Goal: Obtain resource: Download file/media

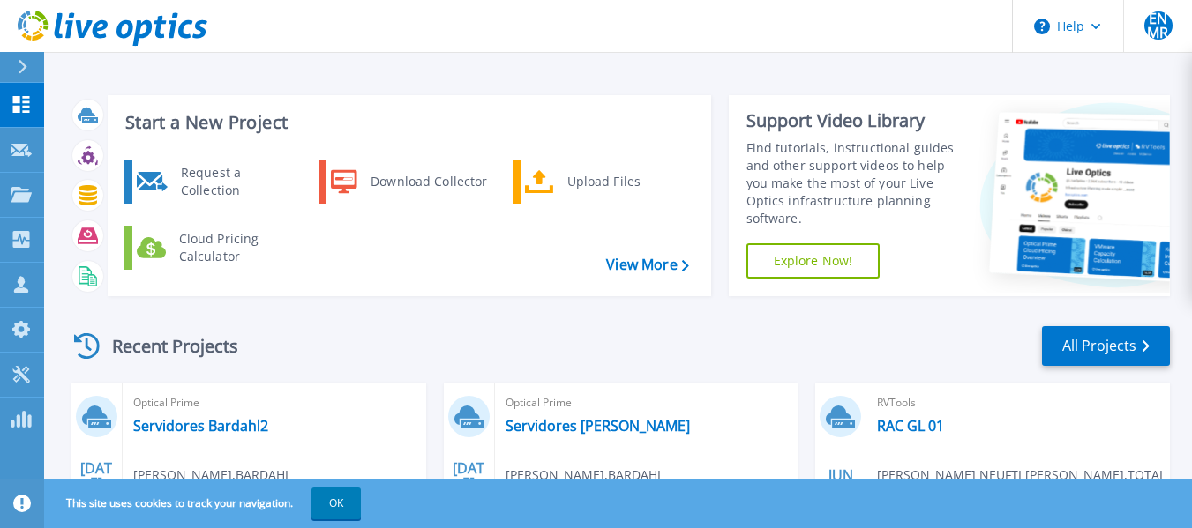
click at [647, 31] on header "Help ENMR Channel Partner [PERSON_NAME] NEUFTI [PERSON_NAME] RIOS [EMAIL_ADDRES…" at bounding box center [596, 26] width 1192 height 53
click at [20, 147] on icon at bounding box center [21, 150] width 21 height 13
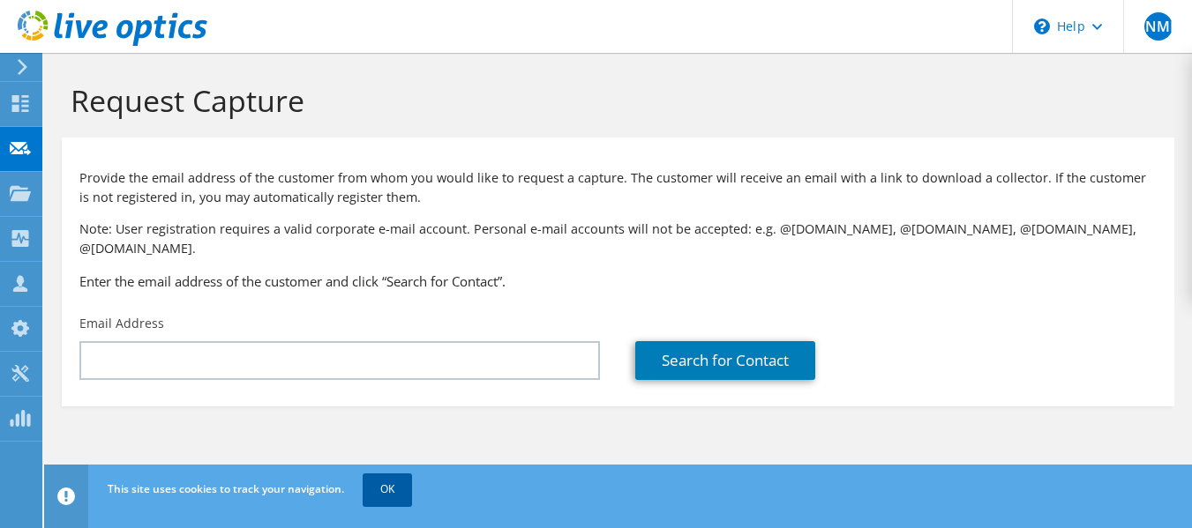
click at [369, 479] on link "OK" at bounding box center [387, 490] width 49 height 32
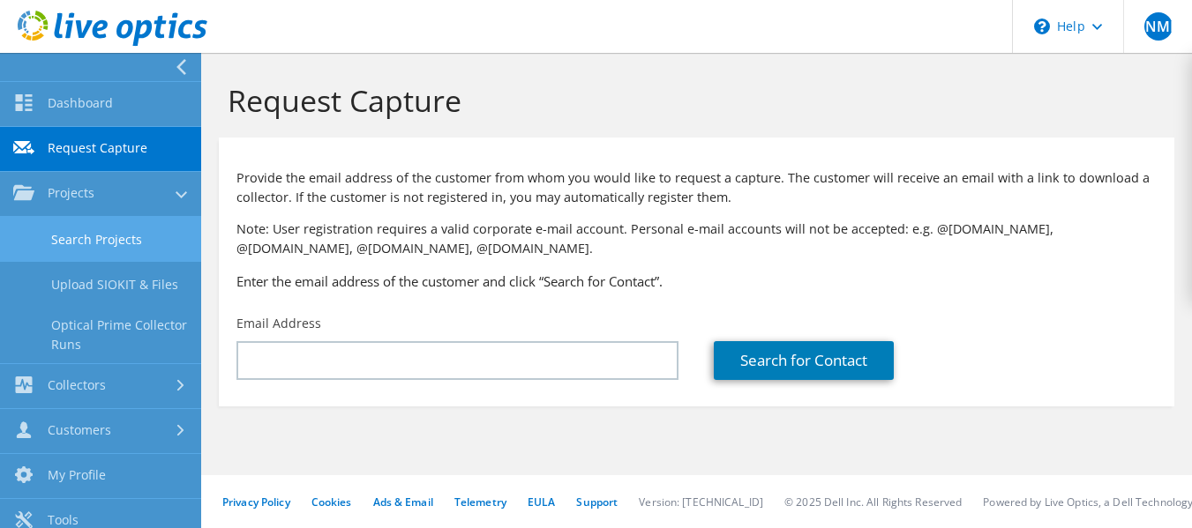
click at [105, 242] on link "Search Projects" at bounding box center [100, 239] width 201 height 45
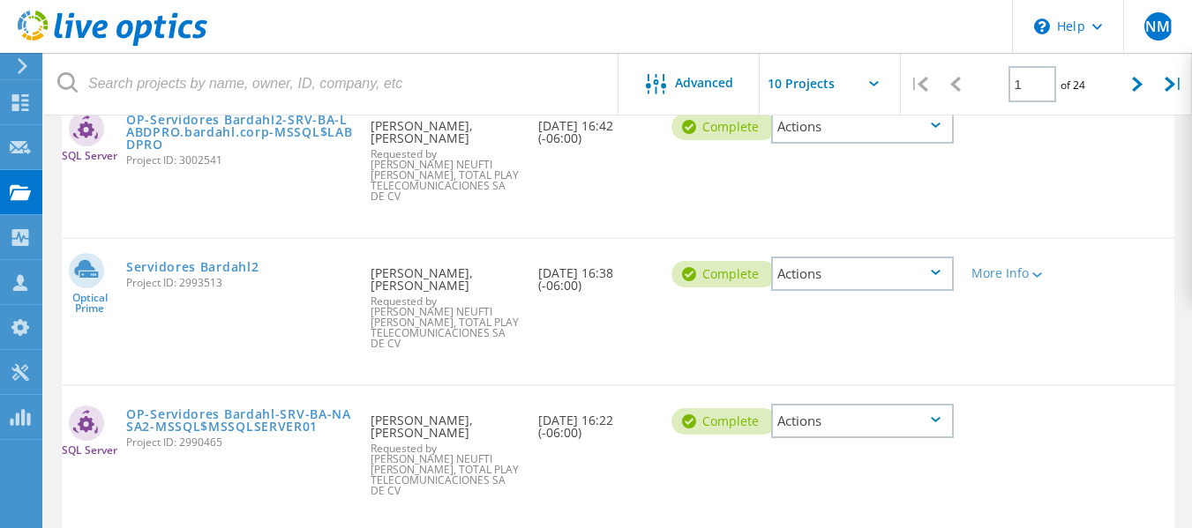
scroll to position [529, 0]
click at [222, 260] on link "Servidores Bardahl2" at bounding box center [192, 266] width 132 height 12
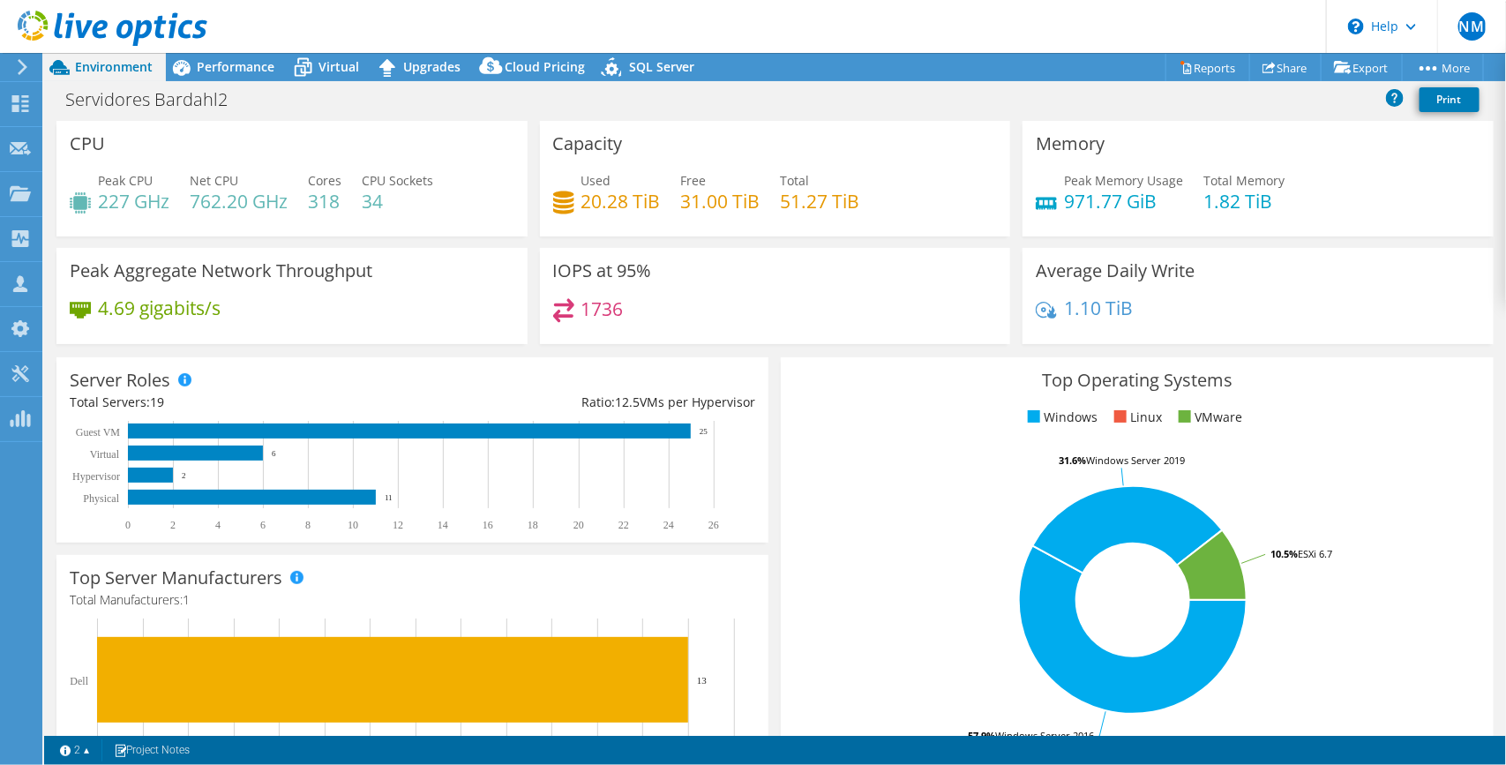
drag, startPoint x: 1045, startPoint y: 0, endPoint x: 909, endPoint y: 550, distance: 566.1
click at [909, 527] on rect at bounding box center [1132, 599] width 677 height 309
click at [213, 76] on div "Performance" at bounding box center [227, 67] width 122 height 28
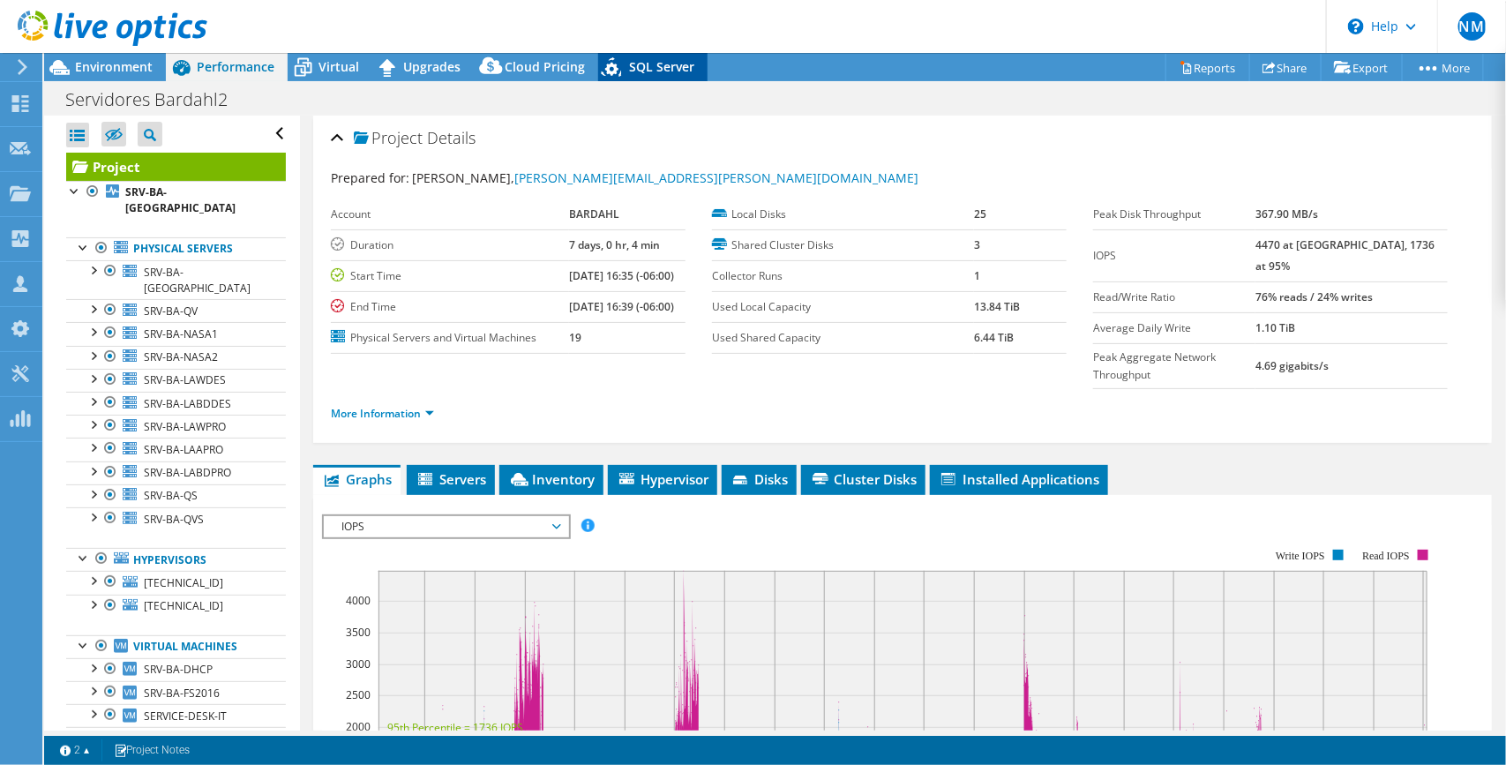
click at [642, 64] on span "SQL Server" at bounding box center [661, 66] width 65 height 17
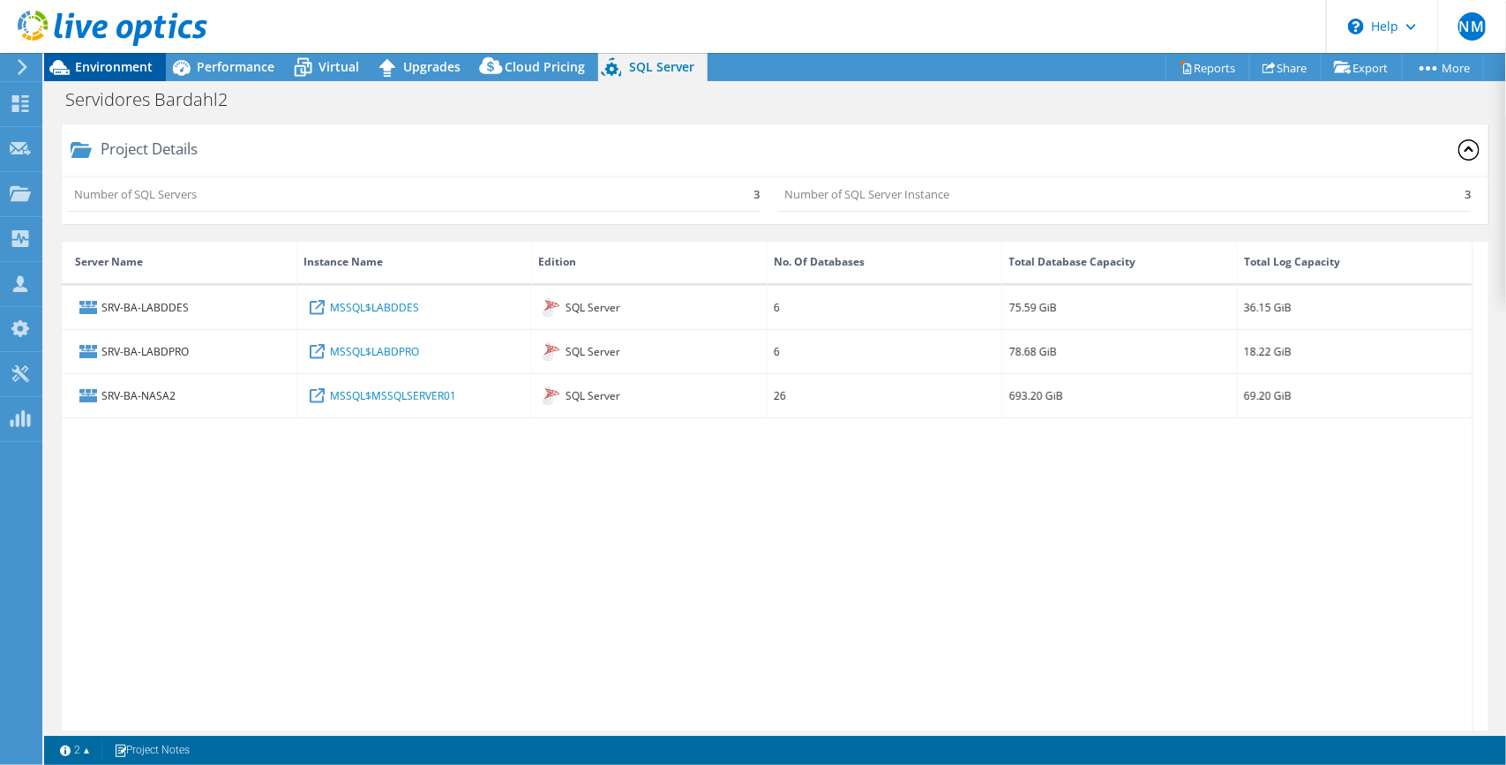
click at [146, 77] on div "Environment" at bounding box center [105, 67] width 122 height 28
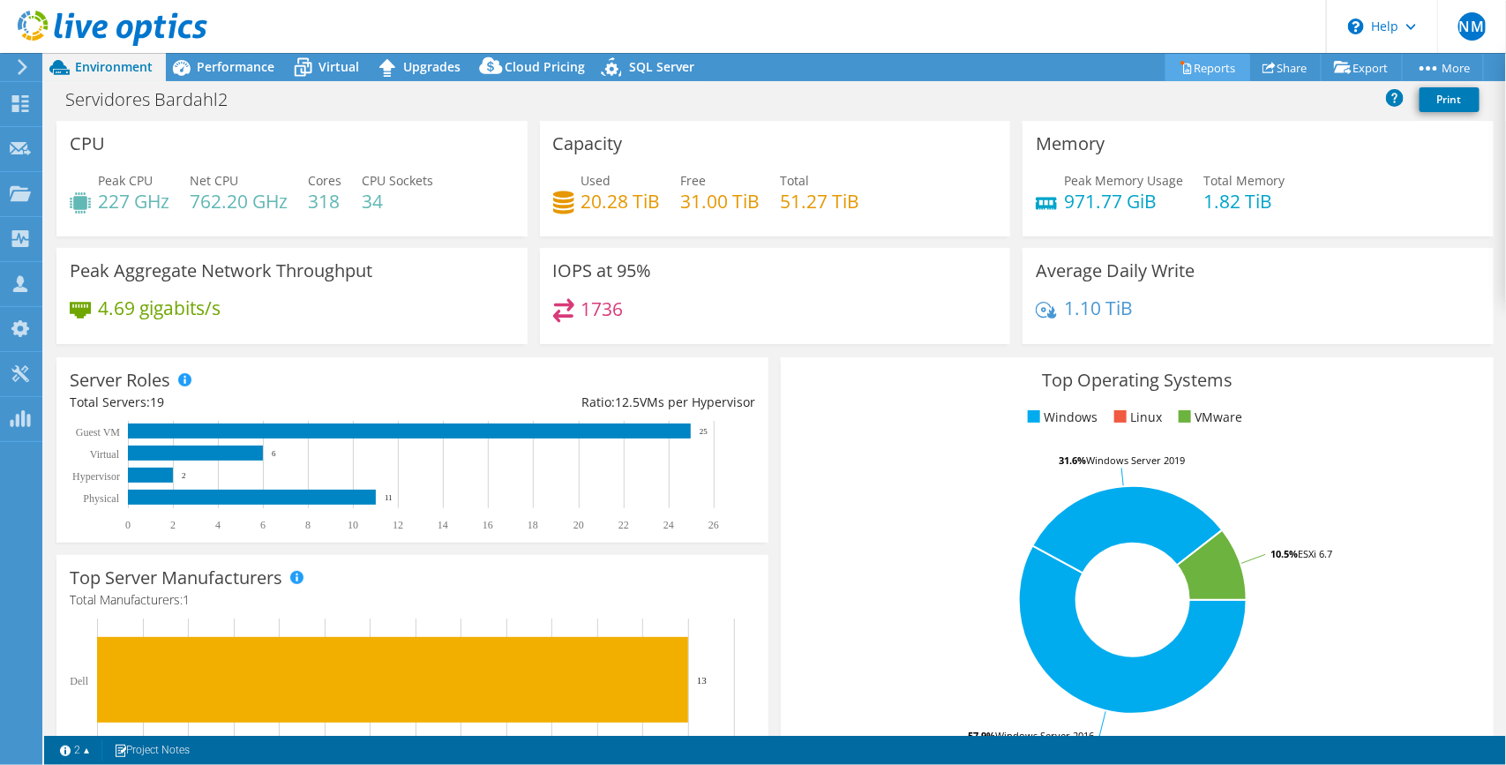
click at [1198, 66] on link "Reports" at bounding box center [1207, 67] width 85 height 27
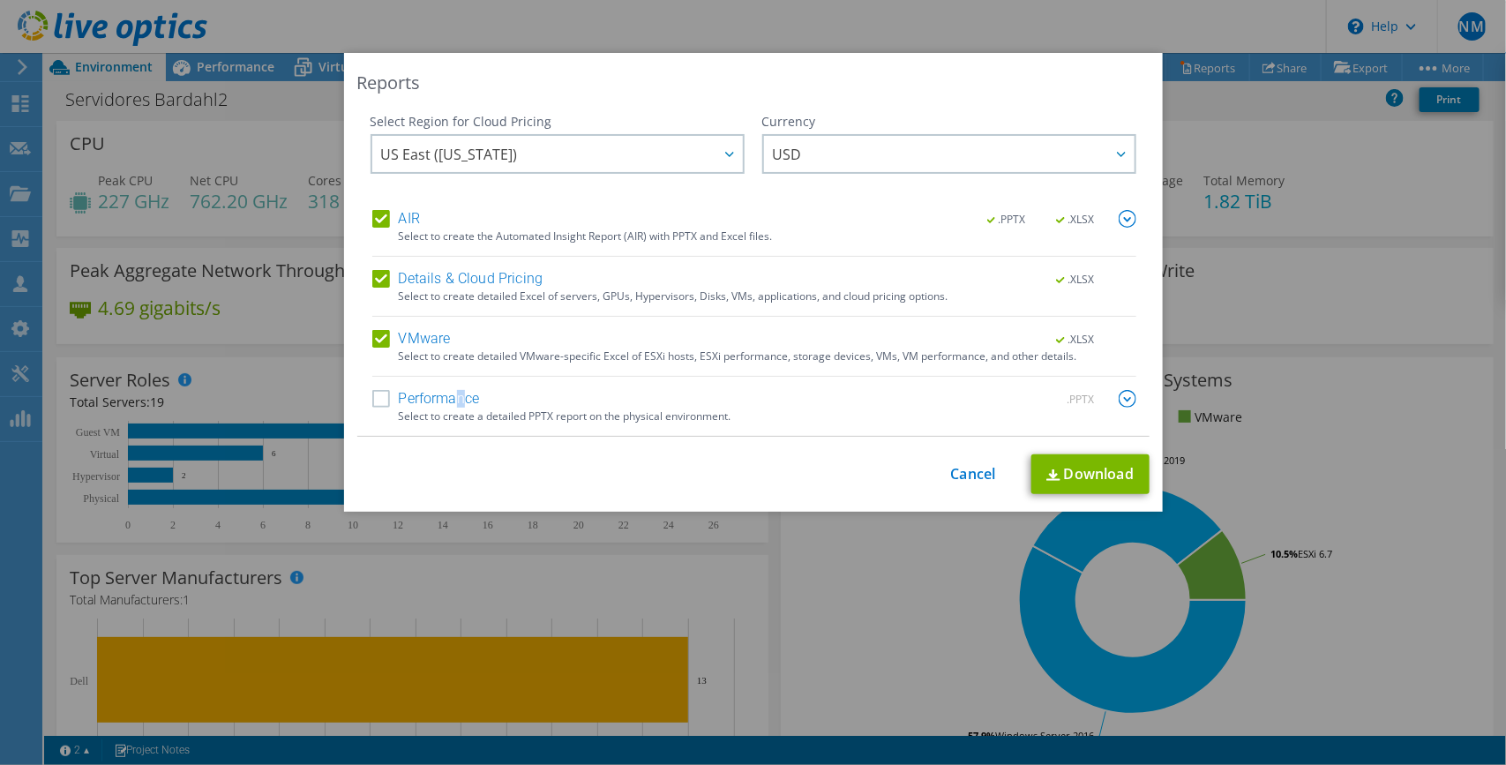
click at [450, 398] on label "Performance" at bounding box center [426, 399] width 108 height 18
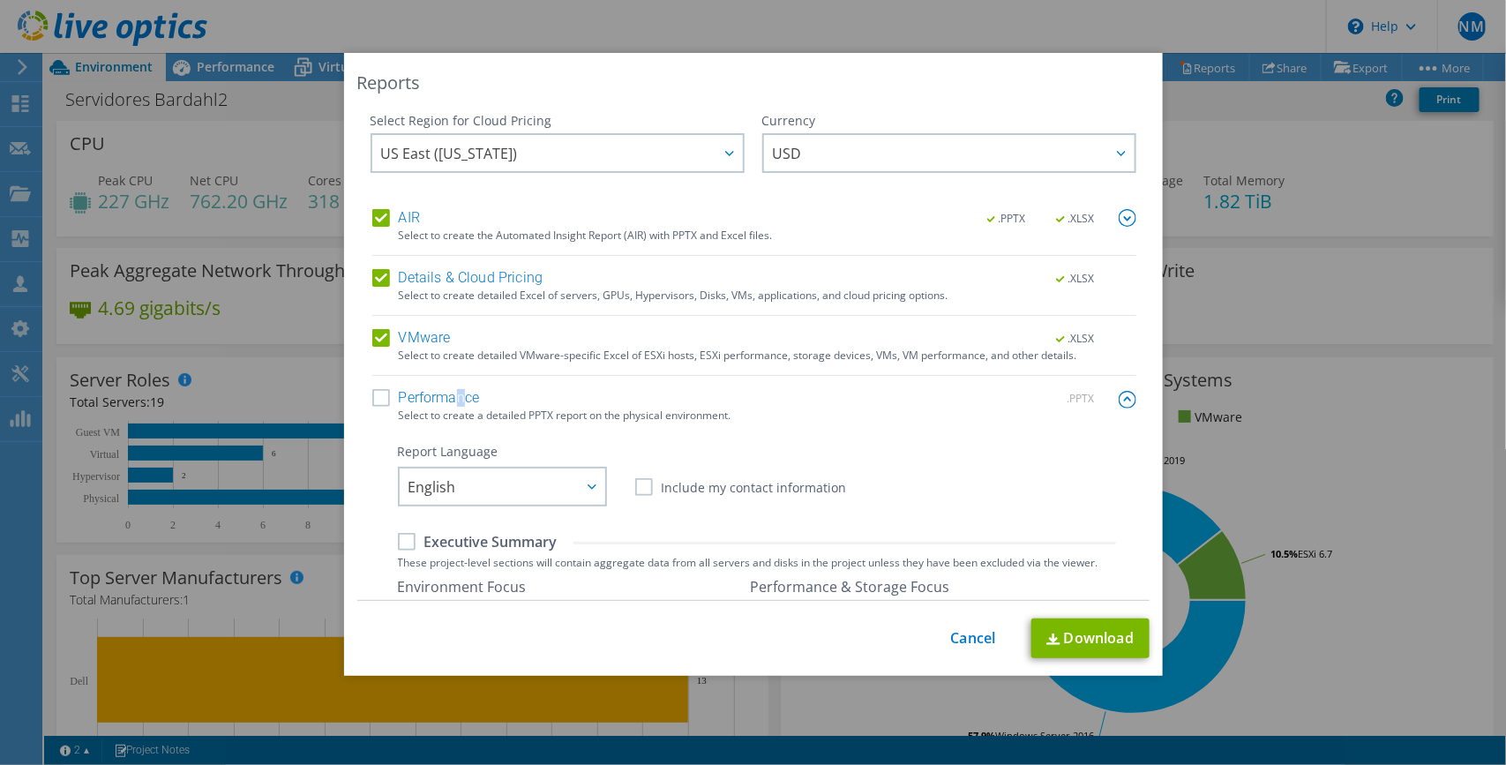
scroll to position [2, 0]
click at [372, 395] on label "Performance" at bounding box center [426, 397] width 108 height 18
click at [0, 0] on input "Performance" at bounding box center [0, 0] width 0 height 0
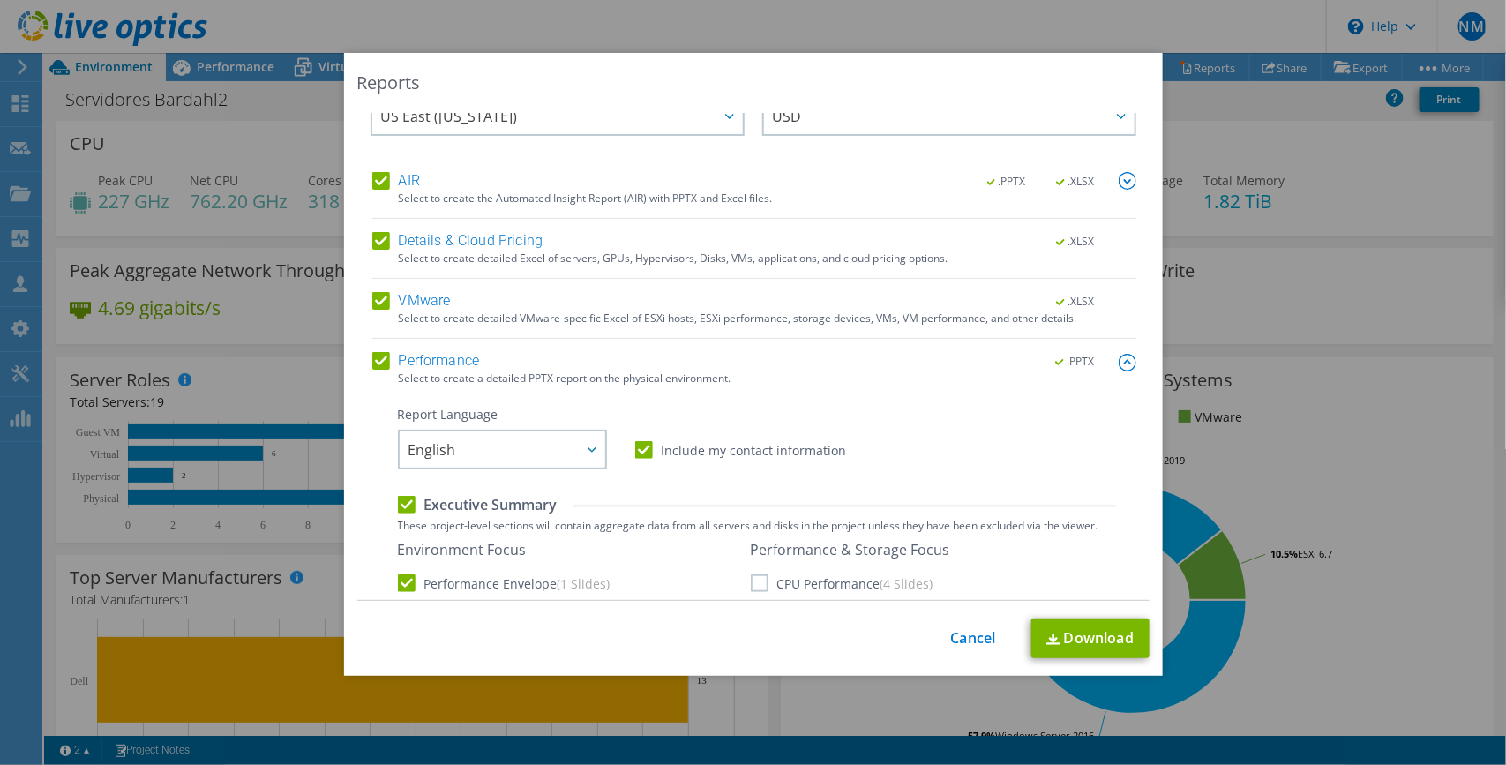
scroll to position [0, 0]
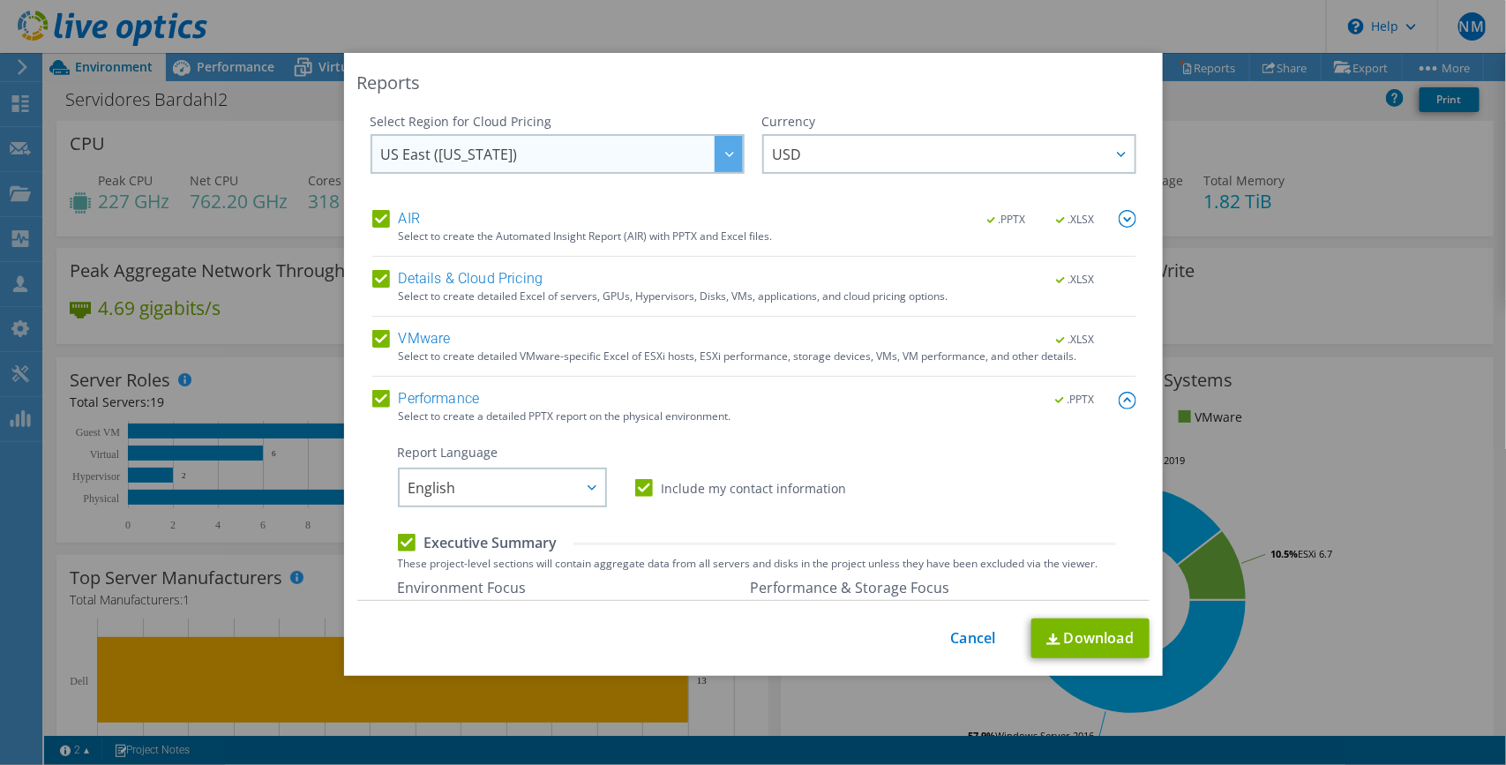
click at [719, 160] on div at bounding box center [728, 154] width 28 height 36
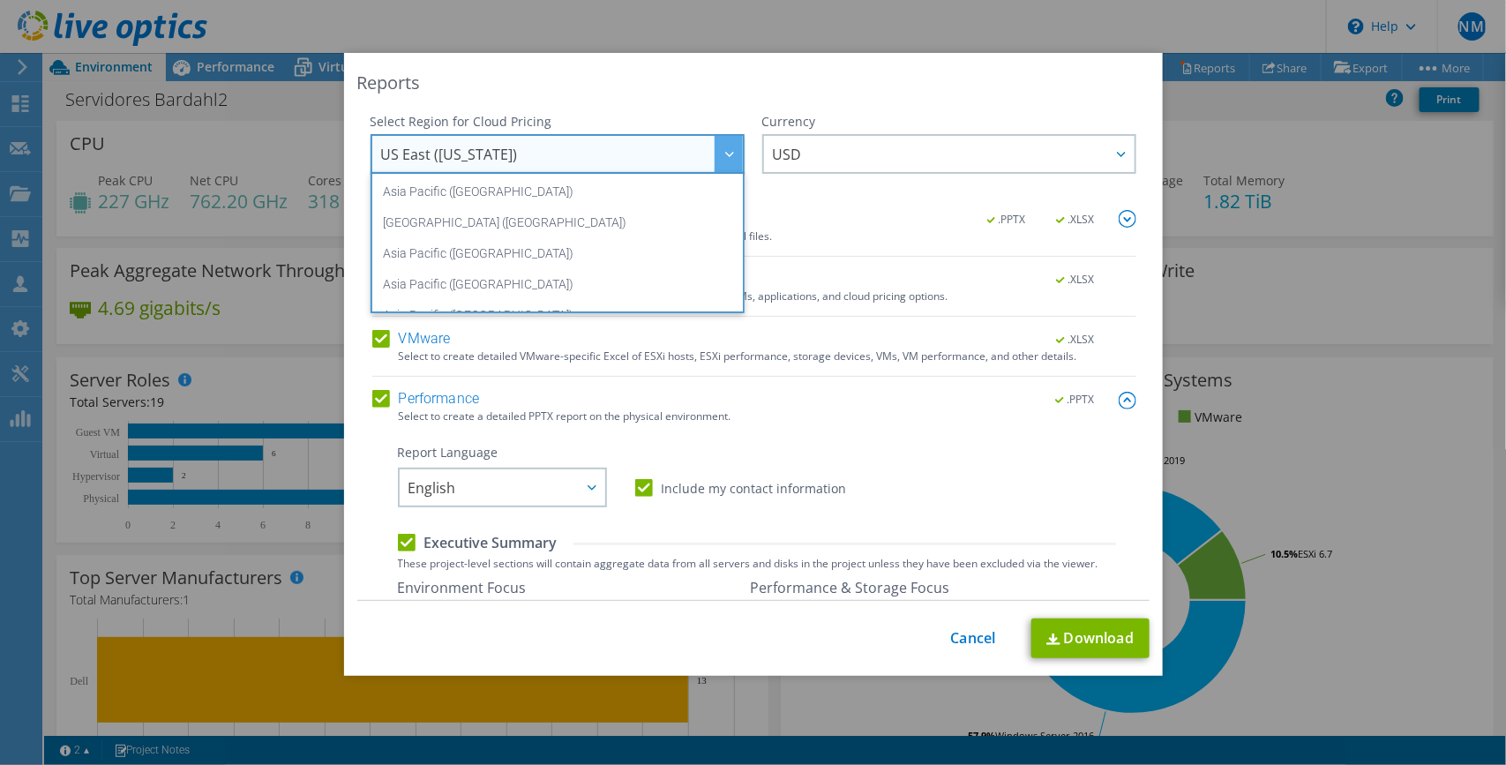
click at [719, 160] on div at bounding box center [728, 154] width 28 height 36
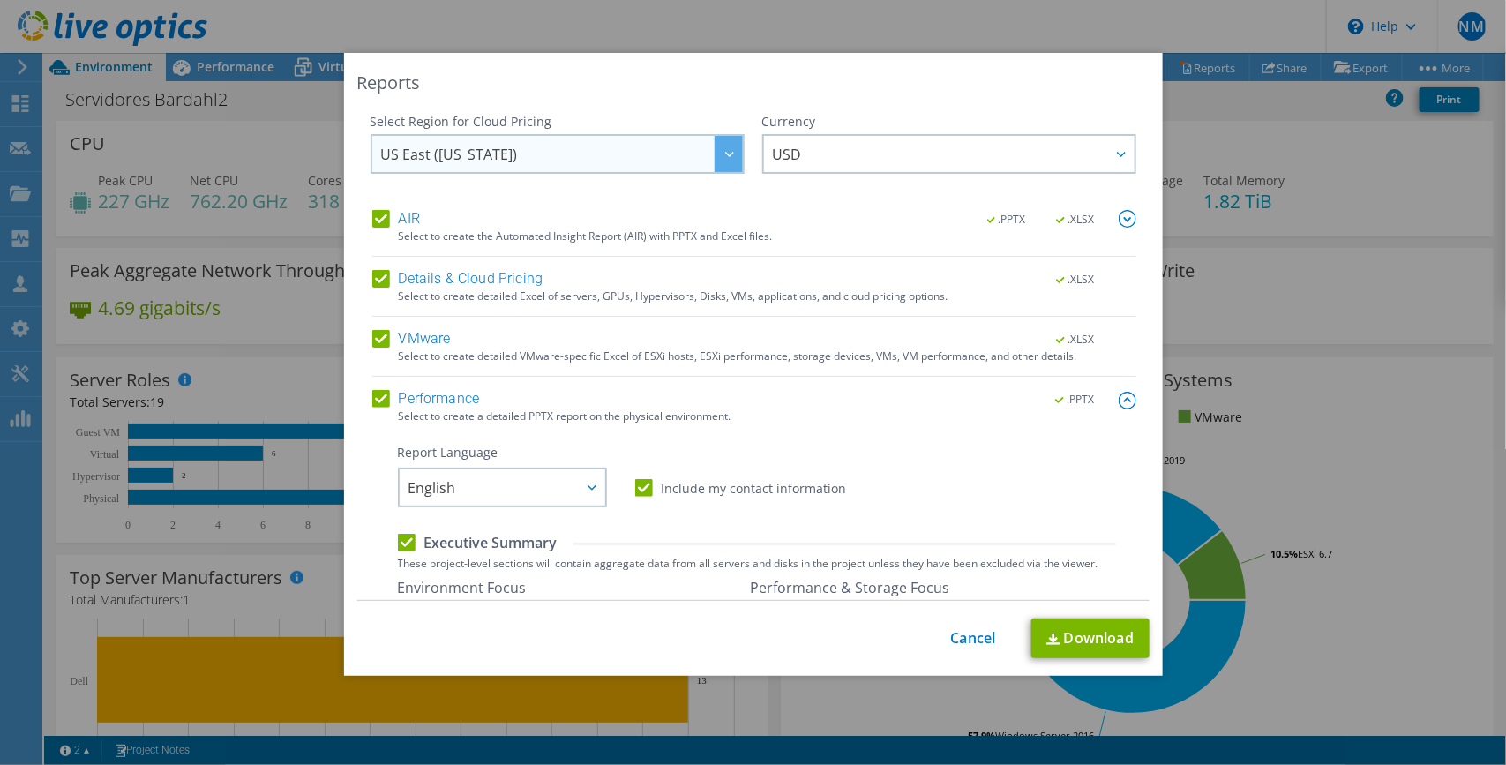
click at [719, 160] on div at bounding box center [728, 154] width 28 height 36
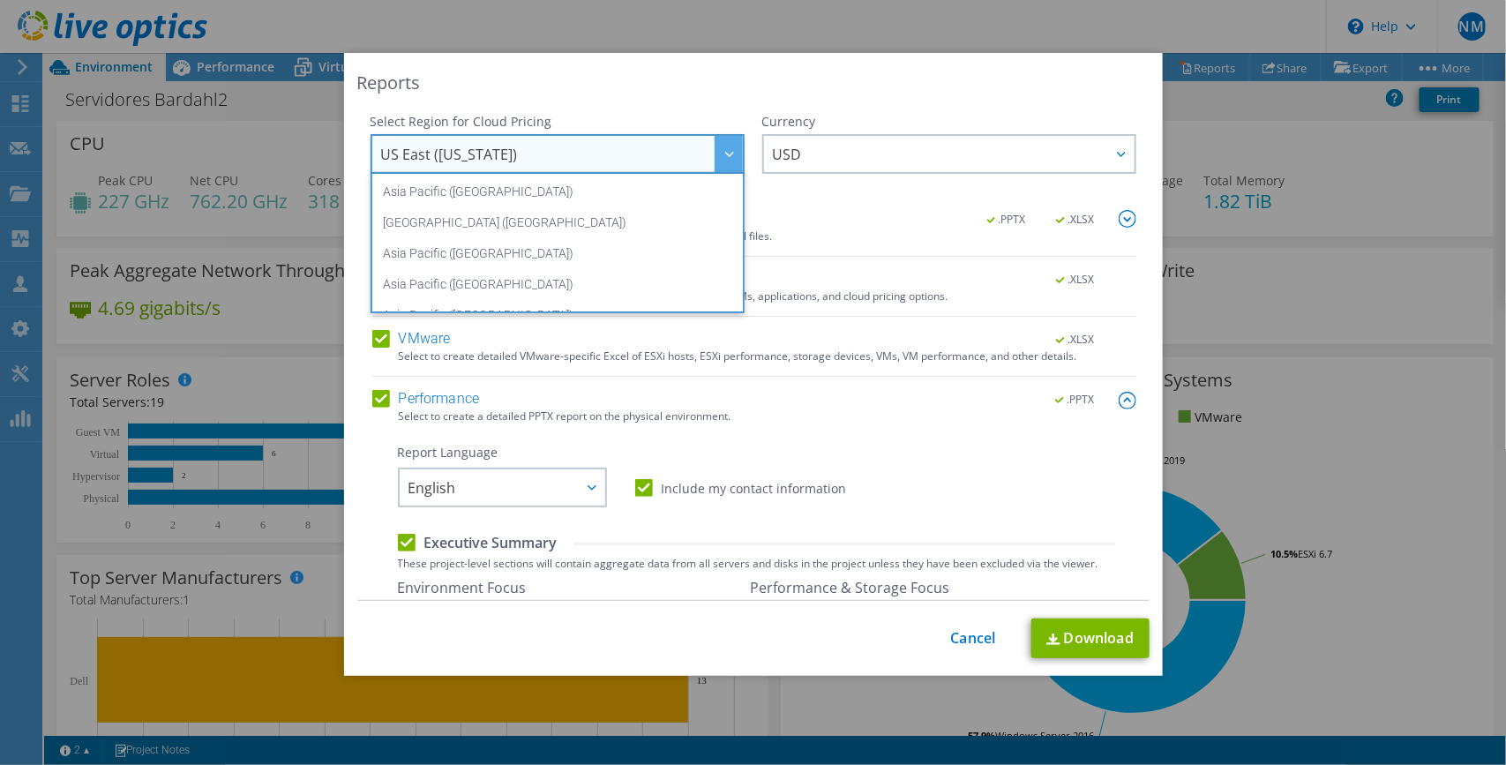
click at [719, 160] on div at bounding box center [728, 154] width 28 height 36
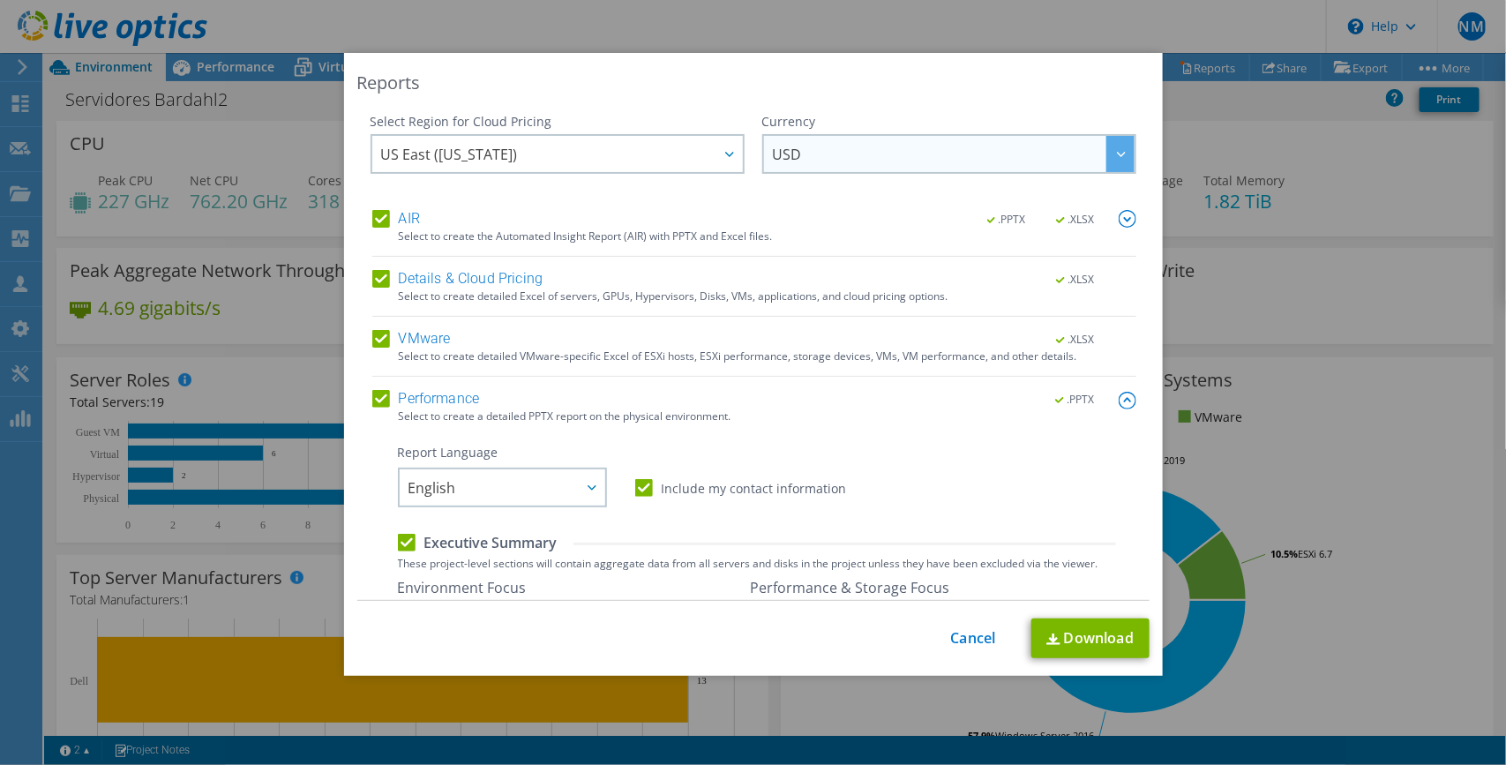
click at [804, 153] on span "USD" at bounding box center [954, 154] width 362 height 36
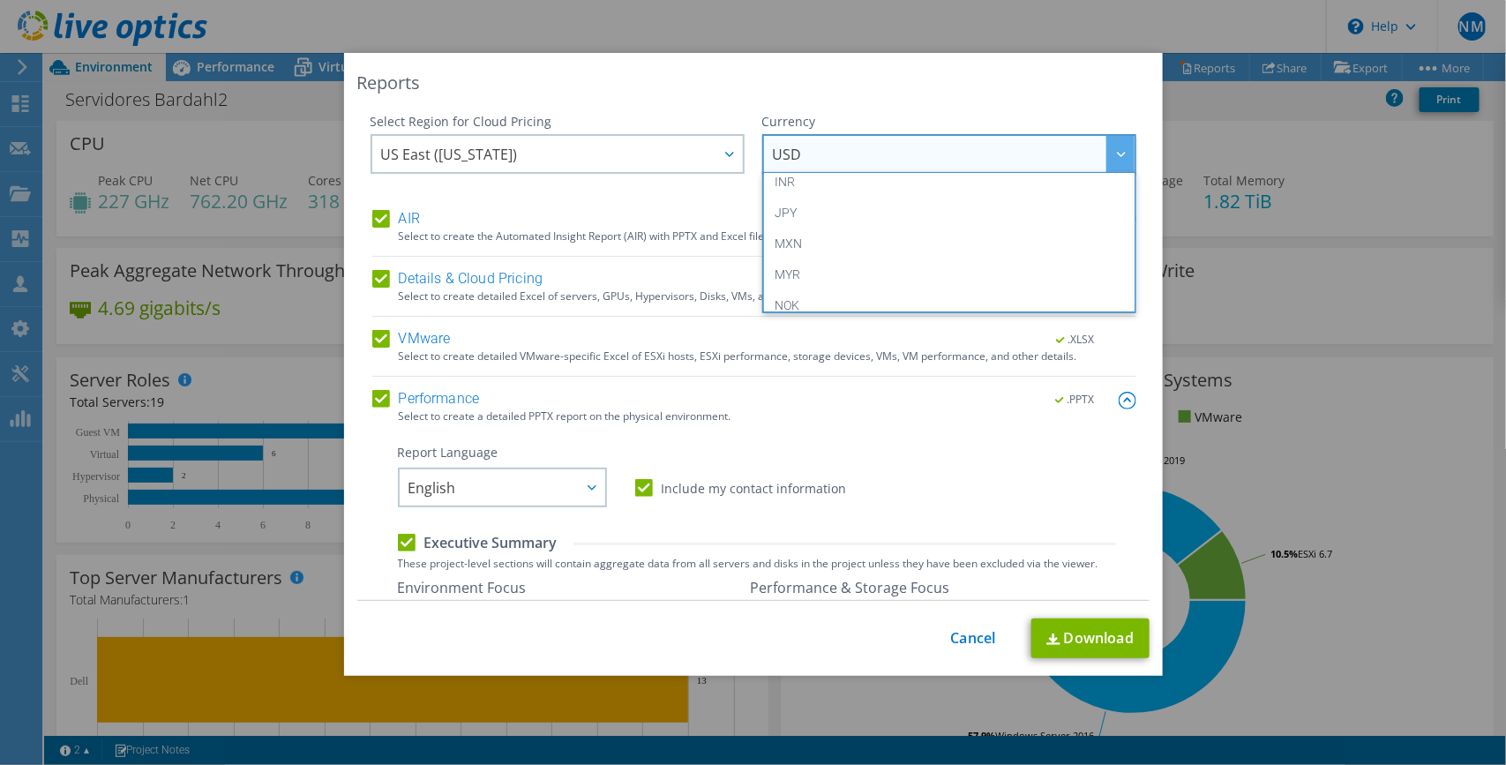
scroll to position [378, 0]
click at [892, 245] on li "MXN" at bounding box center [949, 246] width 365 height 31
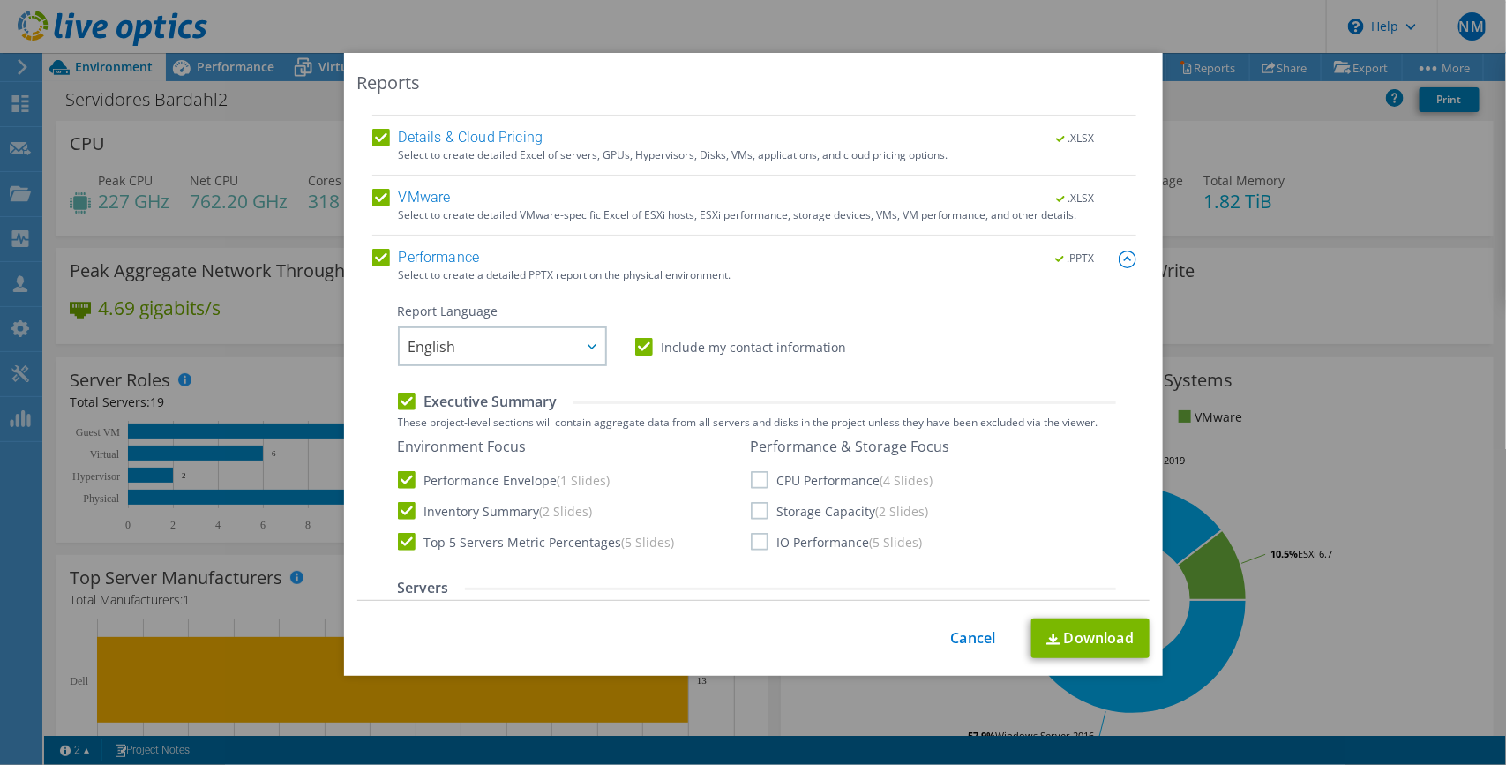
scroll to position [278, 0]
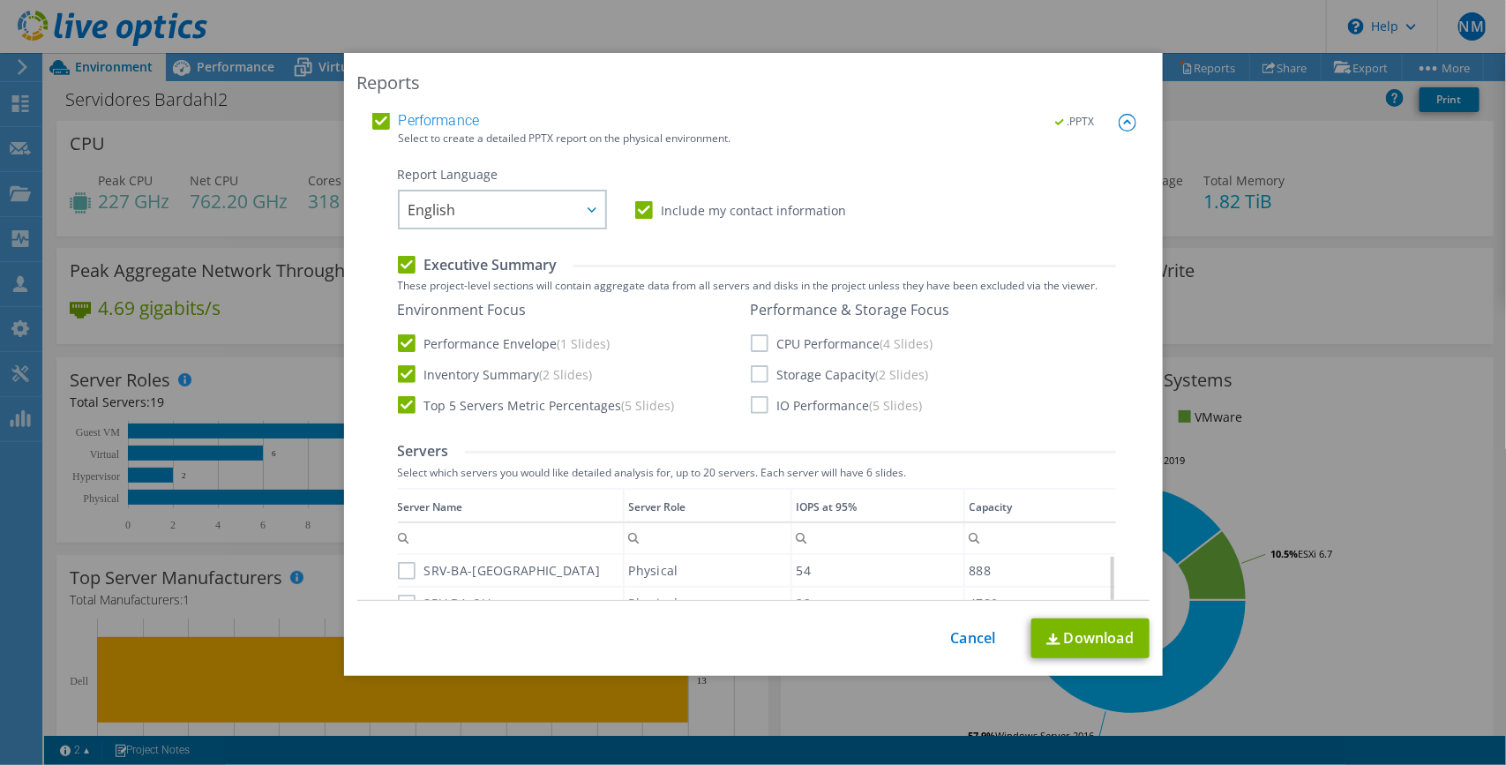
click at [398, 261] on label "Executive Summary" at bounding box center [478, 264] width 160 height 19
click at [0, 0] on input "Executive Summary" at bounding box center [0, 0] width 0 height 0
click at [398, 261] on label "Executive Summary" at bounding box center [478, 264] width 160 height 19
click at [0, 0] on input "Executive Summary" at bounding box center [0, 0] width 0 height 0
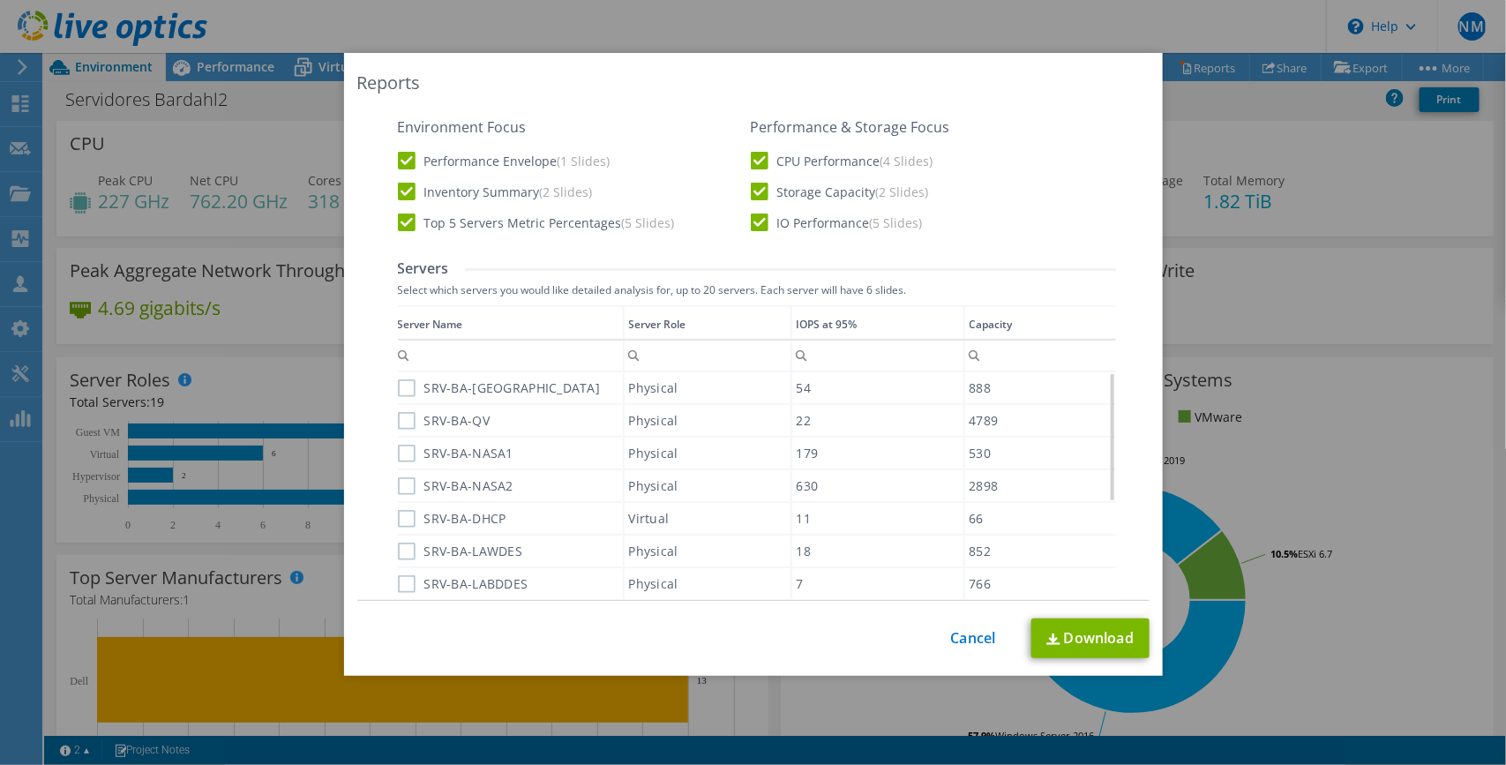
scroll to position [463, 0]
click at [407, 381] on label "SRV-BA-[GEOGRAPHIC_DATA]" at bounding box center [499, 386] width 203 height 18
click at [0, 0] on input "SRV-BA-[GEOGRAPHIC_DATA]" at bounding box center [0, 0] width 0 height 0
click at [399, 422] on label "SRV-BA-QV" at bounding box center [444, 418] width 93 height 18
click at [0, 0] on input "SRV-BA-QV" at bounding box center [0, 0] width 0 height 0
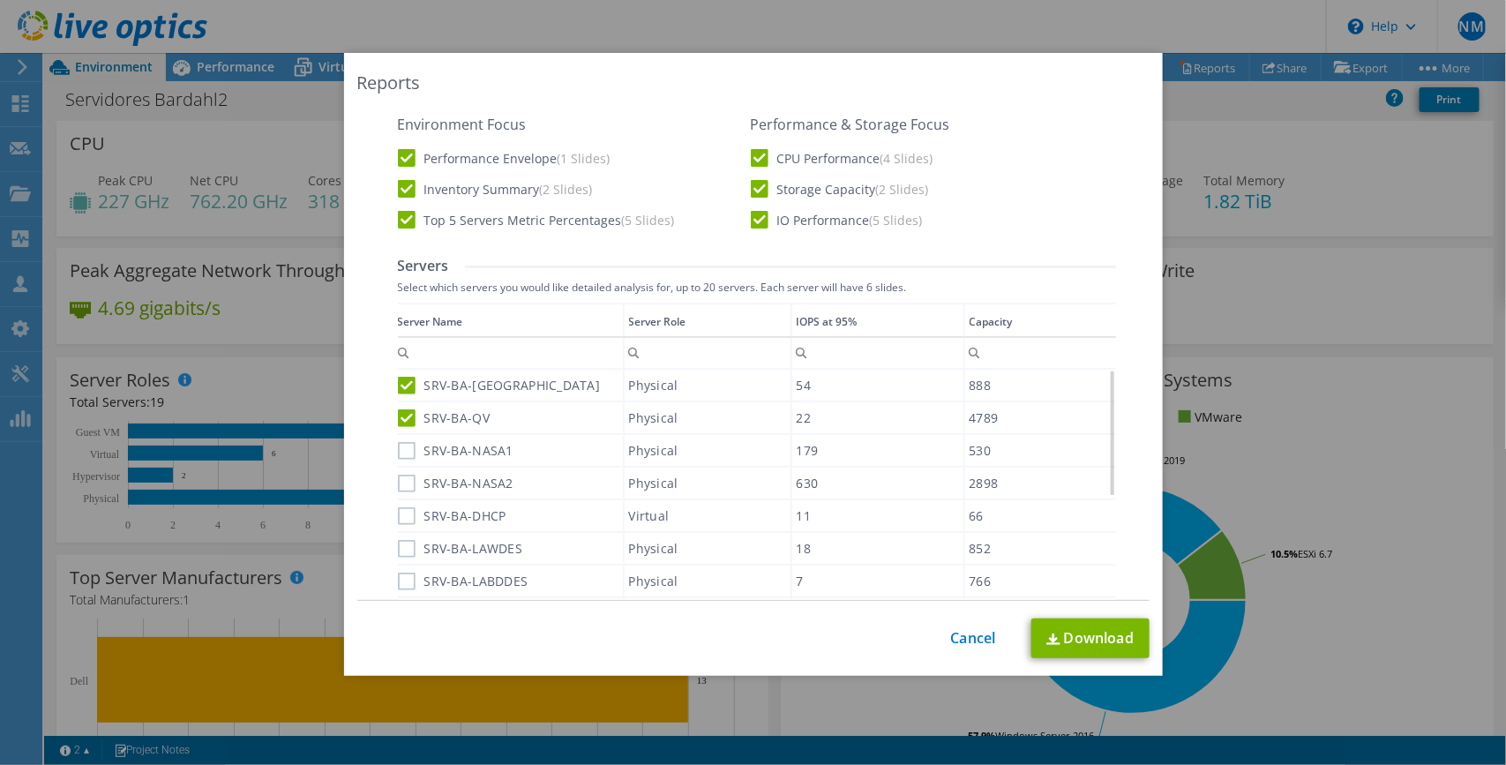
click at [399, 459] on div "SRV-BA-NASA1" at bounding box center [510, 450] width 225 height 31
click at [399, 450] on label "SRV-BA-NASA1" at bounding box center [456, 451] width 116 height 18
click at [0, 0] on input "SRV-BA-NASA1" at bounding box center [0, 0] width 0 height 0
click at [398, 482] on label "SRV-BA-NASA2" at bounding box center [456, 484] width 116 height 18
click at [0, 0] on input "SRV-BA-NASA2" at bounding box center [0, 0] width 0 height 0
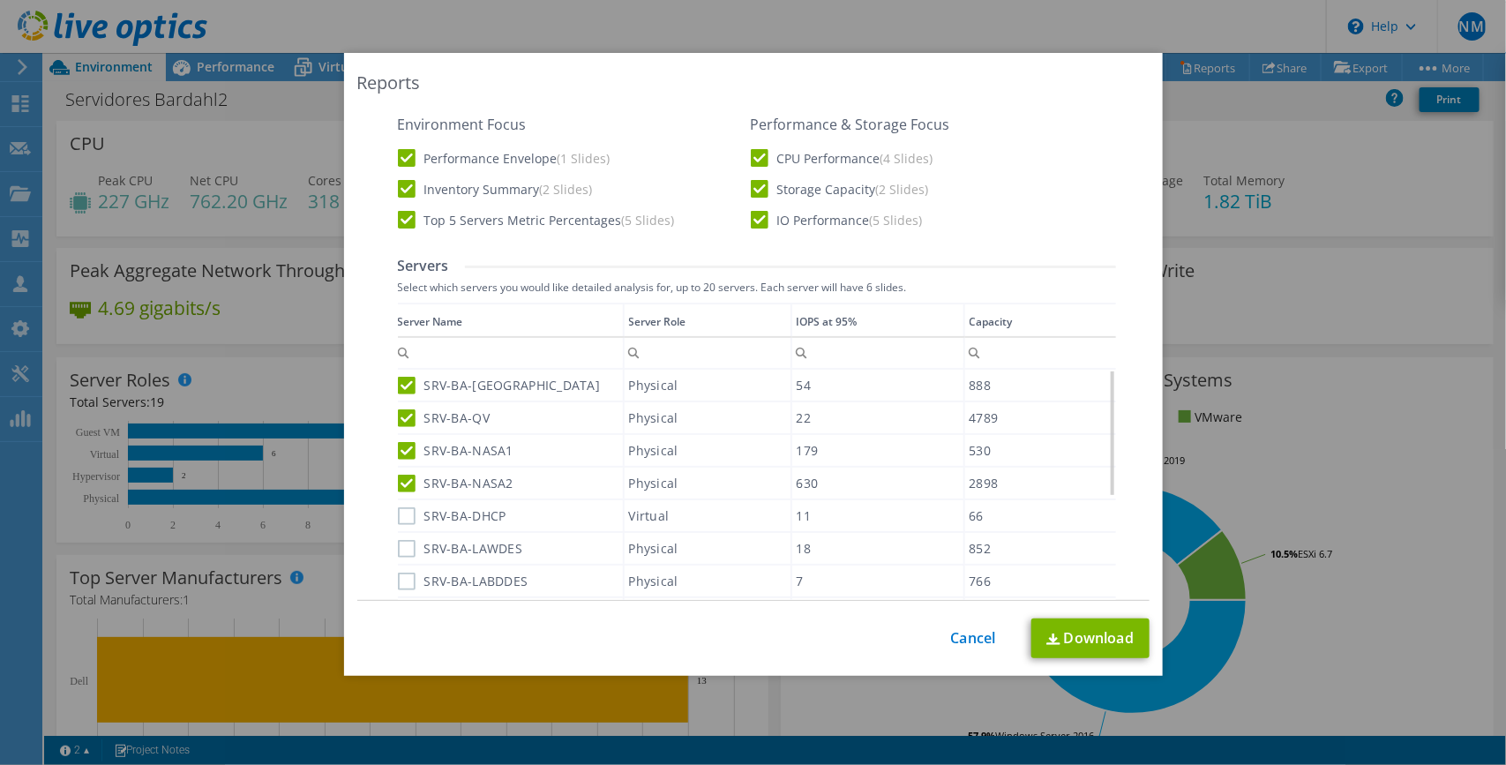
click at [398, 509] on label "SRV-BA-DHCP" at bounding box center [452, 516] width 108 height 18
click at [0, 0] on input "SRV-BA-DHCP" at bounding box center [0, 0] width 0 height 0
click at [398, 527] on label "SRV-BA-LAWDES" at bounding box center [460, 549] width 125 height 18
click at [0, 0] on input "SRV-BA-LAWDES" at bounding box center [0, 0] width 0 height 0
click at [399, 527] on label "SRV-BA-LABDDES" at bounding box center [463, 581] width 131 height 18
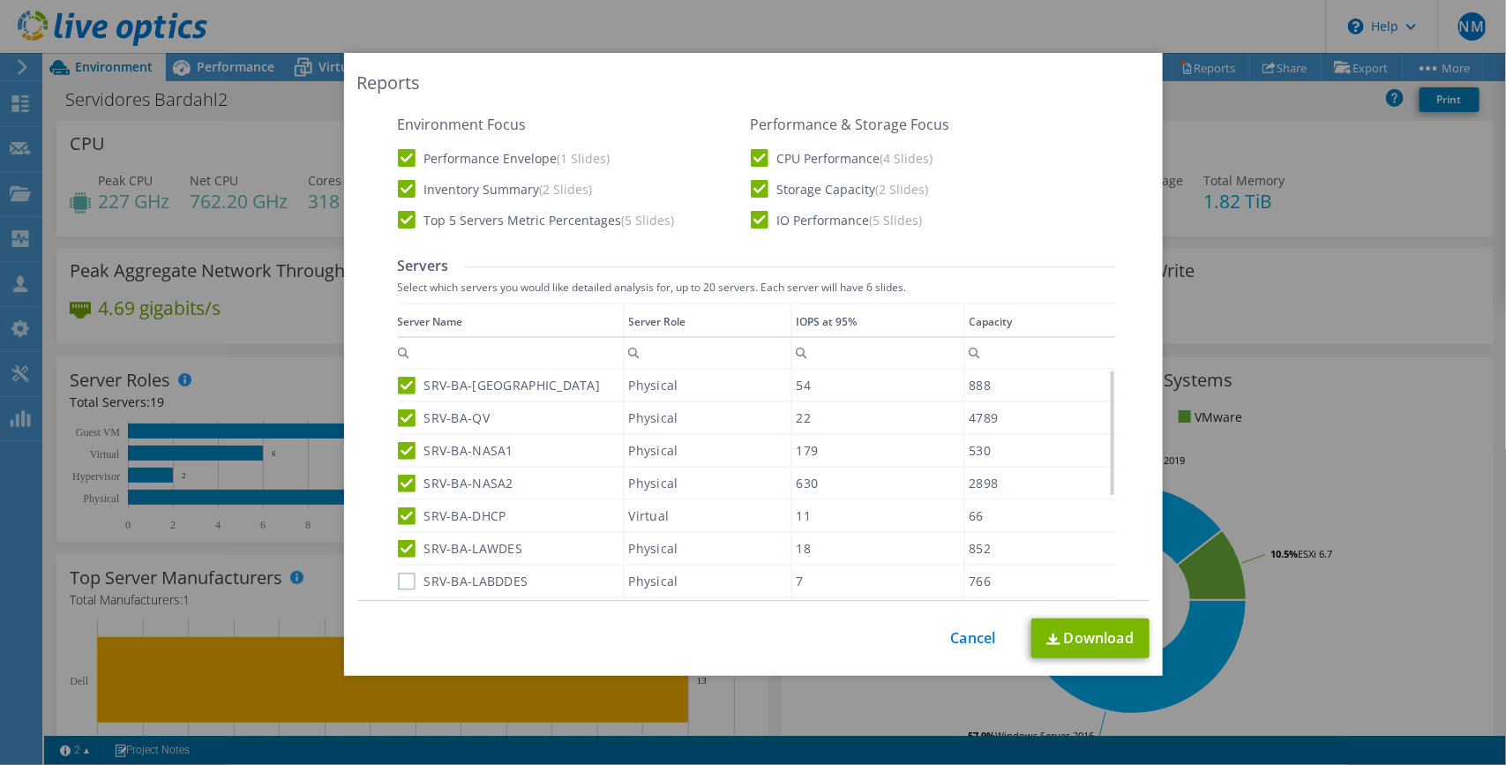
click at [0, 0] on input "SRV-BA-LABDDES" at bounding box center [0, 0] width 0 height 0
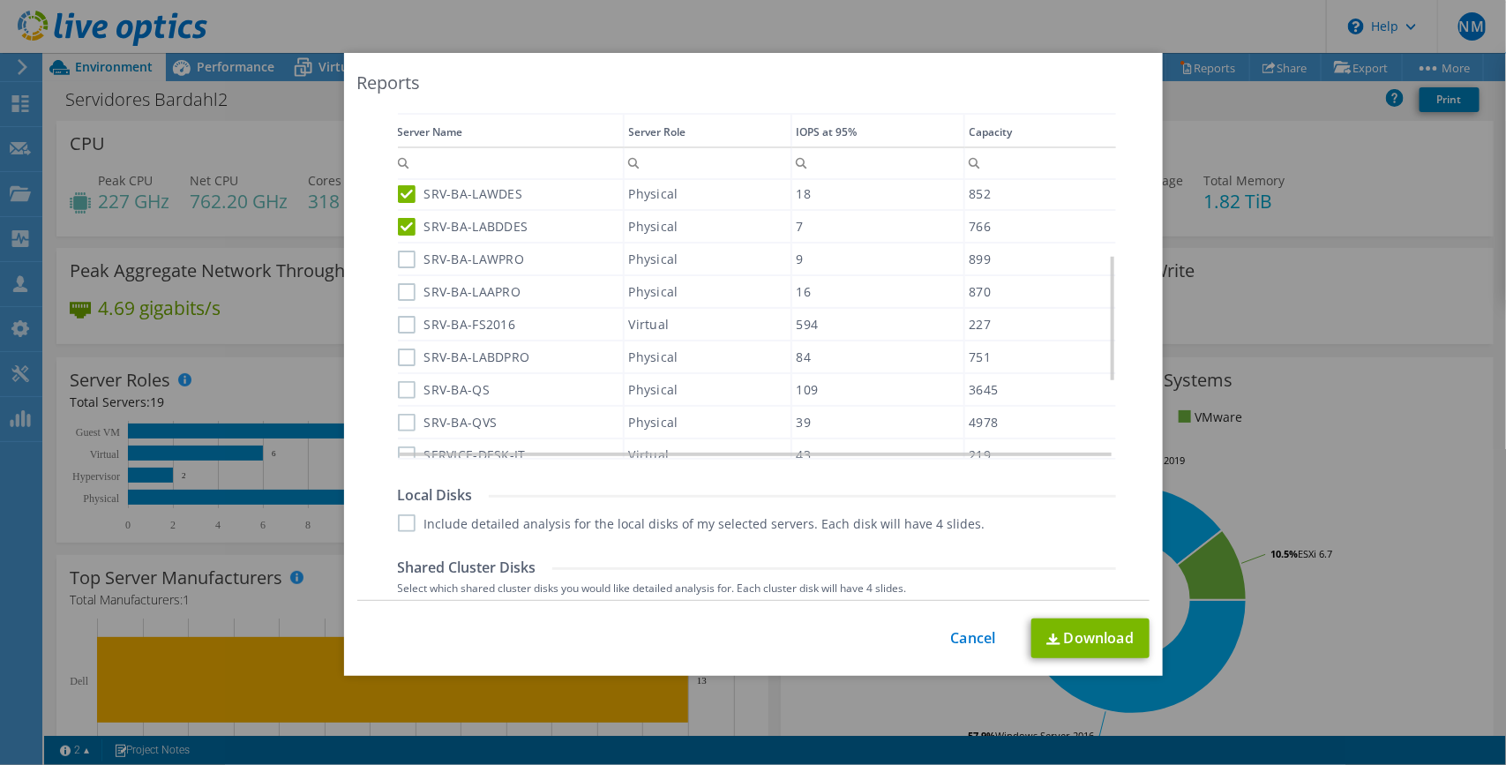
scroll to position [165, 0]
click at [398, 251] on label "SRV-BA-LAWPRO" at bounding box center [461, 260] width 127 height 18
click at [0, 0] on input "SRV-BA-LAWPRO" at bounding box center [0, 0] width 0 height 0
click at [398, 283] on label "SRV-BA-LAAPRO" at bounding box center [459, 292] width 123 height 18
click at [0, 0] on input "SRV-BA-LAAPRO" at bounding box center [0, 0] width 0 height 0
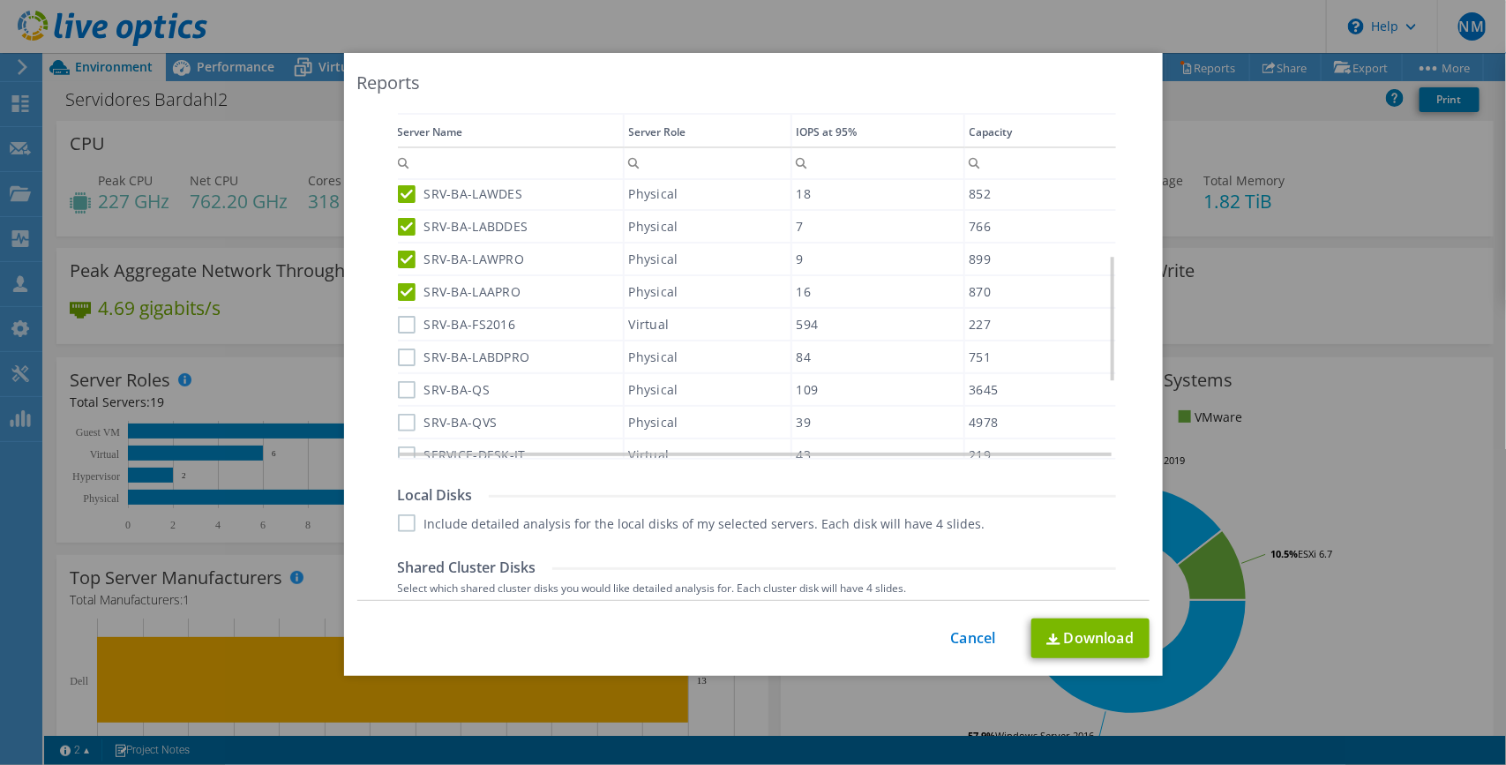
click at [398, 316] on label "SRV-BA-FS2016" at bounding box center [457, 325] width 118 height 18
click at [0, 0] on input "SRV-BA-FS2016" at bounding box center [0, 0] width 0 height 0
click at [398, 348] on label "SRV-BA-LABDPRO" at bounding box center [464, 357] width 132 height 18
click at [0, 0] on input "SRV-BA-LABDPRO" at bounding box center [0, 0] width 0 height 0
click at [399, 381] on label "SRV-BA-QS" at bounding box center [444, 390] width 93 height 18
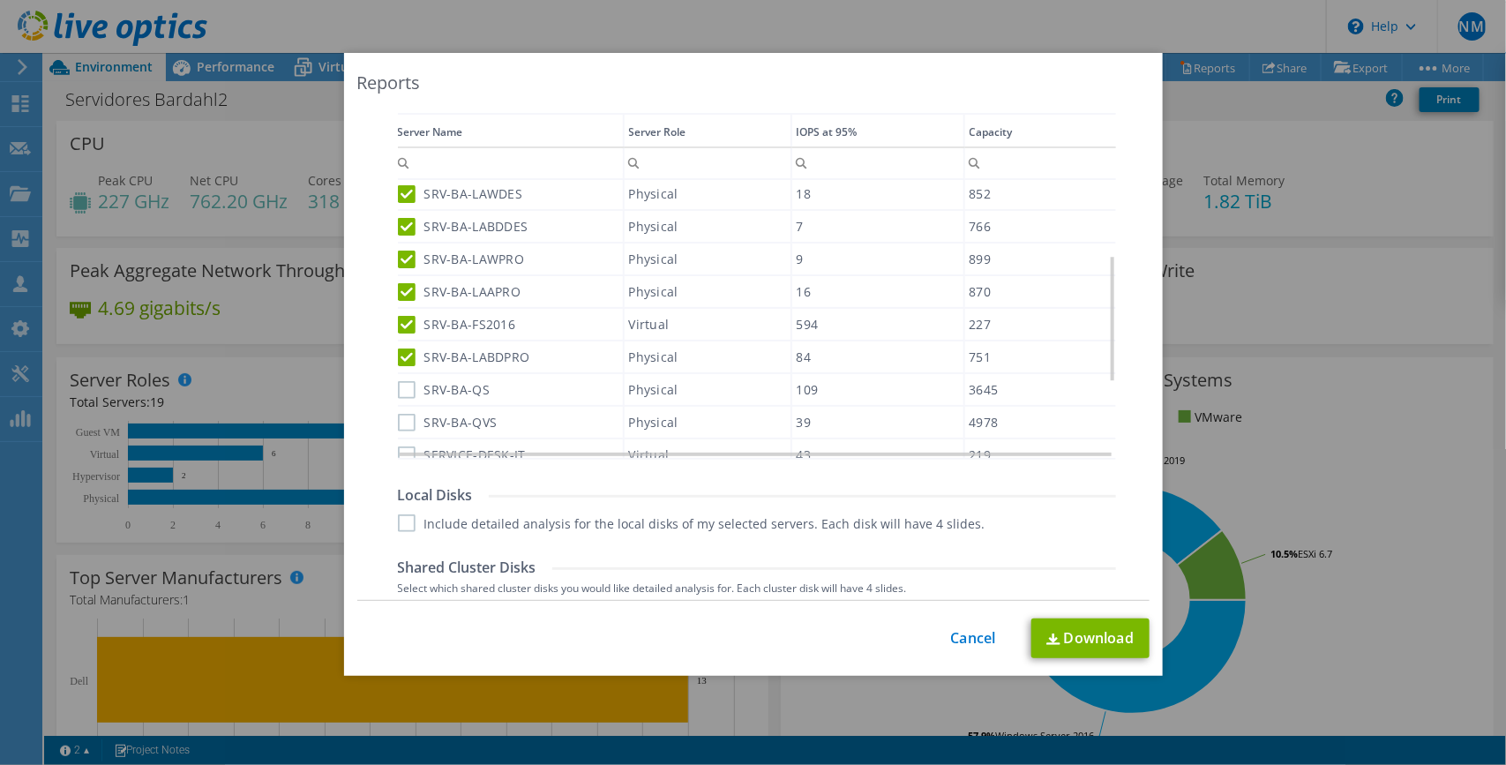
click at [0, 0] on input "SRV-BA-QS" at bounding box center [0, 0] width 0 height 0
click at [399, 413] on label "SRV-BA-QVS" at bounding box center [448, 422] width 100 height 18
click at [0, 0] on input "SRV-BA-QVS" at bounding box center [0, 0] width 0 height 0
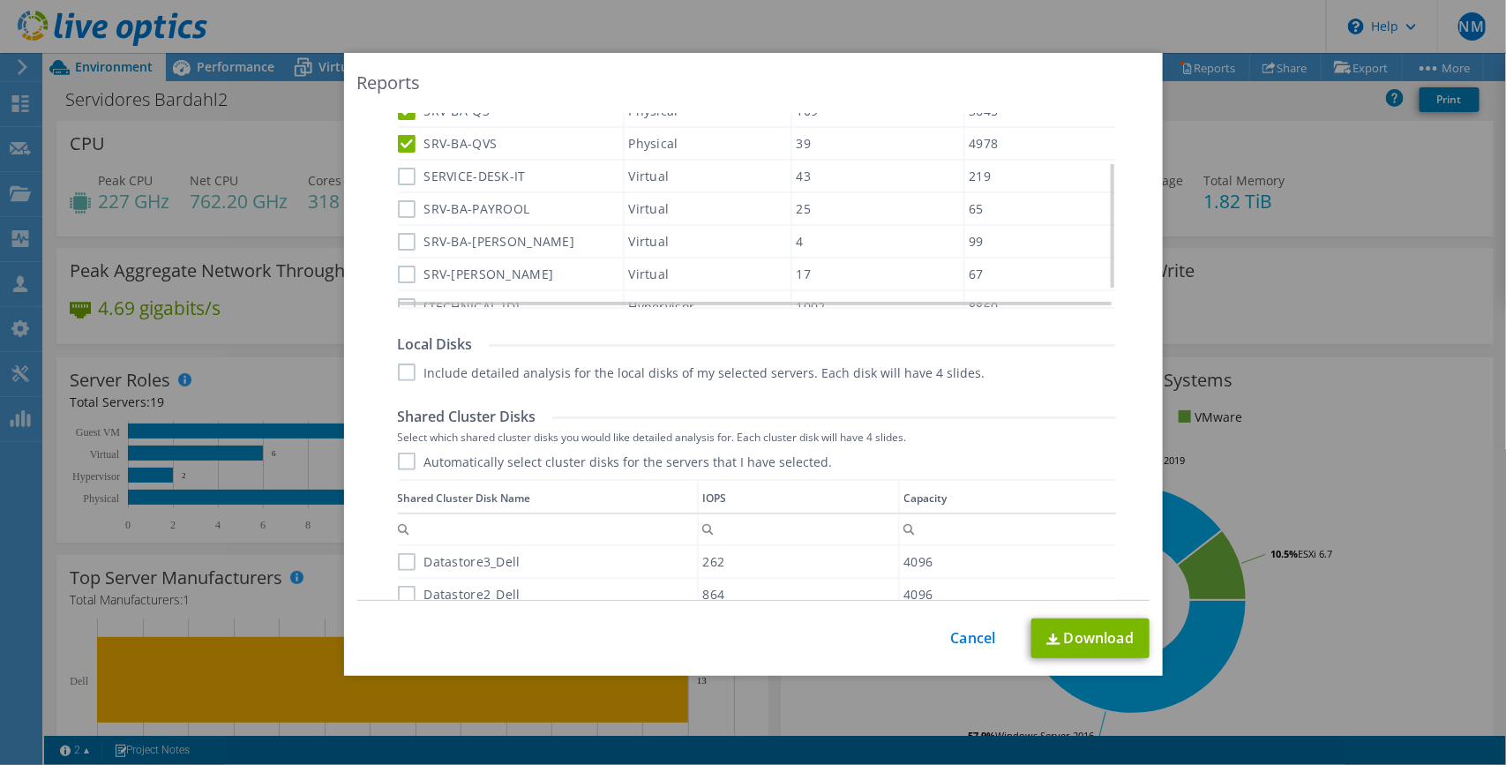
scroll to position [293, 0]
click at [398, 166] on label "SERVICE-DESK-IT" at bounding box center [462, 175] width 128 height 18
click at [0, 0] on input "SERVICE-DESK-IT" at bounding box center [0, 0] width 0 height 0
click at [398, 198] on label "SRV-BA-PAYROOL" at bounding box center [464, 207] width 132 height 18
click at [0, 0] on input "SRV-BA-PAYROOL" at bounding box center [0, 0] width 0 height 0
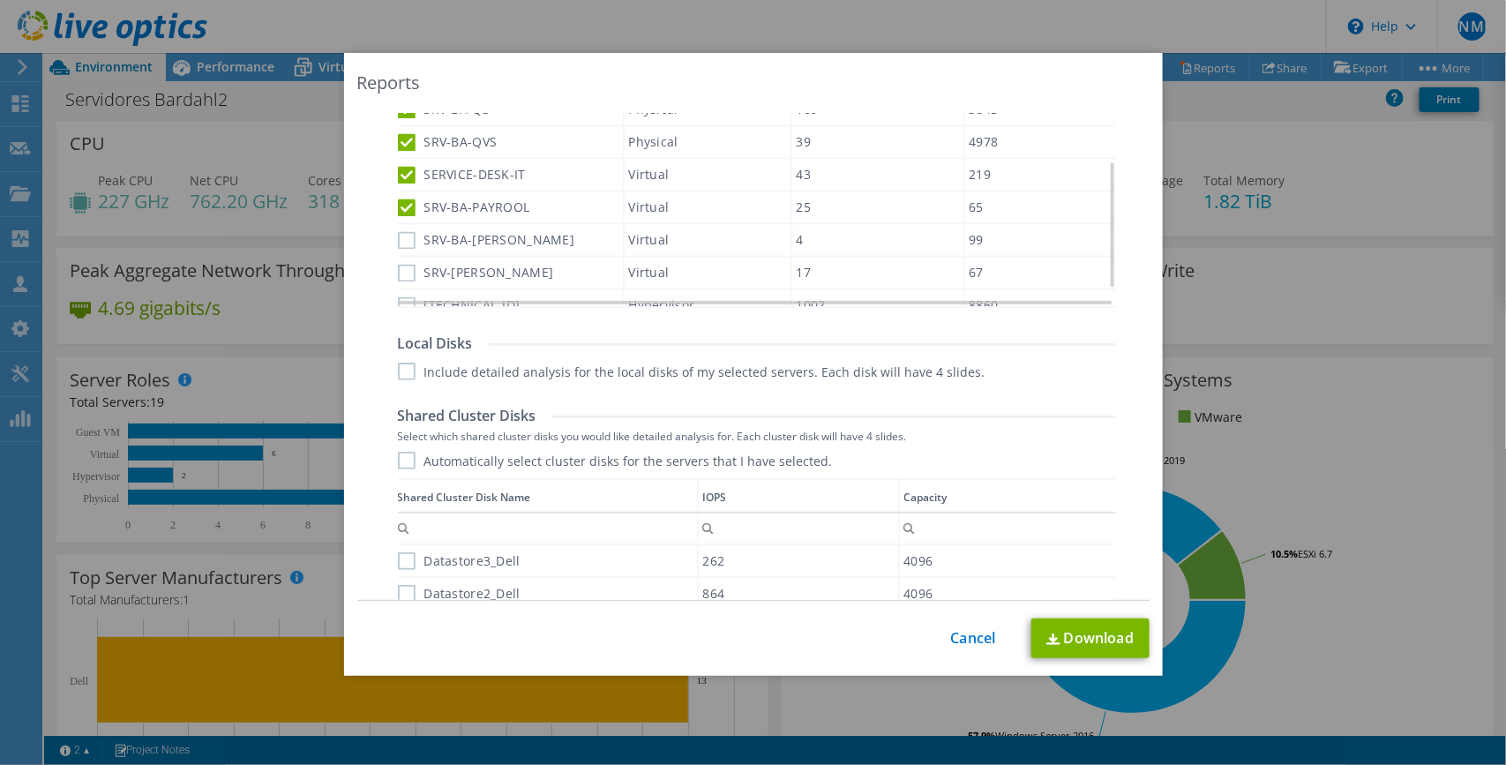
click at [400, 231] on label "SRV-BA-[PERSON_NAME]" at bounding box center [486, 240] width 177 height 18
click at [0, 0] on input "SRV-BA-[PERSON_NAME]" at bounding box center [0, 0] width 0 height 0
click at [400, 265] on label "SRV-[PERSON_NAME]" at bounding box center [476, 274] width 156 height 18
click at [0, 0] on input "SRV-[PERSON_NAME]" at bounding box center [0, 0] width 0 height 0
drag, startPoint x: 397, startPoint y: 294, endPoint x: 410, endPoint y: 288, distance: 14.6
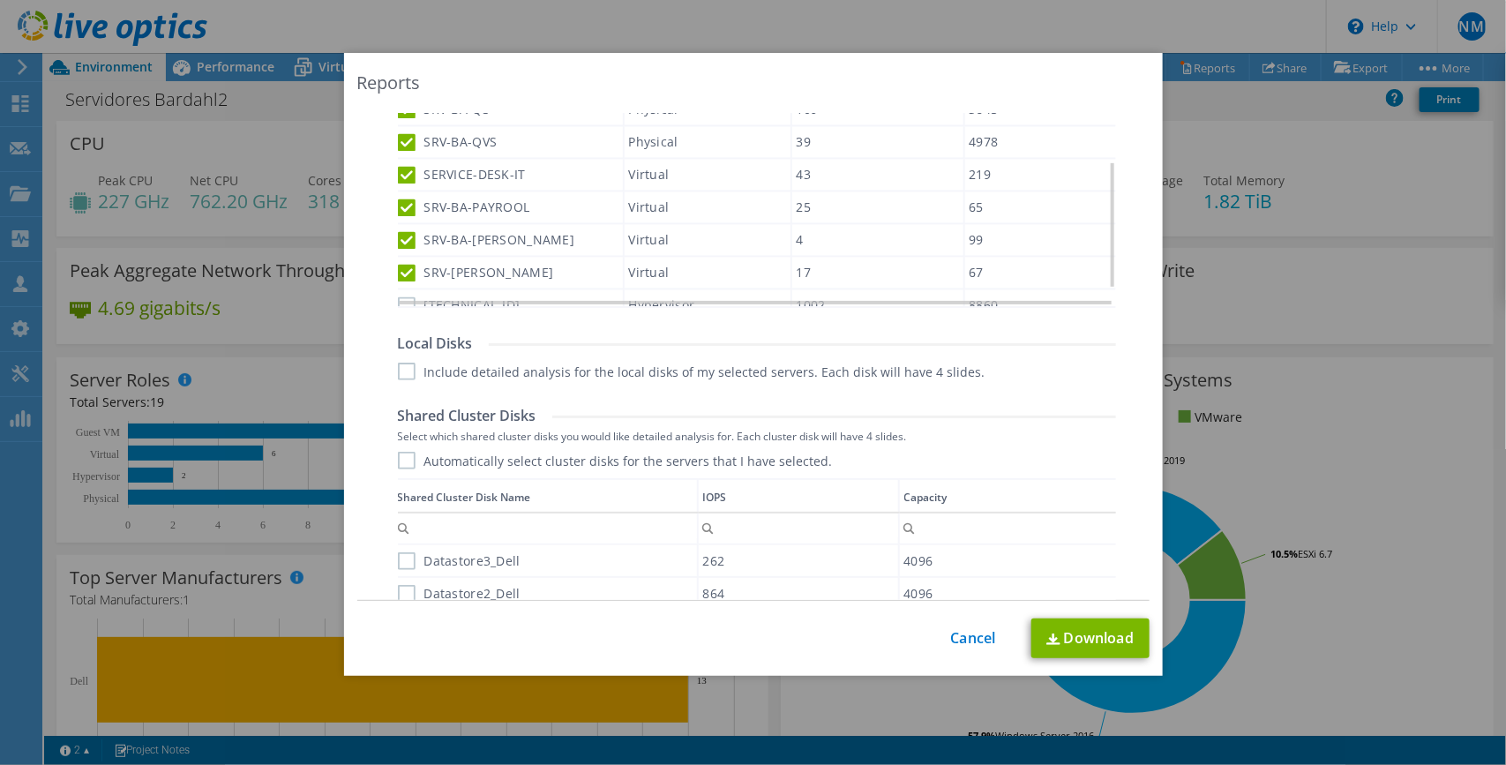
click at [398, 296] on label "[TECHNICAL_ID]" at bounding box center [459, 305] width 123 height 18
click at [0, 0] on input "[TECHNICAL_ID]" at bounding box center [0, 0] width 0 height 0
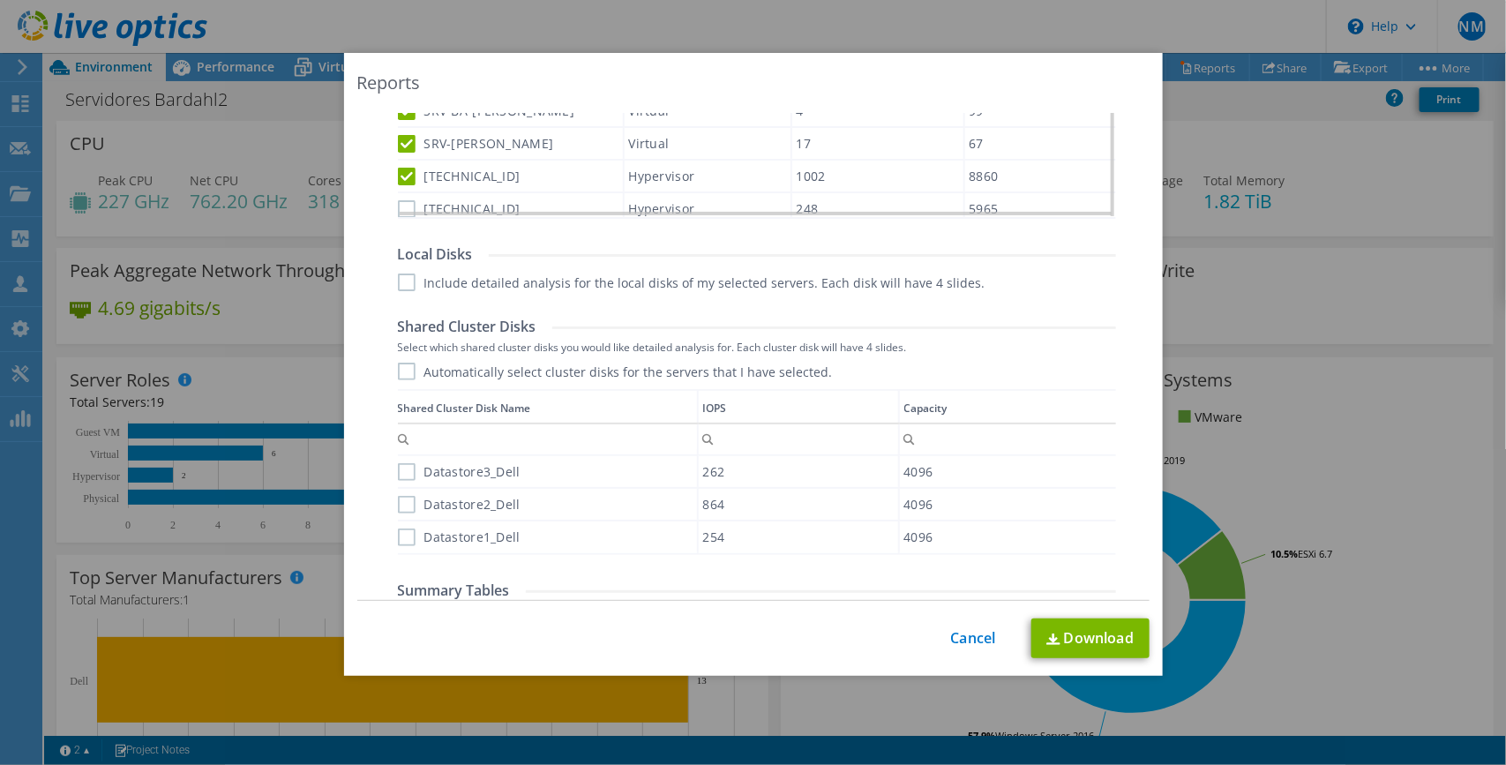
scroll to position [897, 0]
click at [398, 197] on label "[TECHNICAL_ID]" at bounding box center [459, 206] width 123 height 18
click at [0, 0] on input "[TECHNICAL_ID]" at bounding box center [0, 0] width 0 height 0
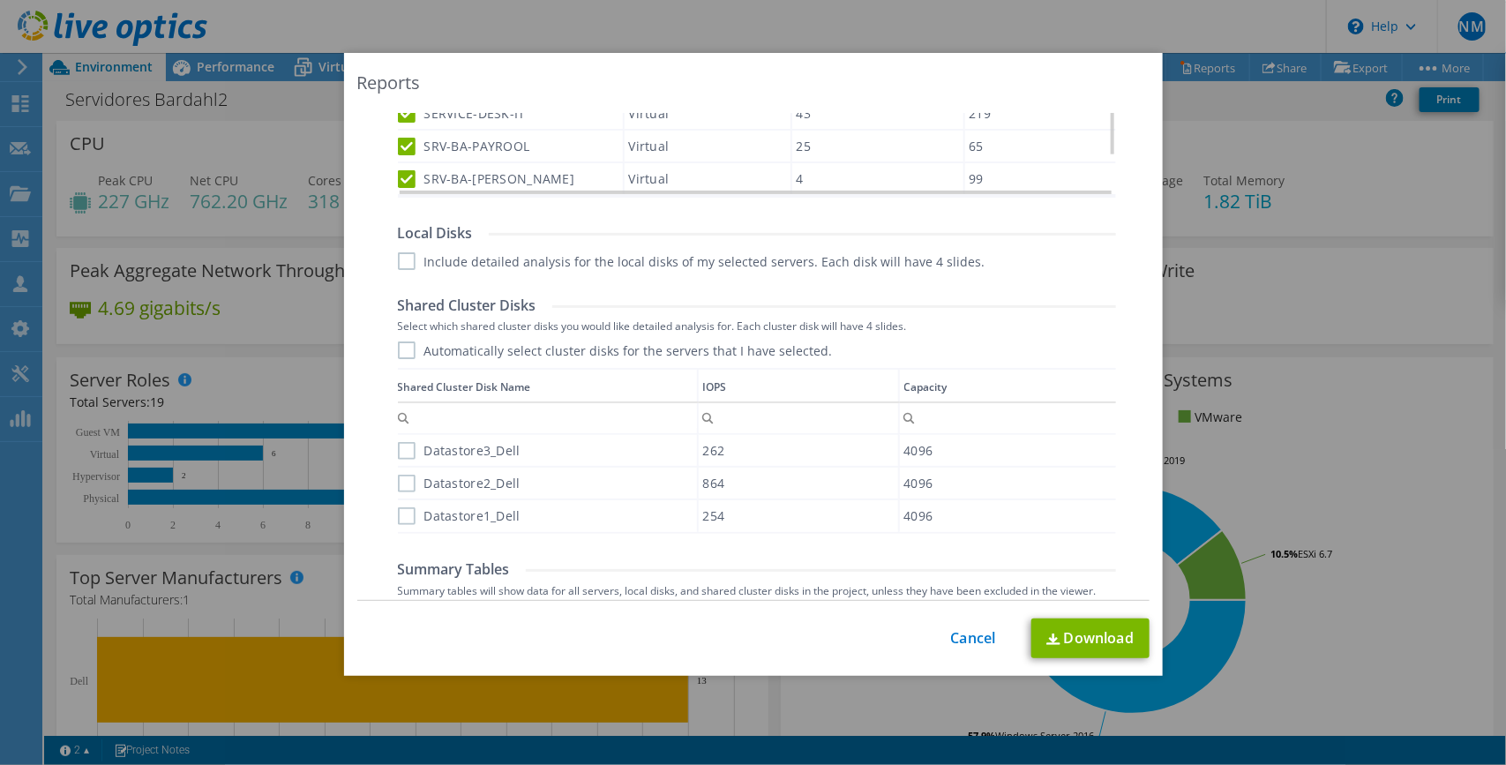
scroll to position [1012, 0]
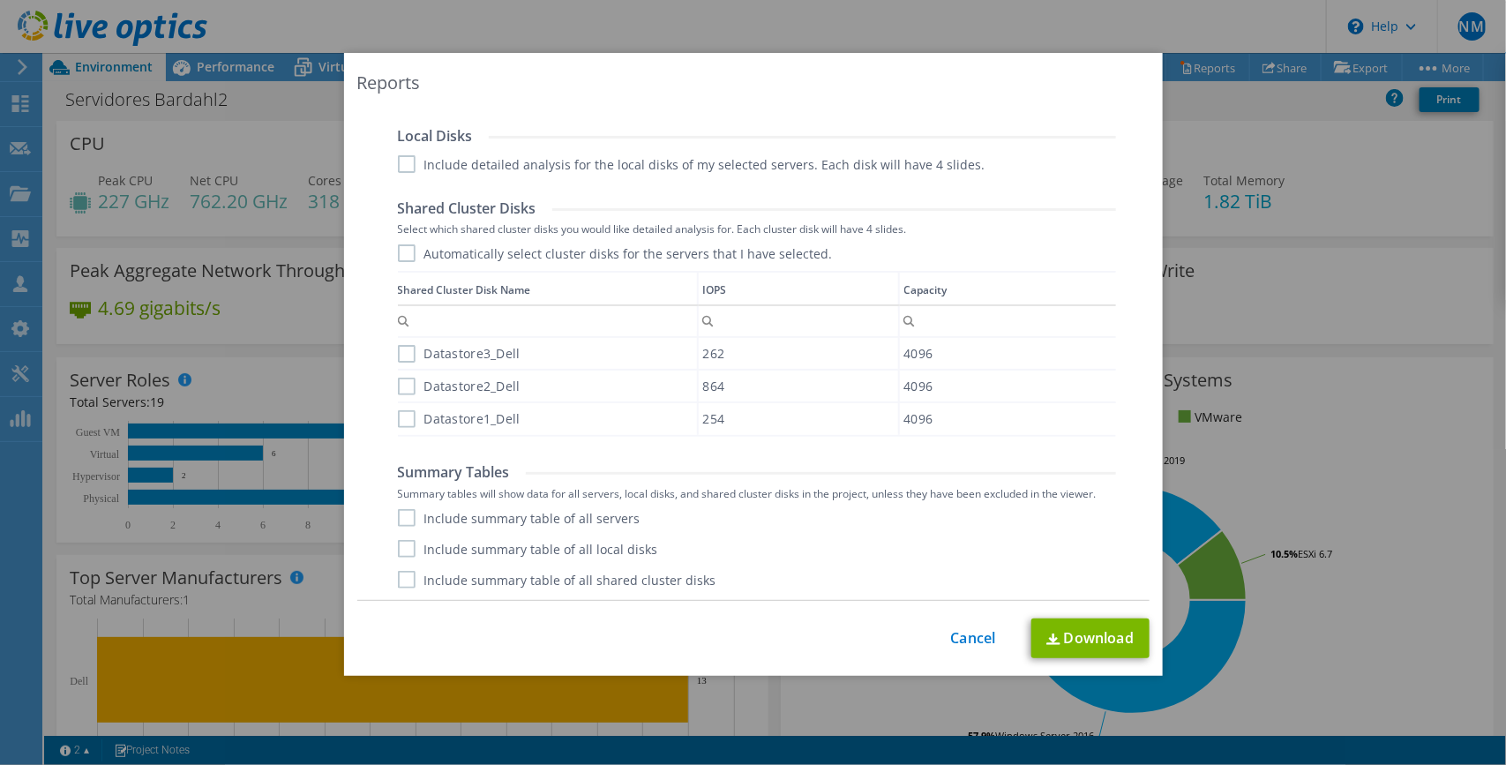
click at [398, 164] on label "Include detailed analysis for the local disks of my selected servers. Each disk…" at bounding box center [691, 164] width 587 height 18
click at [0, 0] on input "Include detailed analysis for the local disks of my selected servers. Each disk…" at bounding box center [0, 0] width 0 height 0
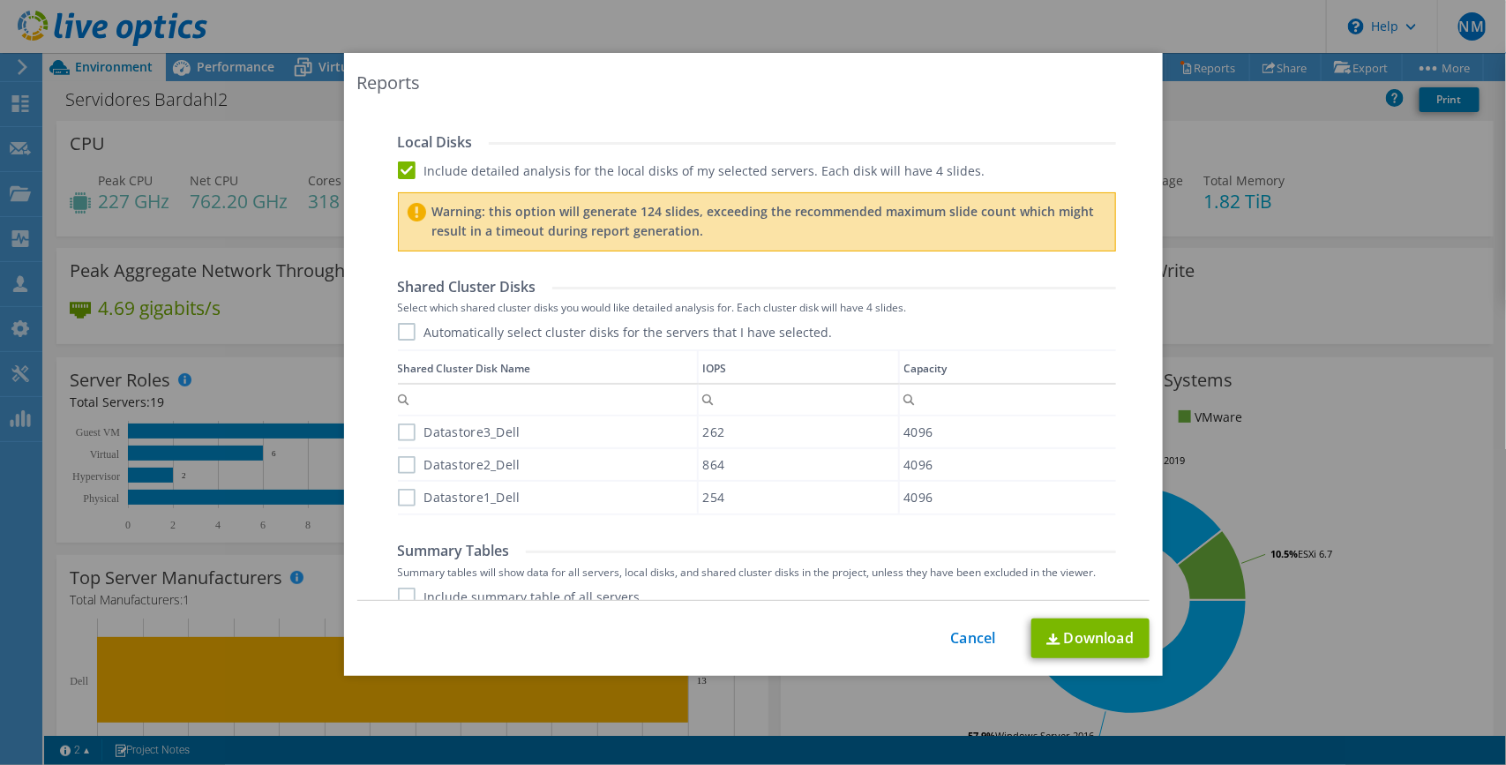
scroll to position [1004, 0]
click at [398, 332] on label "Automatically select cluster disks for the servers that I have selected." at bounding box center [615, 334] width 435 height 18
click at [0, 0] on input "Automatically select cluster disks for the servers that I have selected." at bounding box center [0, 0] width 0 height 0
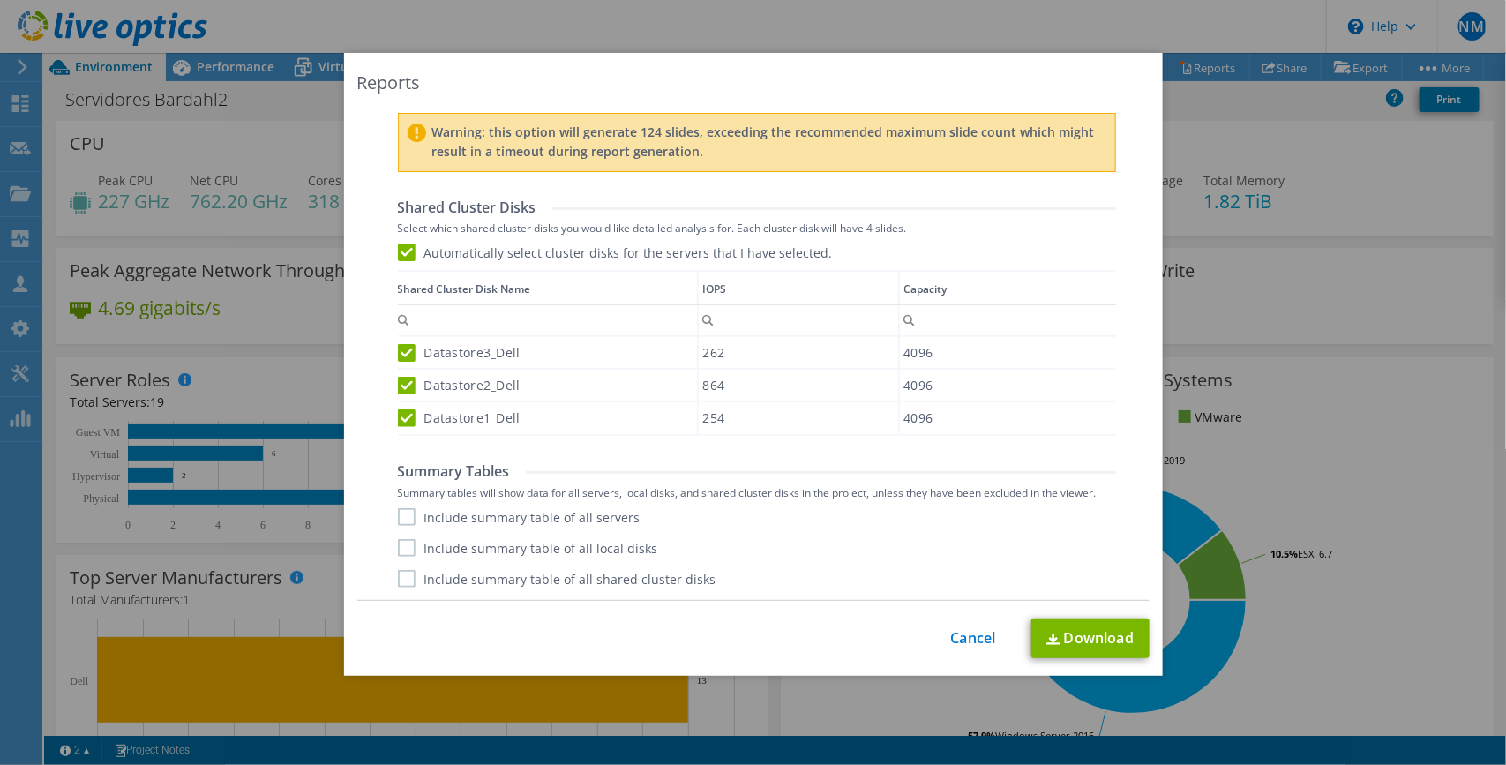
click at [398, 521] on label "Include summary table of all servers" at bounding box center [519, 517] width 243 height 18
click at [0, 0] on input "Include summary table of all servers" at bounding box center [0, 0] width 0 height 0
click at [398, 527] on label "Include summary table of all local disks" at bounding box center [528, 548] width 260 height 18
click at [0, 0] on input "Include summary table of all local disks" at bounding box center [0, 0] width 0 height 0
click at [398, 527] on label "Include summary table of all shared cluster disks" at bounding box center [557, 579] width 318 height 18
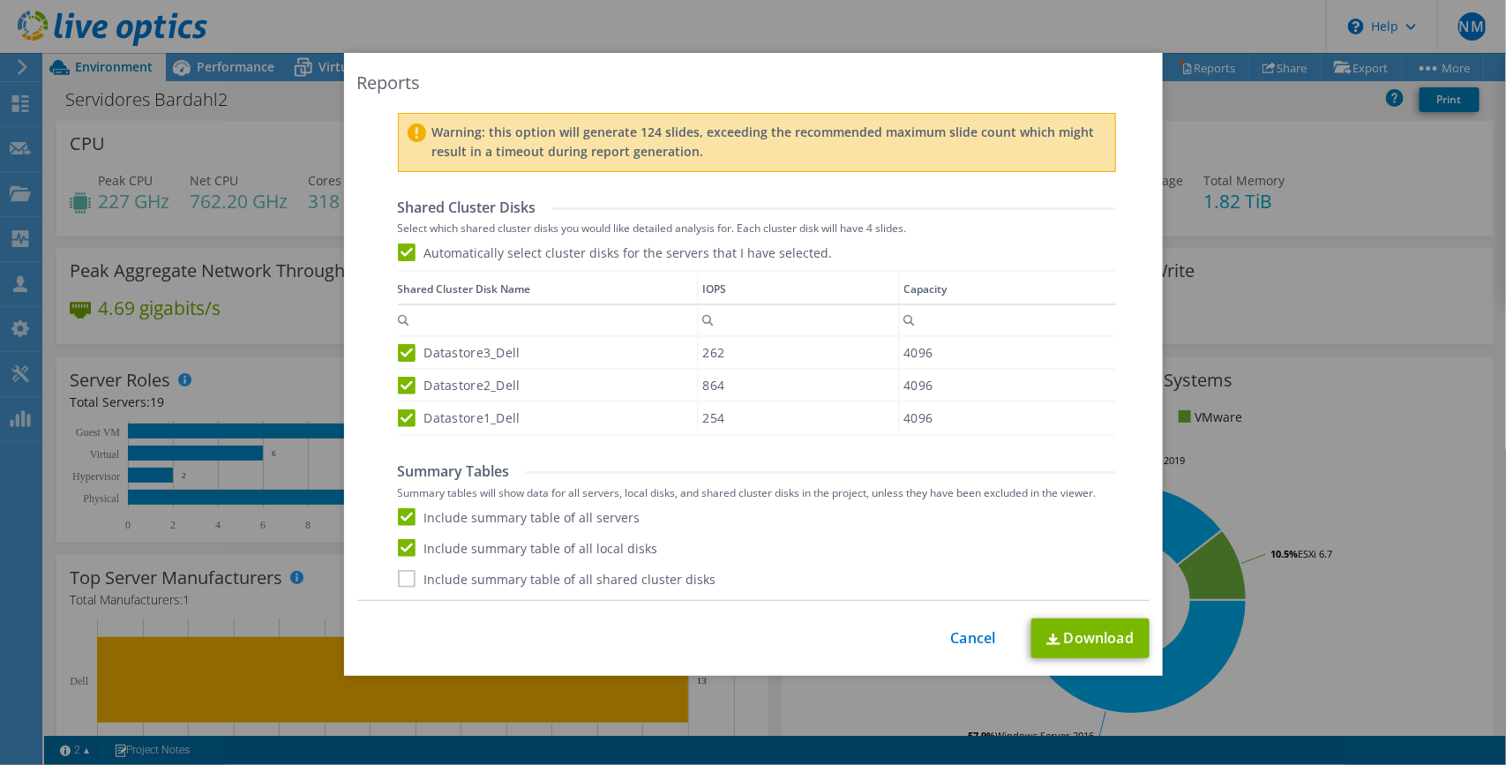
click at [0, 0] on input "Include summary table of all shared cluster disks" at bounding box center [0, 0] width 0 height 0
click at [1063, 527] on link "Download" at bounding box center [1090, 638] width 118 height 40
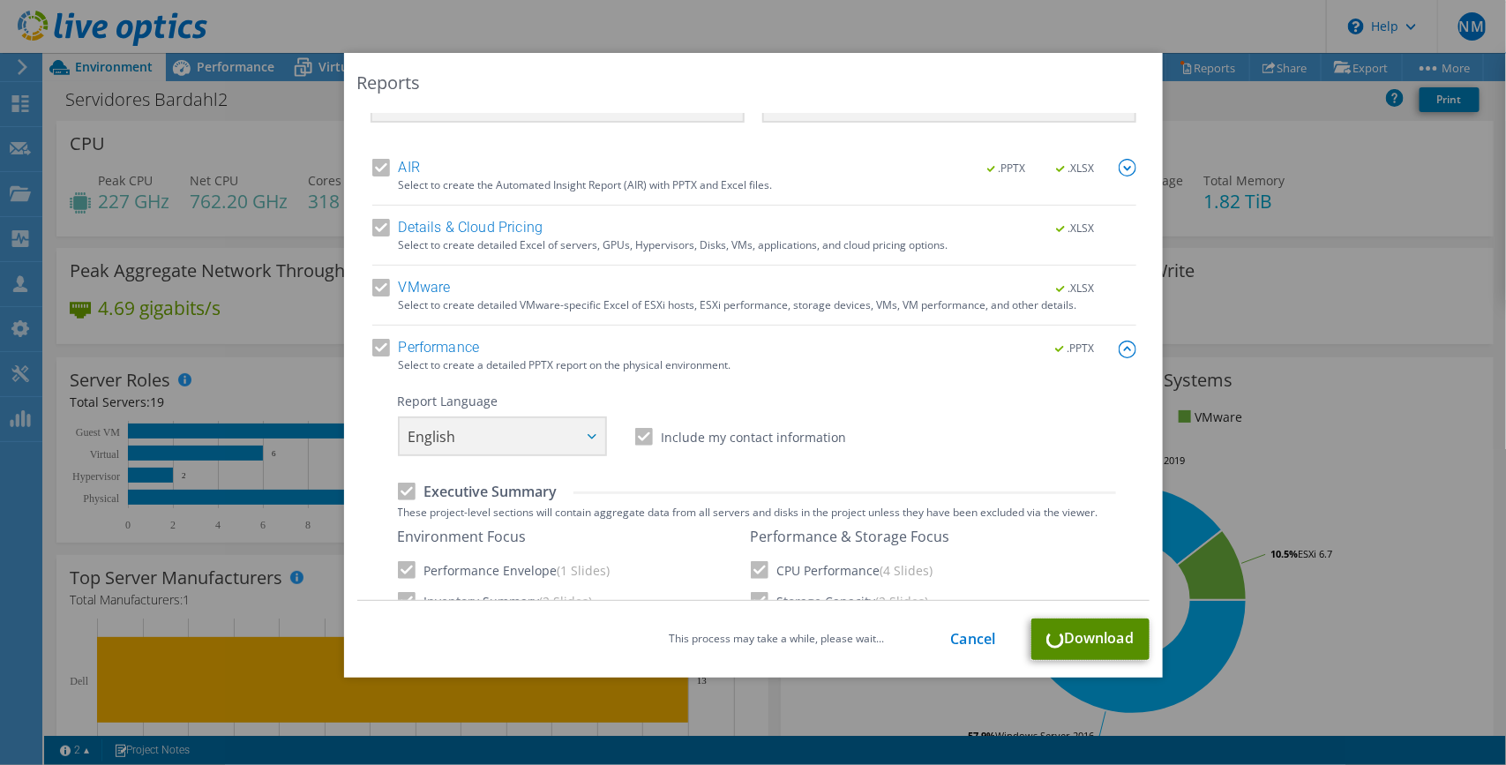
scroll to position [0, 0]
click at [1057, 527] on div "This process may take a while, please wait... Cancel Download" at bounding box center [753, 638] width 792 height 41
click at [982, 527] on link "Cancel" at bounding box center [973, 639] width 45 height 17
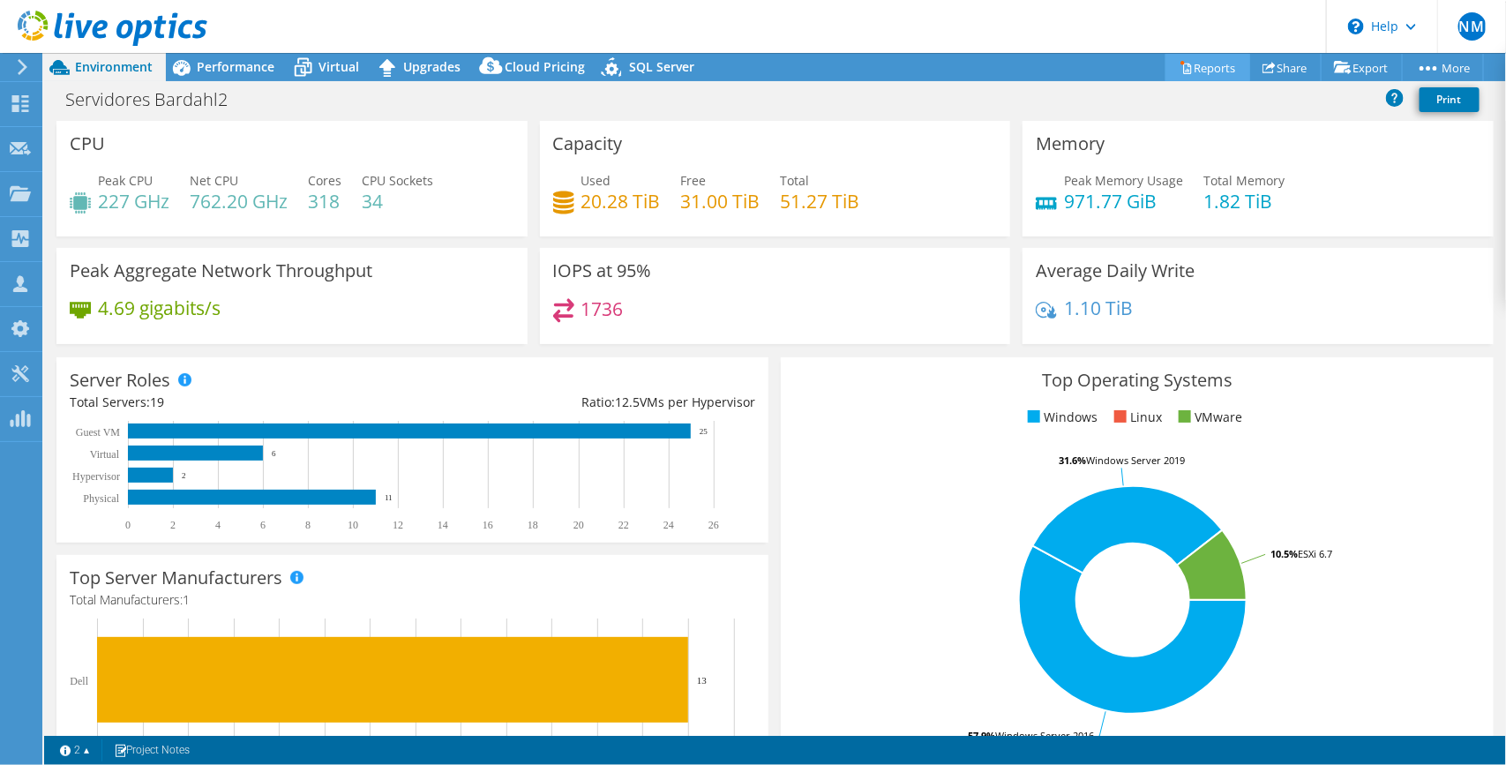
click at [1204, 69] on link "Reports" at bounding box center [1207, 67] width 85 height 27
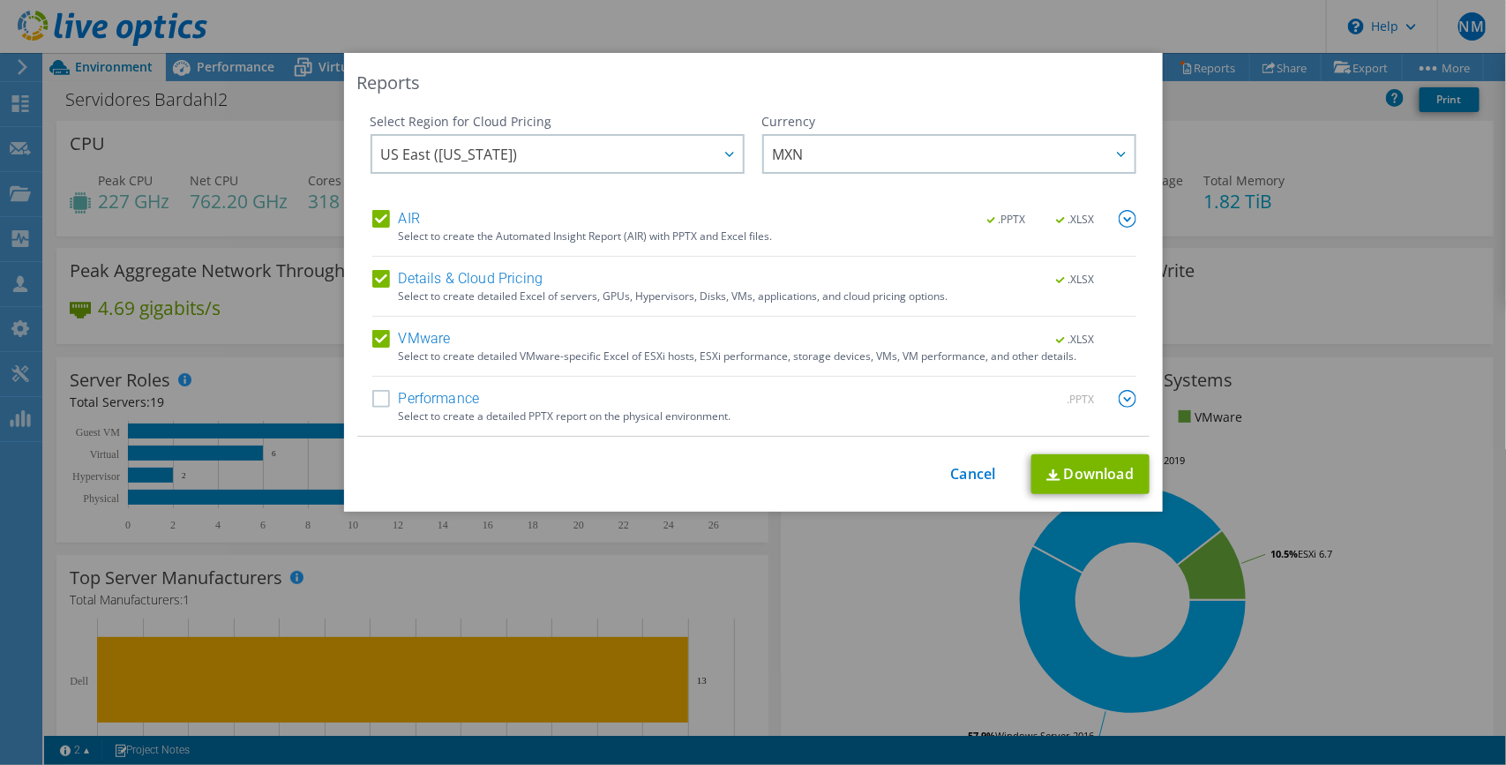
click at [378, 393] on label "Performance" at bounding box center [426, 399] width 108 height 18
click at [0, 0] on input "Performance" at bounding box center [0, 0] width 0 height 0
click at [1118, 398] on img at bounding box center [1127, 399] width 18 height 18
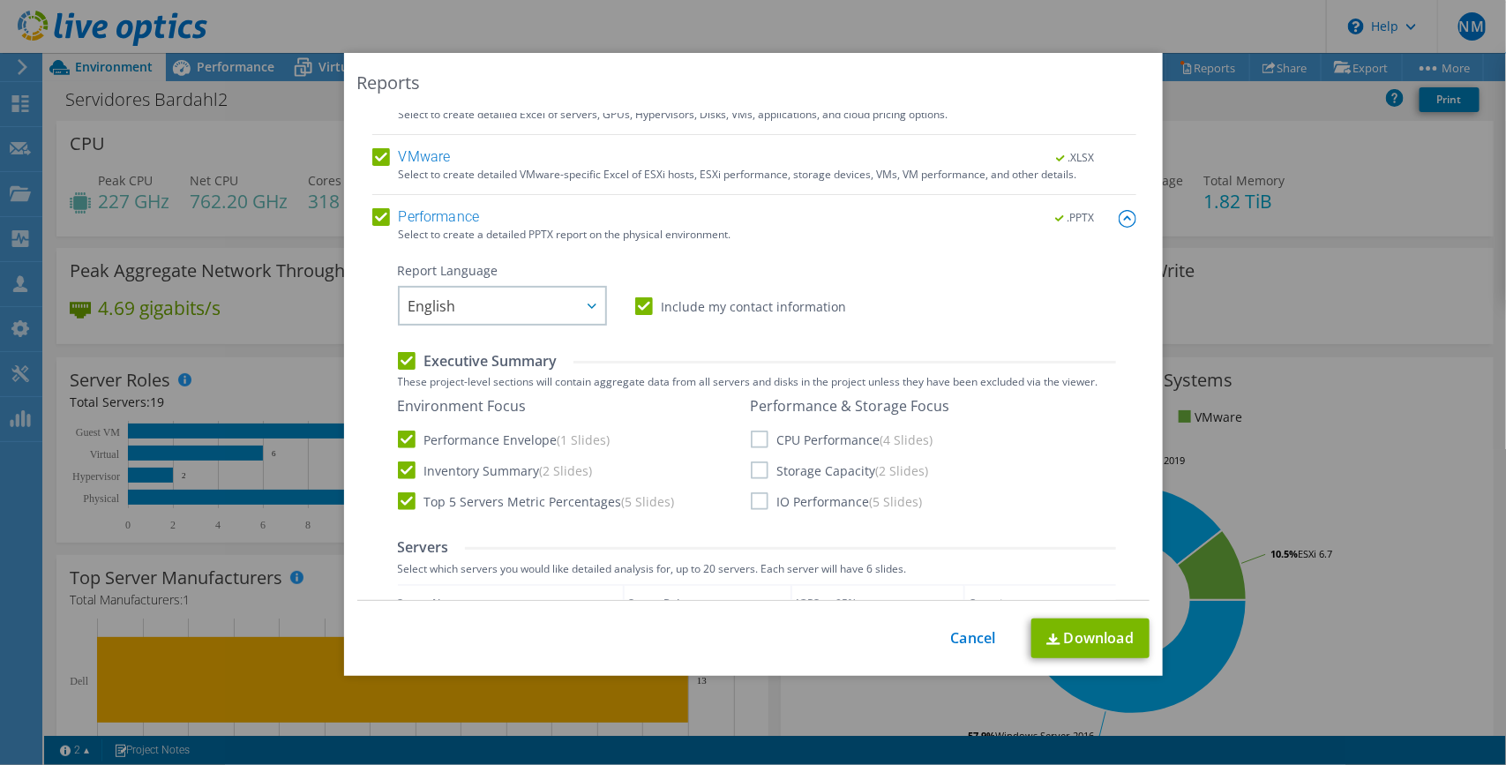
scroll to position [183, 0]
click at [582, 307] on div at bounding box center [591, 305] width 28 height 36
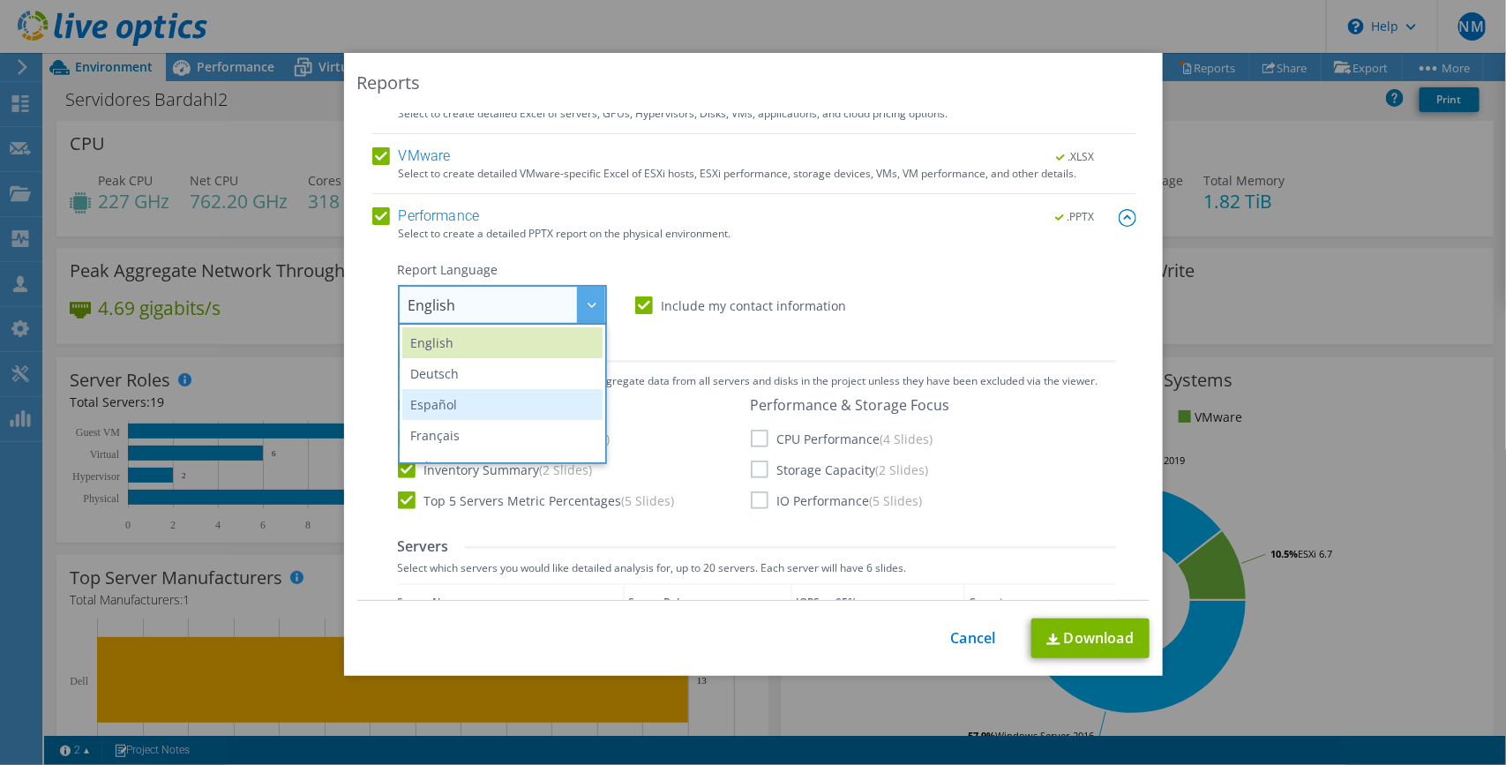
click at [519, 397] on li "Español" at bounding box center [502, 404] width 200 height 31
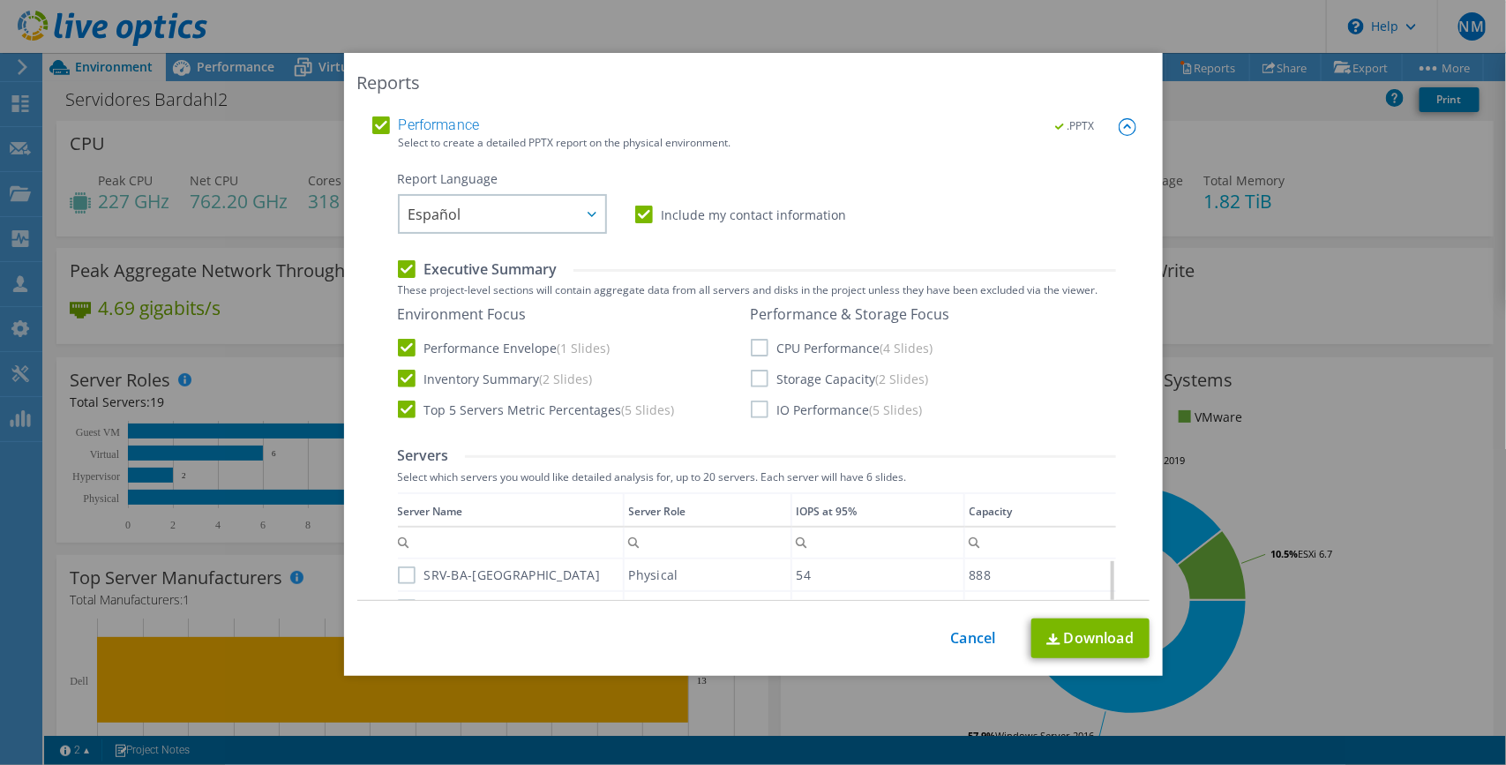
scroll to position [274, 0]
click at [400, 263] on label "Executive Summary" at bounding box center [478, 267] width 160 height 19
click at [0, 0] on input "Executive Summary" at bounding box center [0, 0] width 0 height 0
click at [400, 263] on label "Executive Summary" at bounding box center [478, 267] width 160 height 19
click at [0, 0] on input "Executive Summary" at bounding box center [0, 0] width 0 height 0
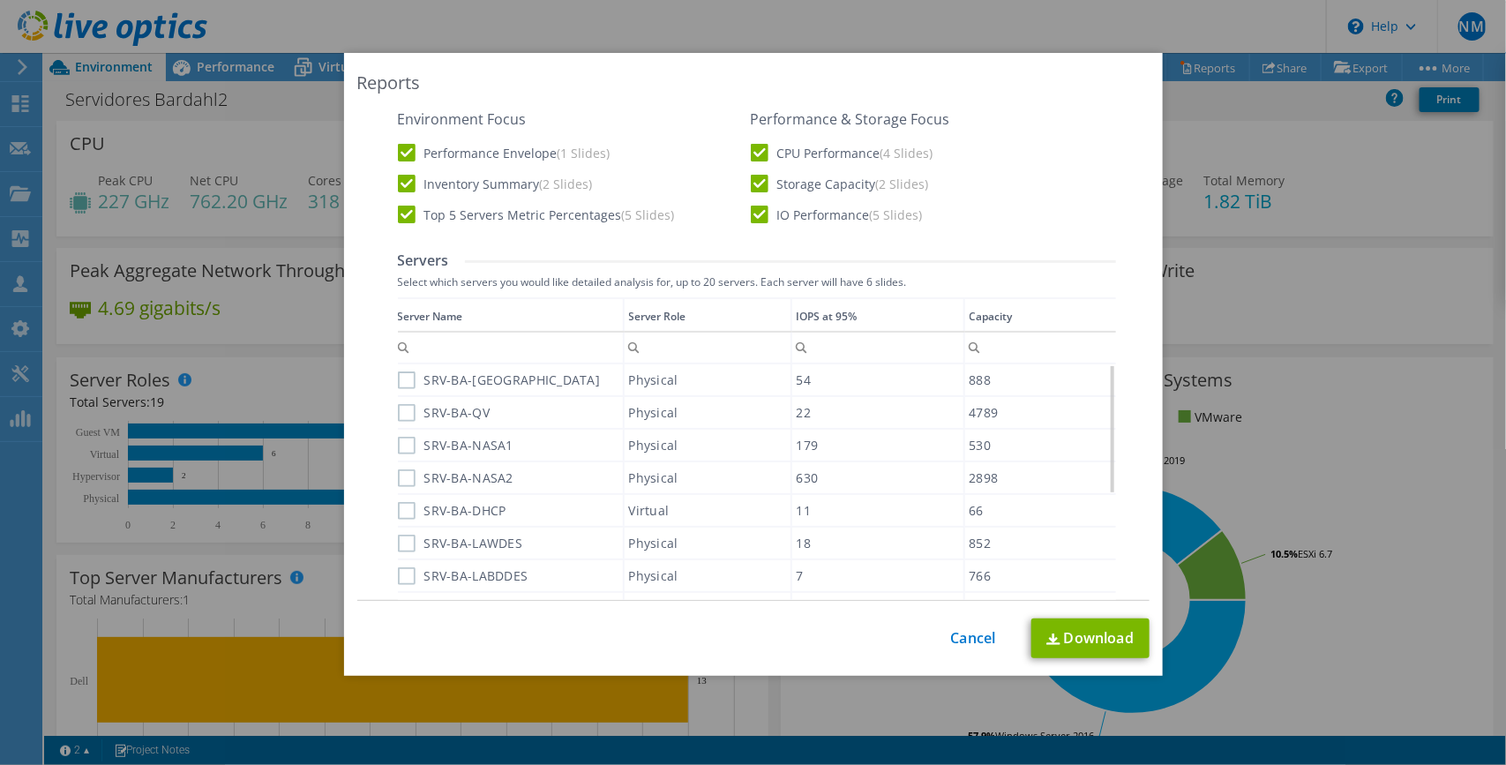
scroll to position [472, 0]
click at [399, 373] on label "SRV-BA-[GEOGRAPHIC_DATA]" at bounding box center [499, 377] width 203 height 18
click at [0, 0] on input "SRV-BA-[GEOGRAPHIC_DATA]" at bounding box center [0, 0] width 0 height 0
drag, startPoint x: 390, startPoint y: 407, endPoint x: 400, endPoint y: 404, distance: 10.1
click at [398, 406] on div "Server Name Server Role IOPS at 95% Capacity Contains Does not contain Starts w…" at bounding box center [757, 467] width 718 height 347
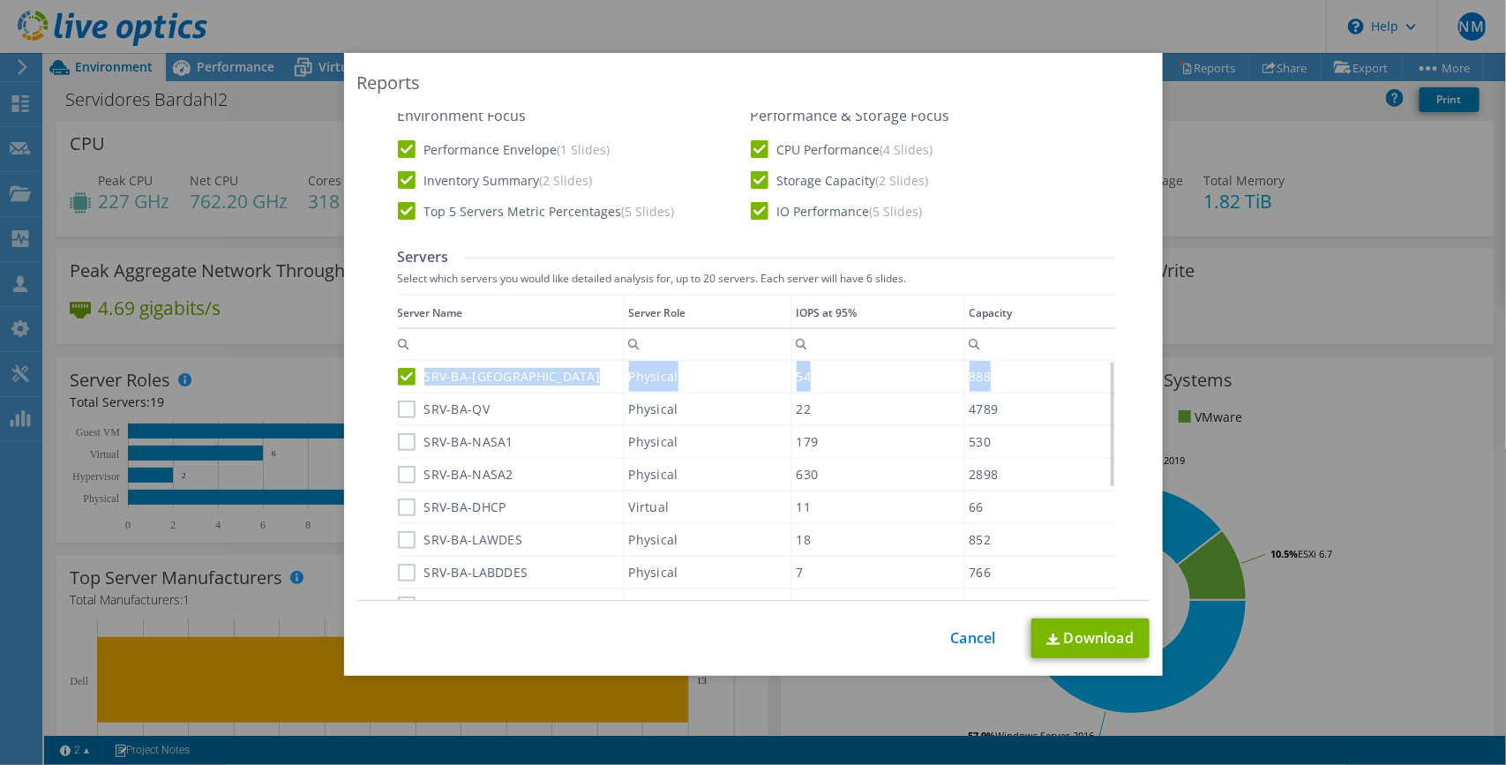
click at [399, 412] on label "SRV-BA-QV" at bounding box center [444, 409] width 93 height 18
click at [0, 0] on input "SRV-BA-QV" at bounding box center [0, 0] width 0 height 0
click at [398, 435] on label "SRV-BA-NASA1" at bounding box center [456, 442] width 116 height 18
click at [0, 0] on input "SRV-BA-NASA1" at bounding box center [0, 0] width 0 height 0
click at [402, 474] on label "SRV-BA-NASA2" at bounding box center [456, 475] width 116 height 18
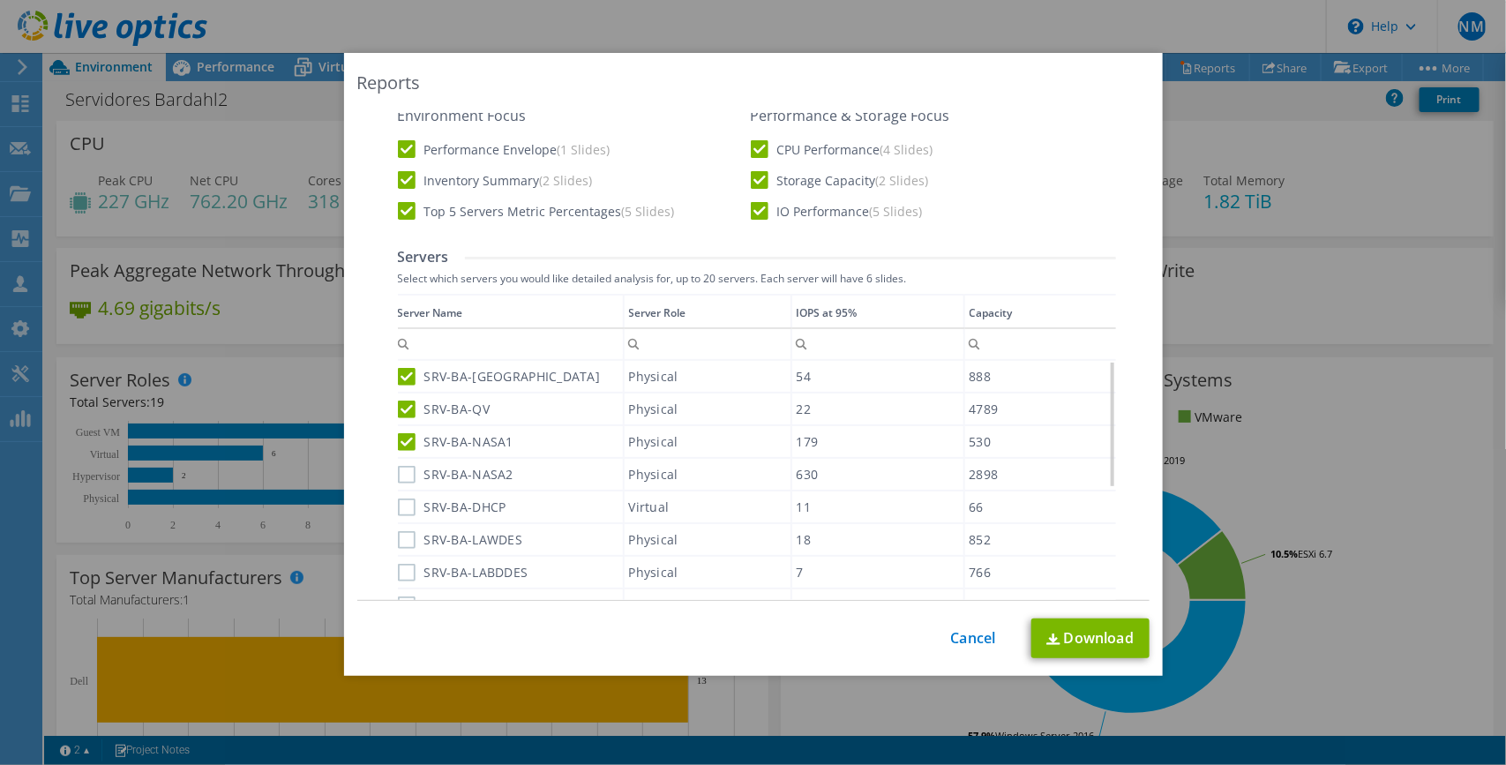
click at [0, 0] on input "SRV-BA-NASA2" at bounding box center [0, 0] width 0 height 0
click at [403, 500] on label "SRV-BA-DHCP" at bounding box center [452, 507] width 108 height 18
click at [0, 0] on input "SRV-BA-DHCP" at bounding box center [0, 0] width 0 height 0
click at [398, 527] on label "SRV-BA-LAWDES" at bounding box center [460, 540] width 125 height 18
click at [0, 0] on input "SRV-BA-LAWDES" at bounding box center [0, 0] width 0 height 0
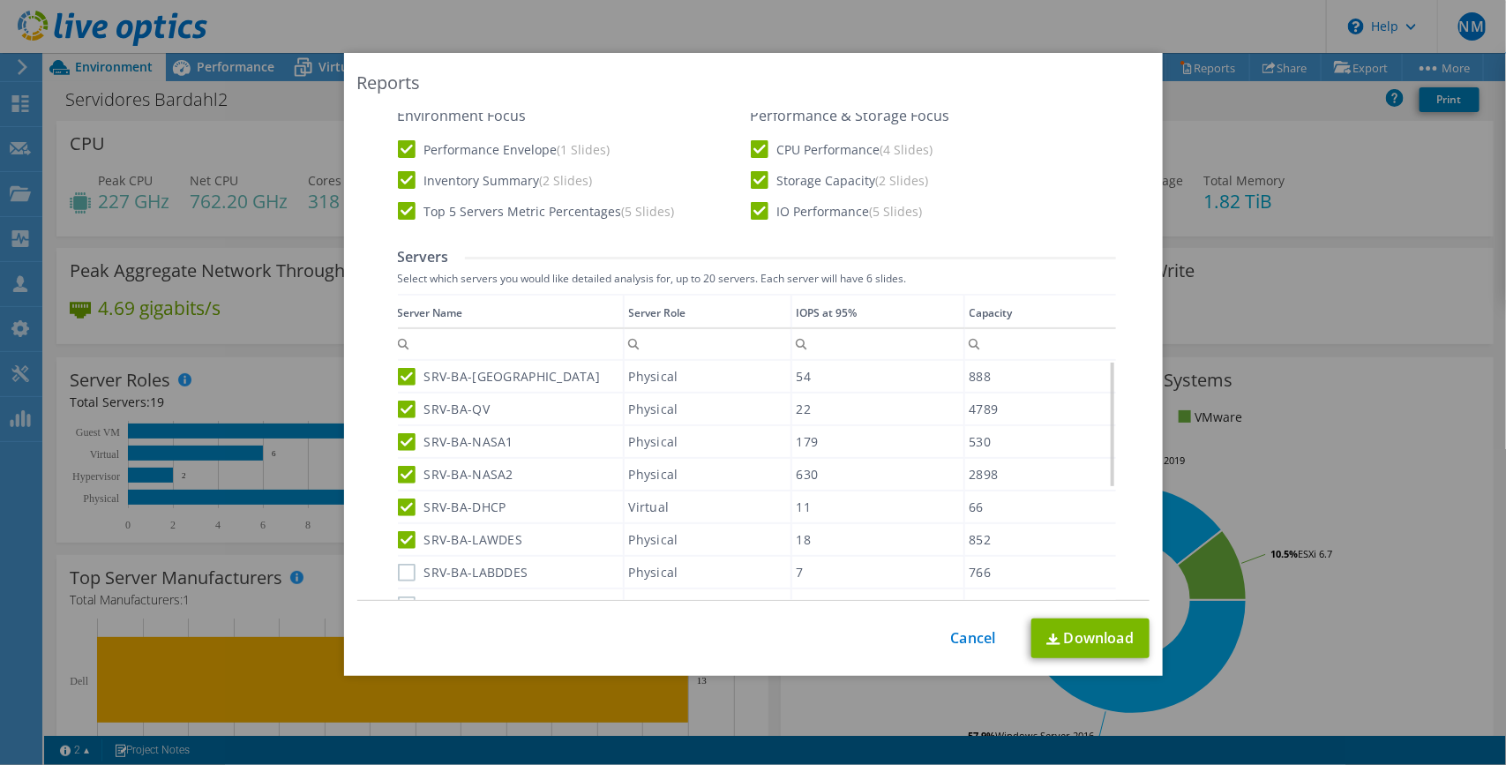
click at [399, 527] on label "SRV-BA-LABDDES" at bounding box center [463, 573] width 131 height 18
click at [0, 0] on input "SRV-BA-LABDDES" at bounding box center [0, 0] width 0 height 0
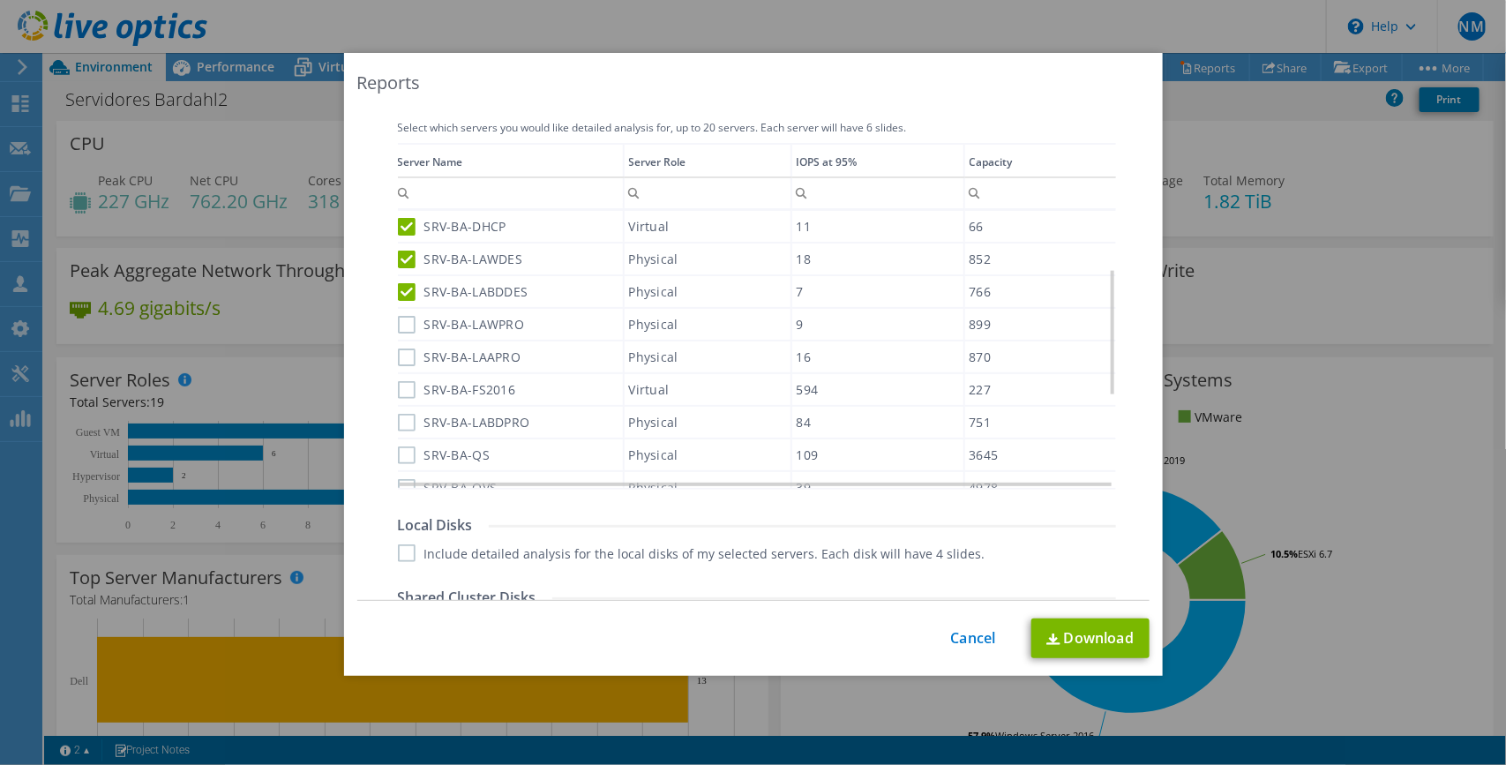
scroll to position [624, 0]
click at [400, 316] on label "SRV-BA-LAWPRO" at bounding box center [461, 322] width 127 height 18
click at [0, 0] on input "SRV-BA-LAWPRO" at bounding box center [0, 0] width 0 height 0
click at [400, 346] on label "SRV-BA-LAAPRO" at bounding box center [459, 355] width 123 height 18
click at [0, 0] on input "SRV-BA-LAAPRO" at bounding box center [0, 0] width 0 height 0
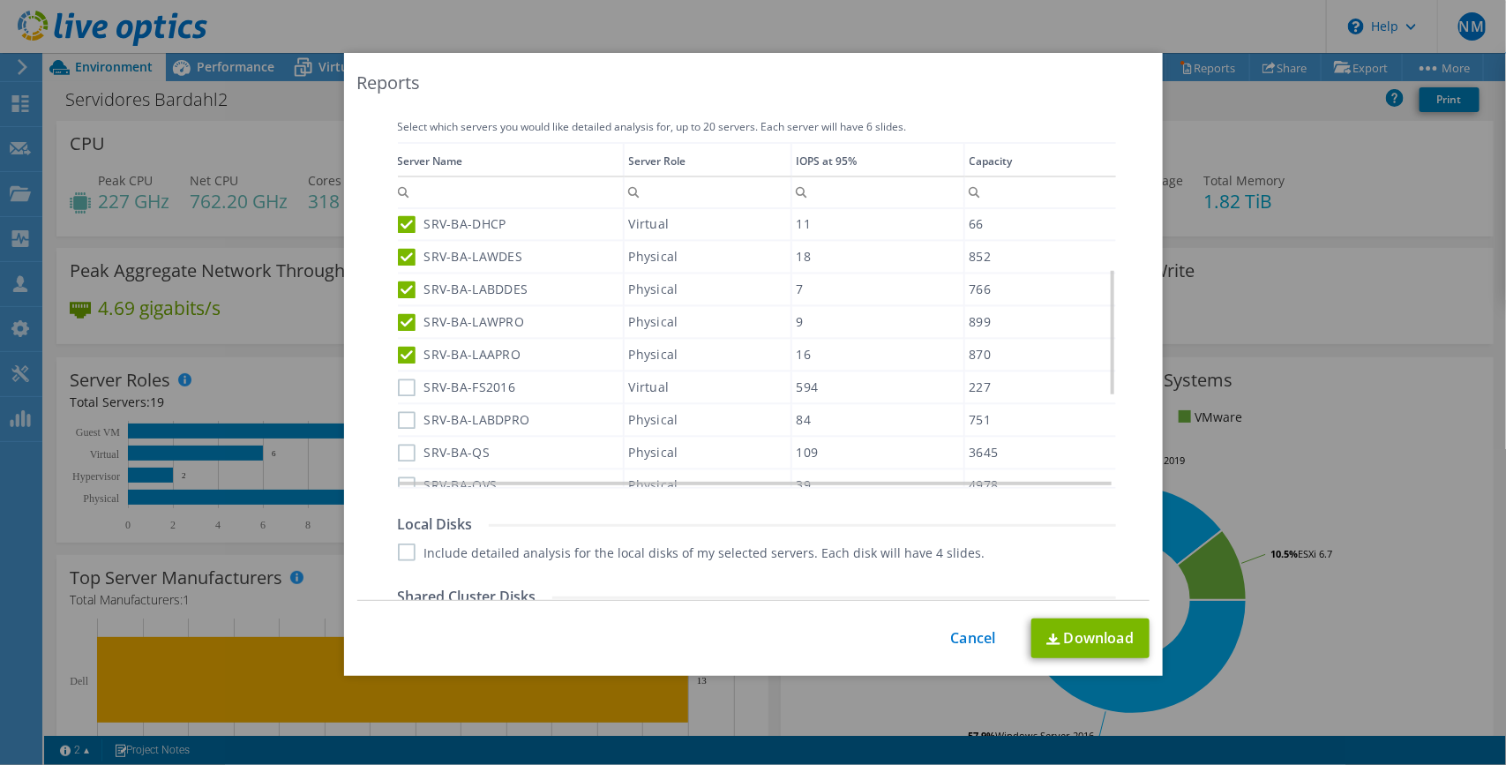
scroll to position [132, 0]
click at [401, 377] on label "SRV-BA-FS2016" at bounding box center [457, 386] width 118 height 18
click at [0, 0] on input "SRV-BA-FS2016" at bounding box center [0, 0] width 0 height 0
click at [400, 409] on label "SRV-BA-LABDPRO" at bounding box center [464, 418] width 132 height 18
click at [0, 0] on input "SRV-BA-LABDPRO" at bounding box center [0, 0] width 0 height 0
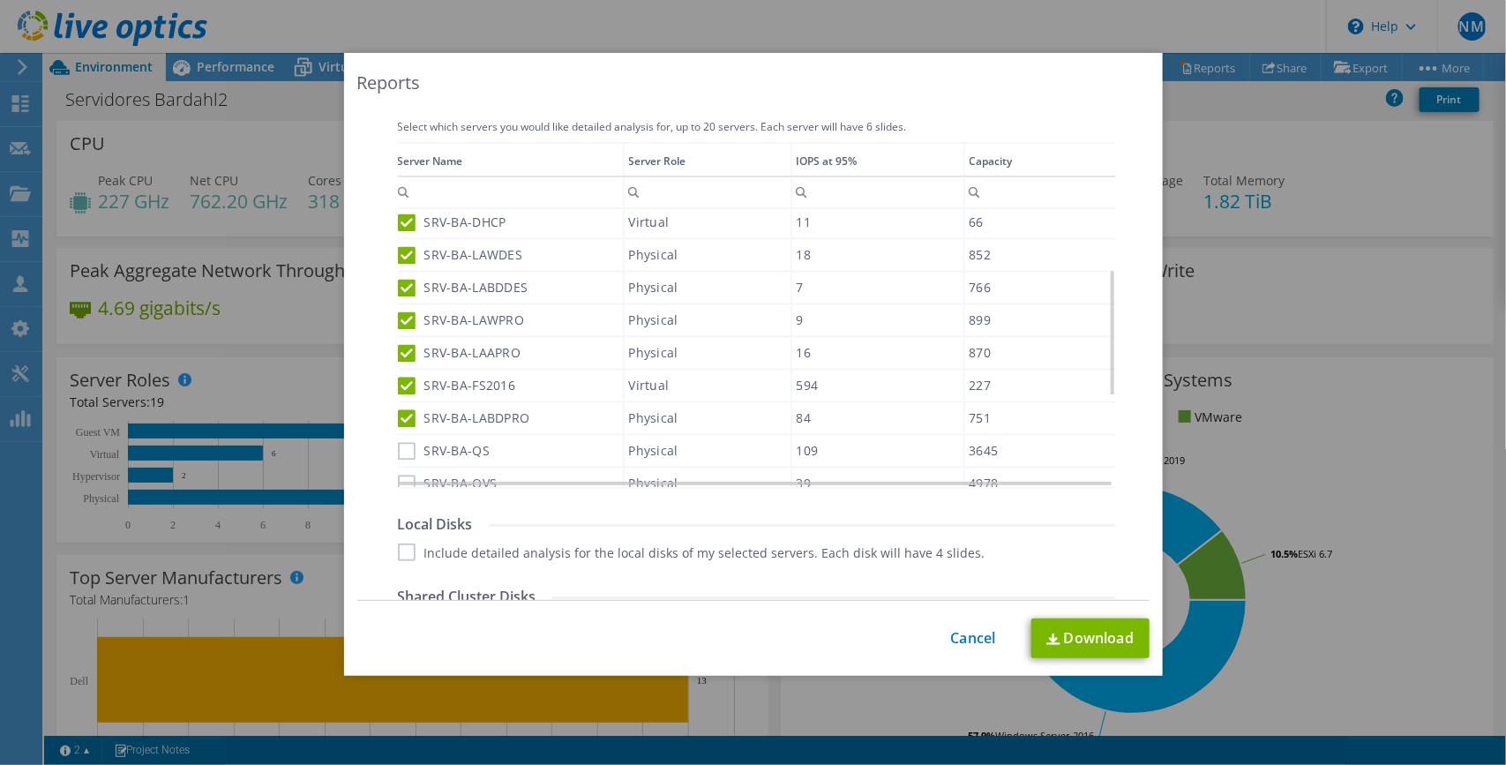
click at [399, 446] on label "SRV-BA-QS" at bounding box center [444, 451] width 93 height 18
click at [0, 0] on input "SRV-BA-QS" at bounding box center [0, 0] width 0 height 0
click at [402, 475] on label "SRV-BA-QVS" at bounding box center [448, 484] width 100 height 18
click at [0, 0] on input "SRV-BA-QVS" at bounding box center [0, 0] width 0 height 0
drag, startPoint x: 1103, startPoint y: 333, endPoint x: 1103, endPoint y: 360, distance: 26.5
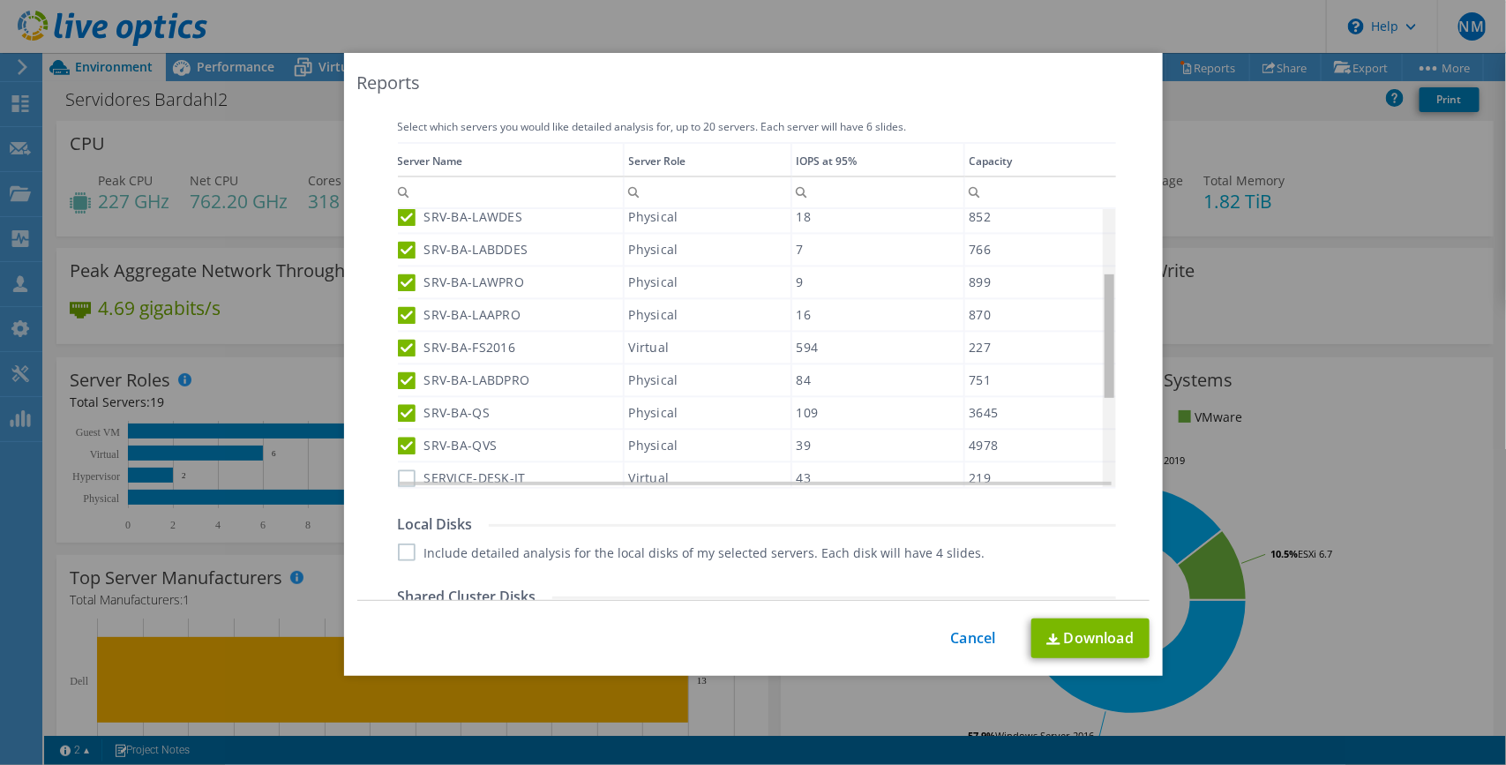
click at [1103, 360] on body "ENMR Channel Partner [PERSON_NAME] NEUFTI [PERSON_NAME] RIOS [EMAIL_ADDRESS][DO…" at bounding box center [753, 382] width 1506 height 765
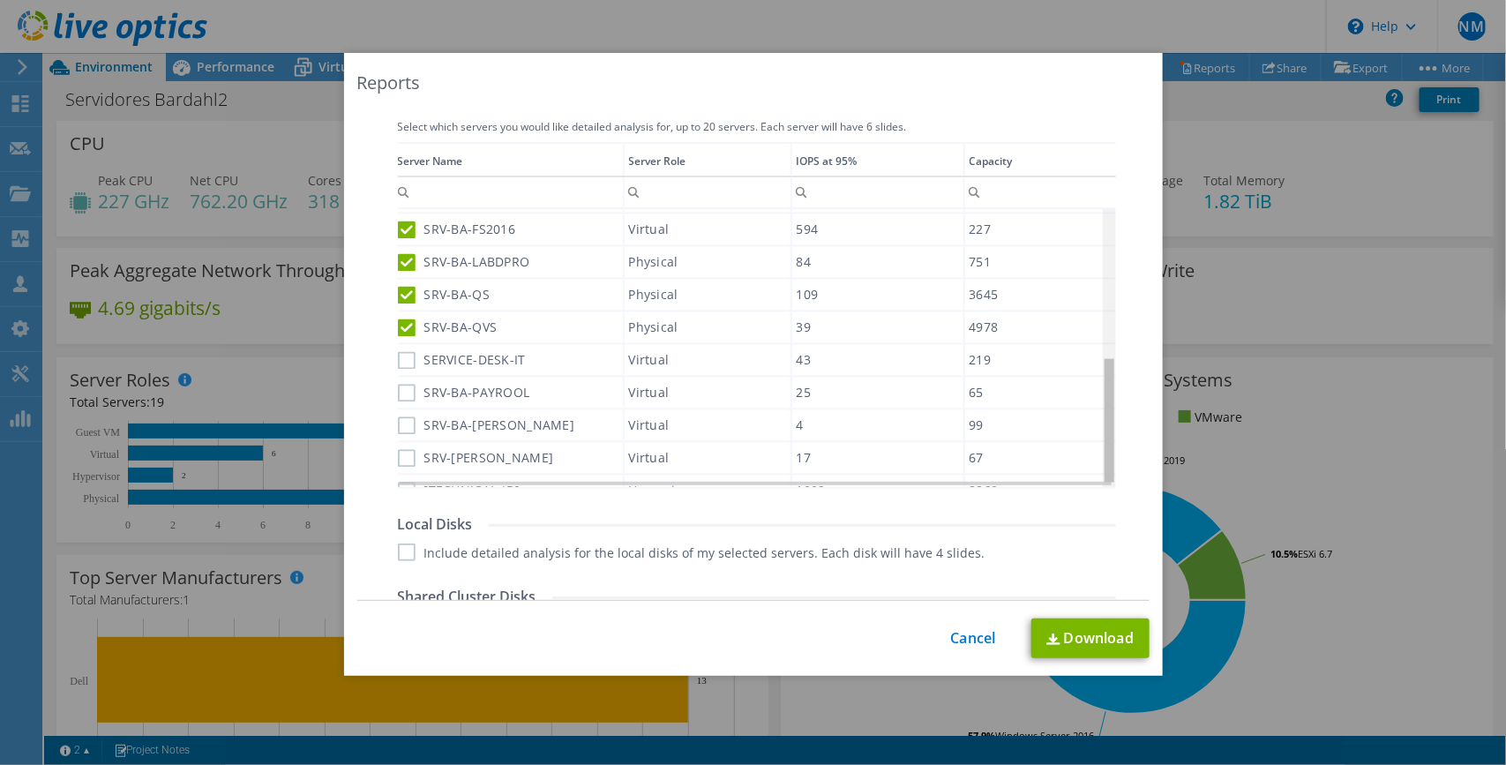
scroll to position [333, 0]
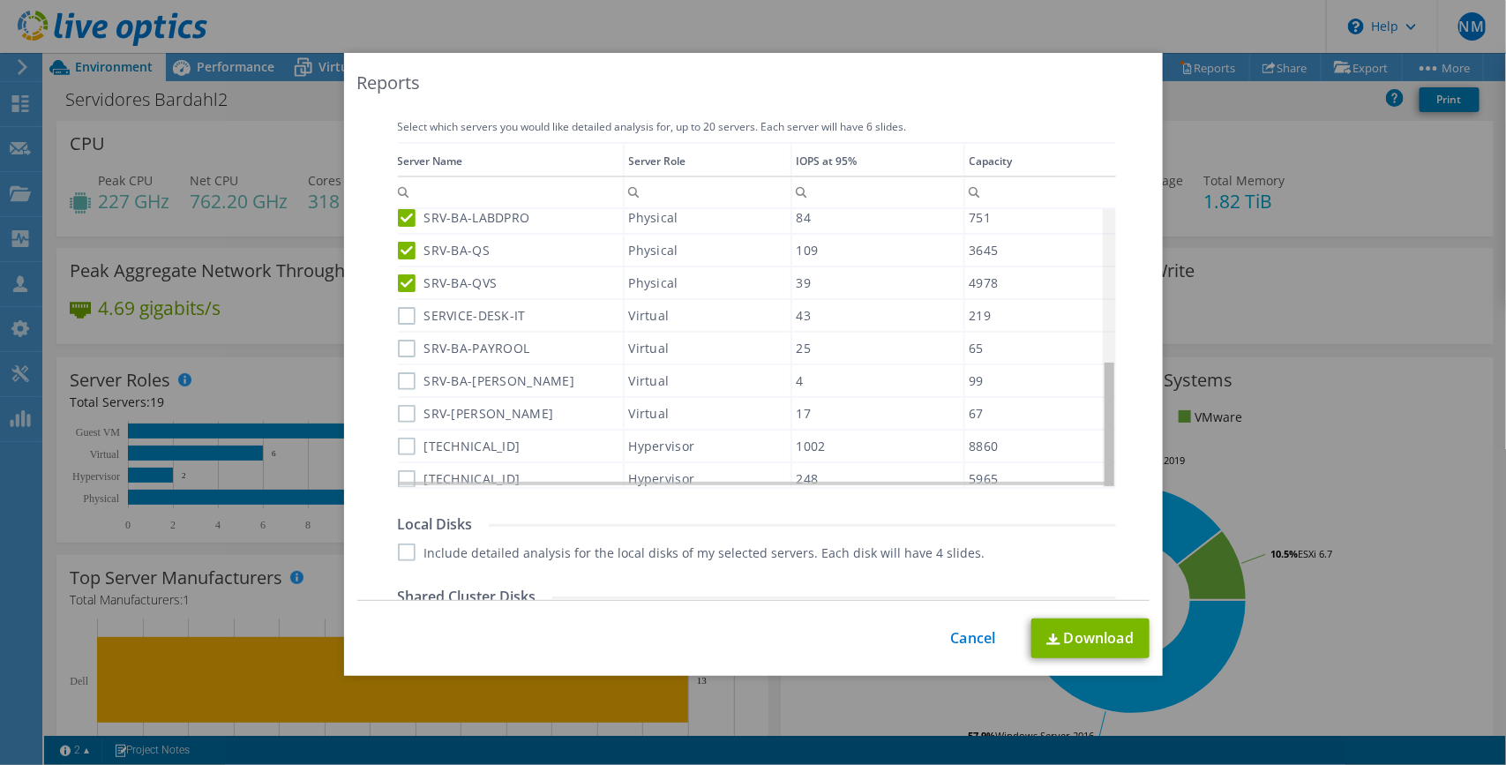
drag, startPoint x: 1103, startPoint y: 360, endPoint x: 1100, endPoint y: 488, distance: 128.0
click at [1100, 488] on body "ENMR Channel Partner [PERSON_NAME] NEUFTI [PERSON_NAME] RIOS [EMAIL_ADDRESS][DO…" at bounding box center [753, 382] width 1506 height 765
click at [399, 307] on label "SERVICE-DESK-IT" at bounding box center [462, 316] width 128 height 18
click at [0, 0] on input "SERVICE-DESK-IT" at bounding box center [0, 0] width 0 height 0
click at [403, 340] on label "SRV-BA-PAYROOL" at bounding box center [464, 348] width 132 height 18
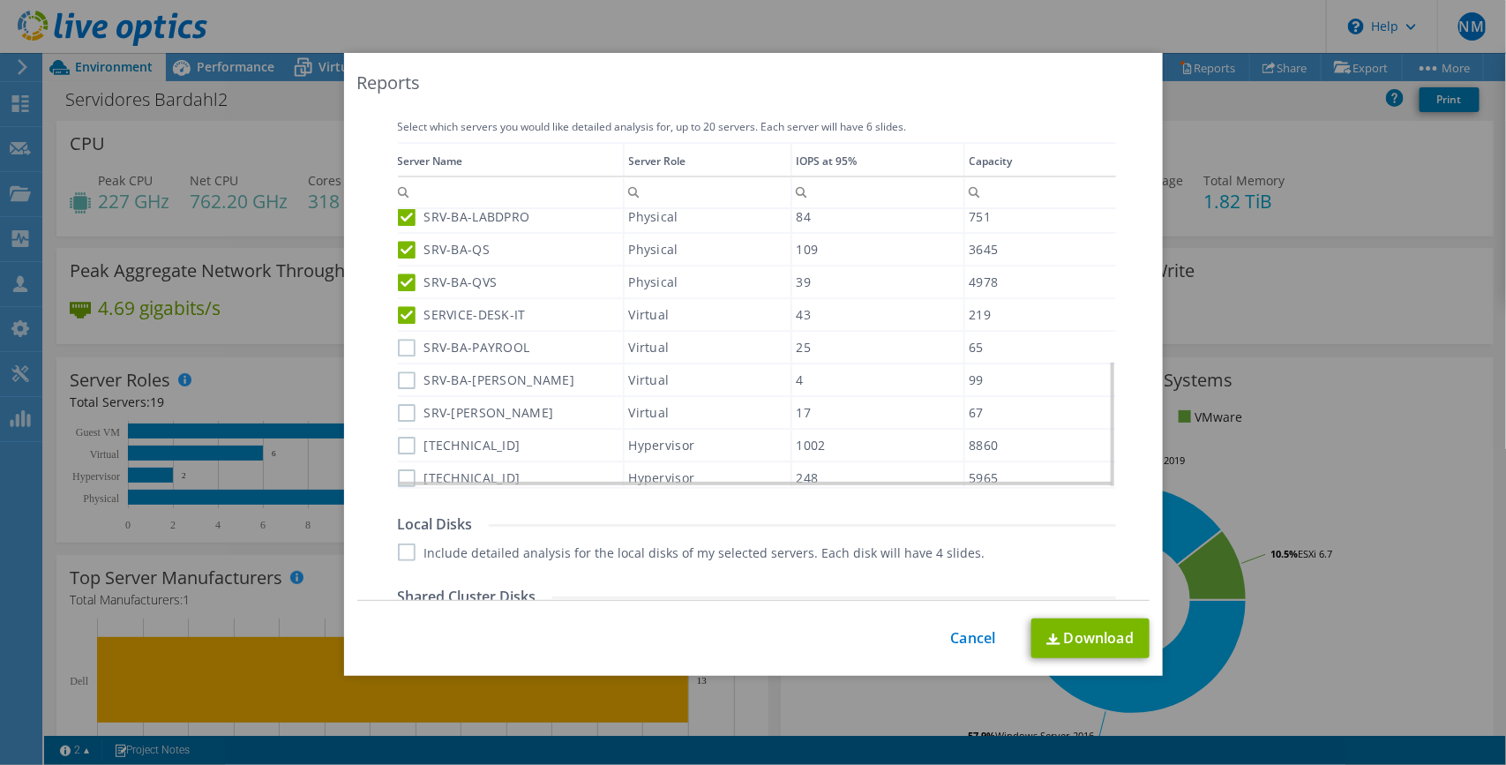
click at [0, 0] on input "SRV-BA-PAYROOL" at bounding box center [0, 0] width 0 height 0
click at [403, 372] on label "SRV-BA-[PERSON_NAME]" at bounding box center [486, 381] width 177 height 18
click at [0, 0] on input "SRV-BA-[PERSON_NAME]" at bounding box center [0, 0] width 0 height 0
click at [402, 406] on label "SRV-[PERSON_NAME]" at bounding box center [476, 414] width 156 height 18
click at [0, 0] on input "SRV-[PERSON_NAME]" at bounding box center [0, 0] width 0 height 0
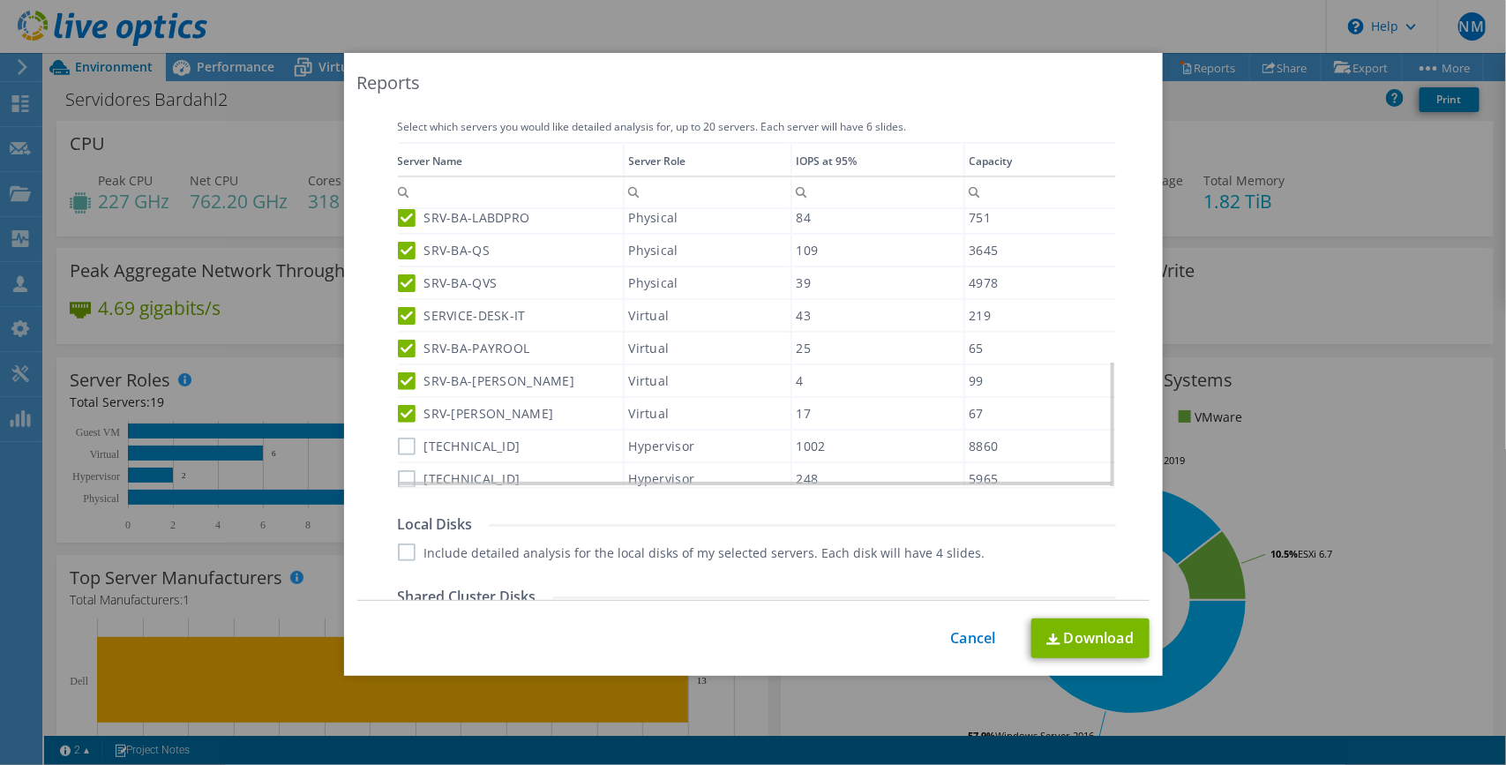
click at [406, 438] on label "[TECHNICAL_ID]" at bounding box center [459, 447] width 123 height 18
click at [0, 0] on input "[TECHNICAL_ID]" at bounding box center [0, 0] width 0 height 0
click at [401, 470] on label "[TECHNICAL_ID]" at bounding box center [459, 479] width 123 height 18
click at [0, 0] on input "[TECHNICAL_ID]" at bounding box center [0, 0] width 0 height 0
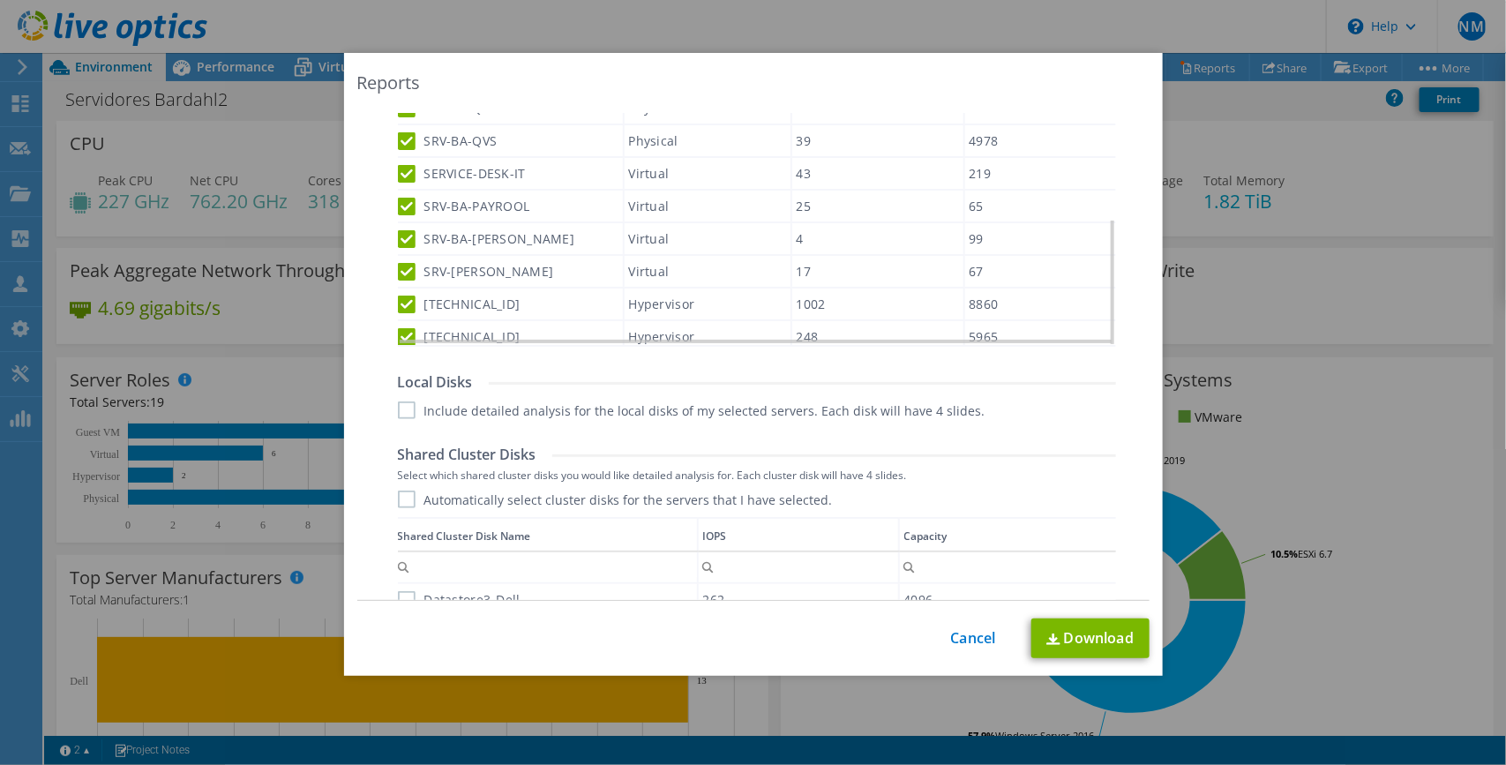
scroll to position [774, 0]
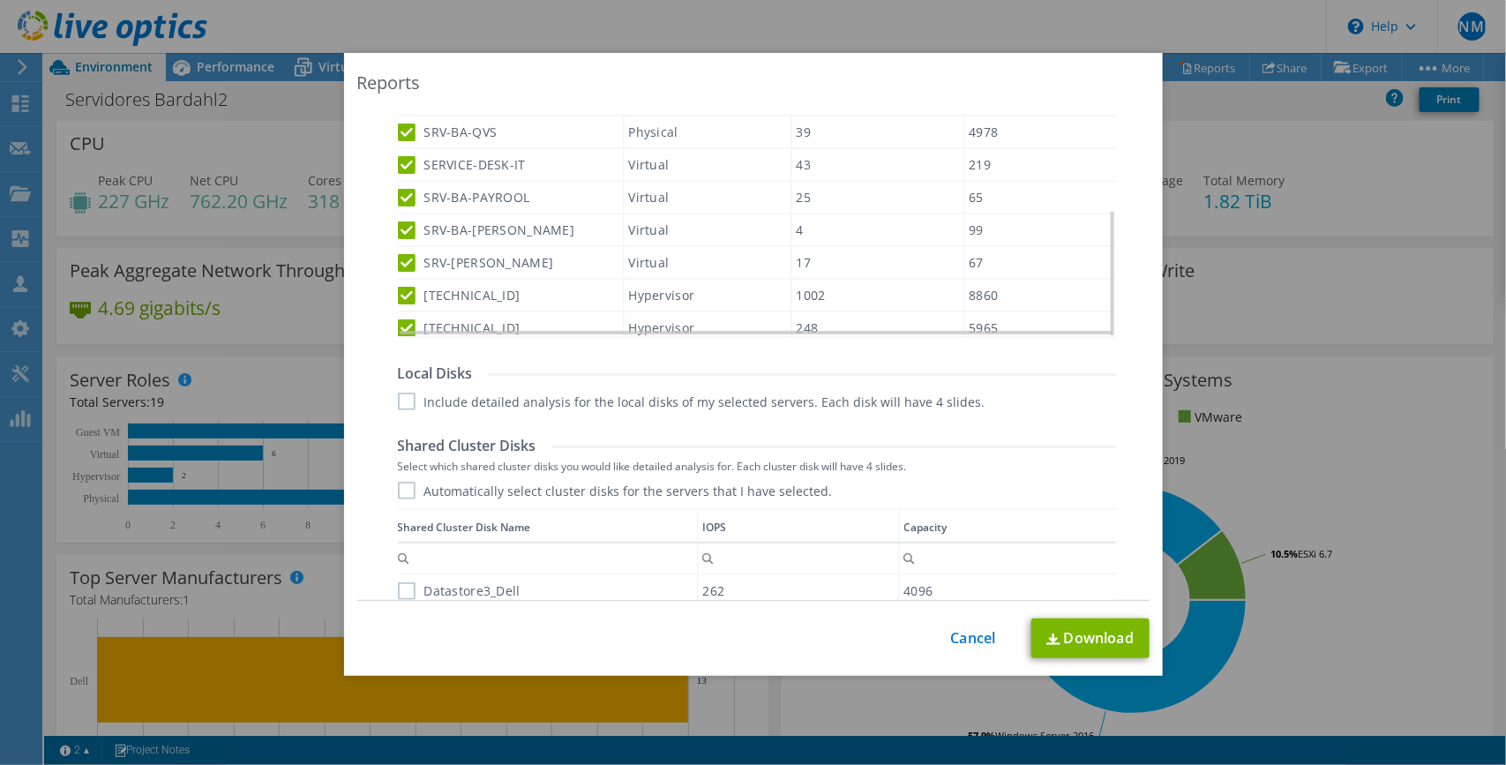
click at [398, 399] on label "Include detailed analysis for the local disks of my selected servers. Each disk…" at bounding box center [691, 402] width 587 height 18
click at [0, 0] on input "Include detailed analysis for the local disks of my selected servers. Each disk…" at bounding box center [0, 0] width 0 height 0
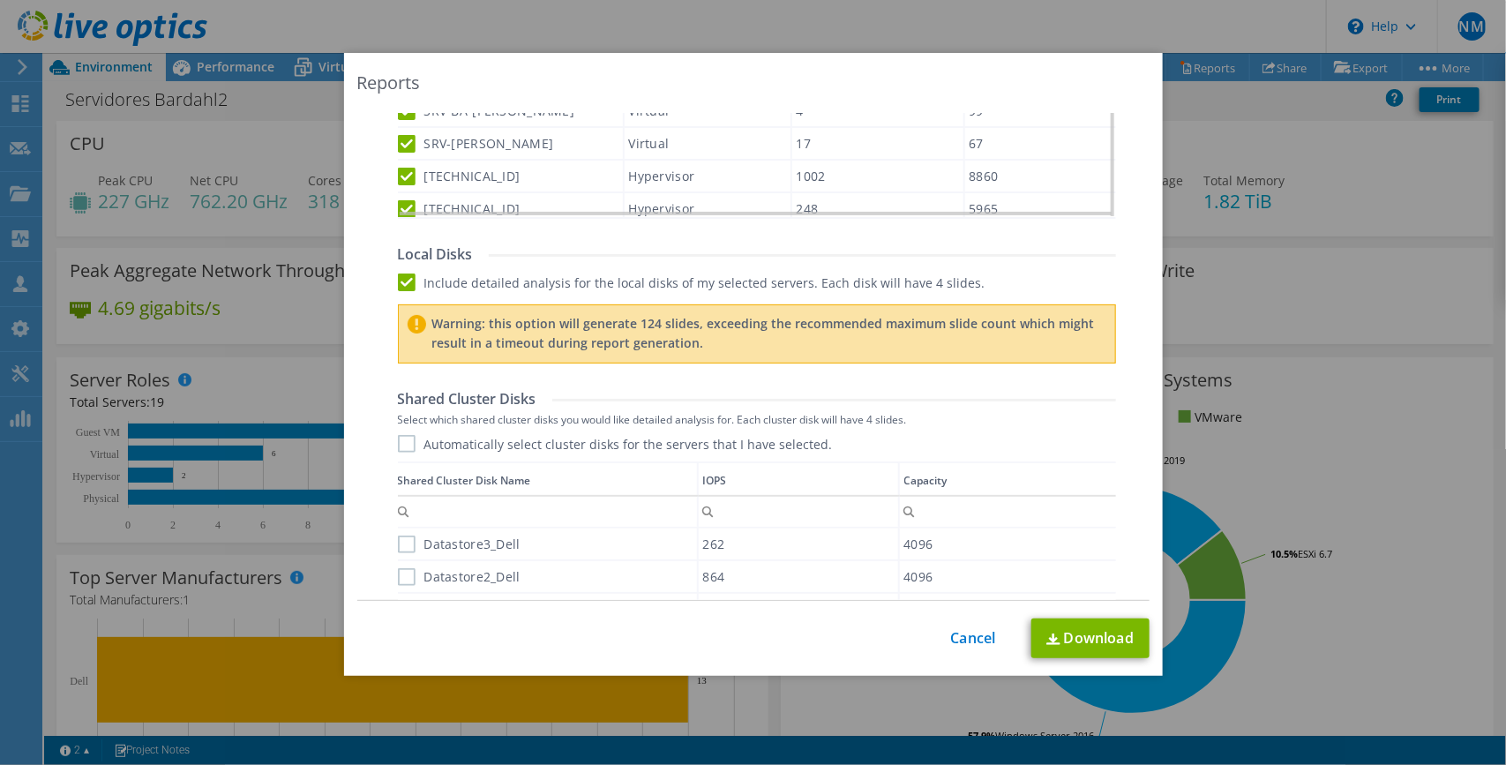
scroll to position [895, 0]
click at [398, 445] on label "Automatically select cluster disks for the servers that I have selected." at bounding box center [615, 442] width 435 height 18
click at [0, 0] on input "Automatically select cluster disks for the servers that I have selected." at bounding box center [0, 0] width 0 height 0
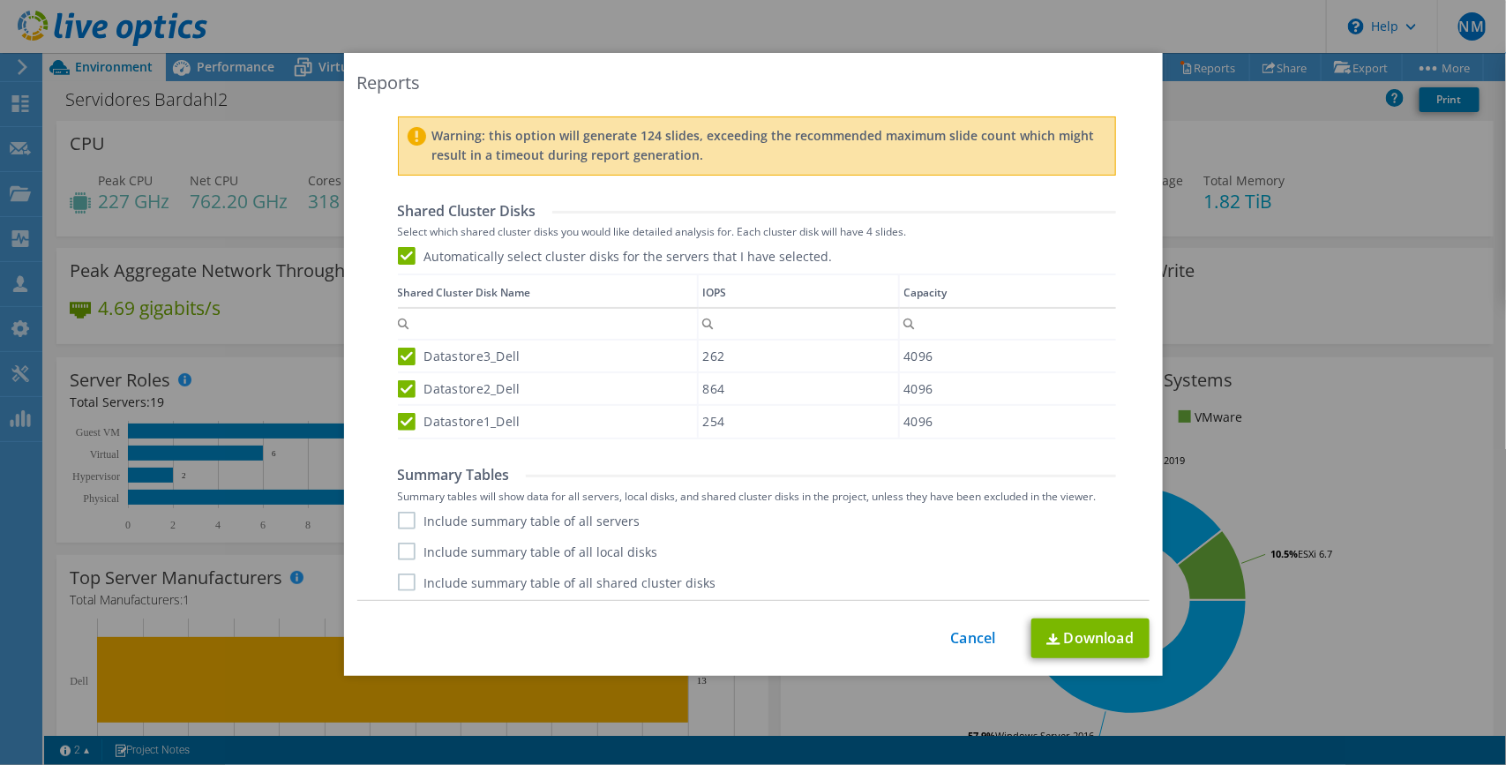
scroll to position [1085, 0]
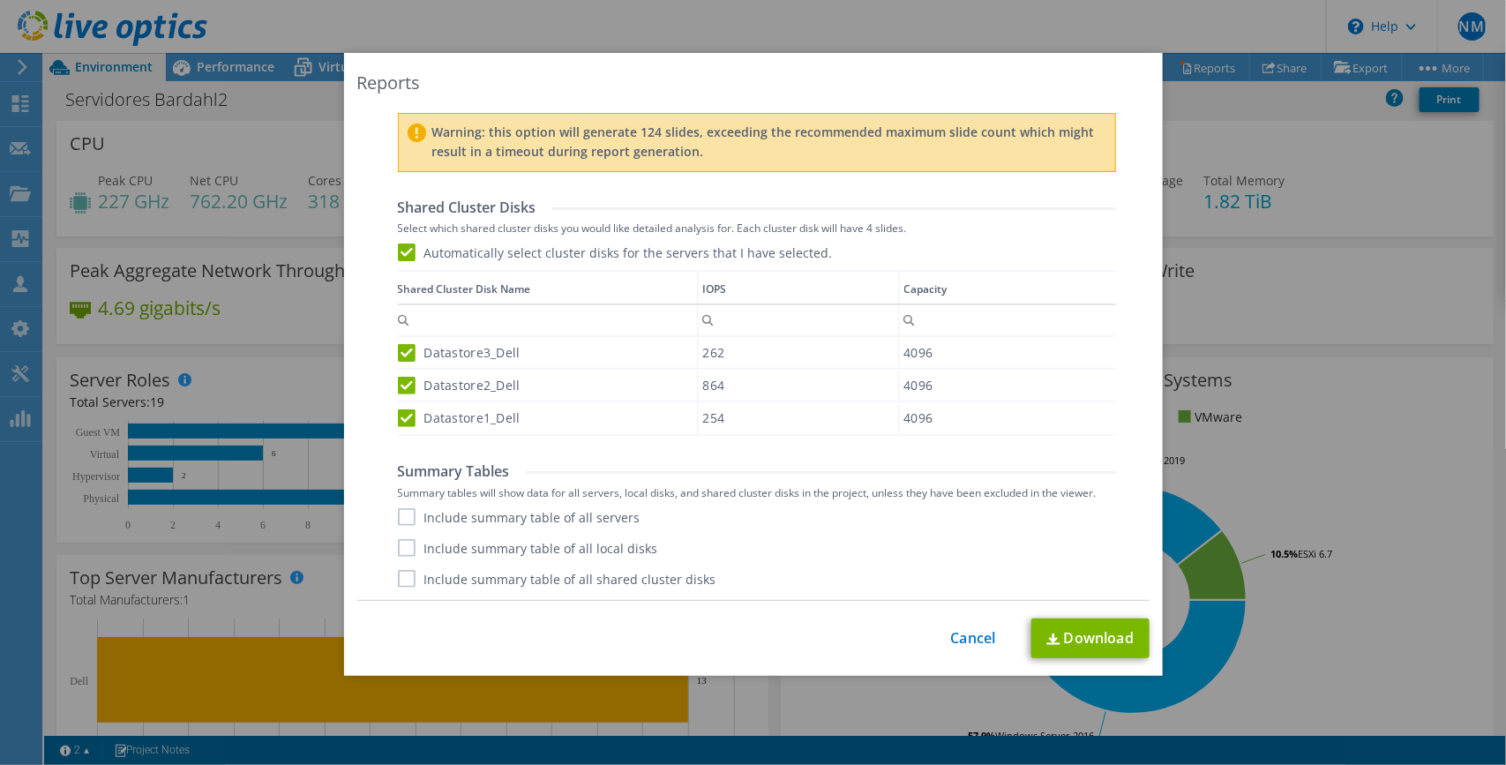
click at [400, 513] on label "Include summary table of all servers" at bounding box center [519, 517] width 243 height 18
click at [0, 0] on input "Include summary table of all servers" at bounding box center [0, 0] width 0 height 0
click at [398, 527] on label "Include summary table of all local disks" at bounding box center [528, 548] width 260 height 18
click at [0, 0] on input "Include summary table of all local disks" at bounding box center [0, 0] width 0 height 0
click at [398, 527] on label "Include summary table of all shared cluster disks" at bounding box center [557, 579] width 318 height 18
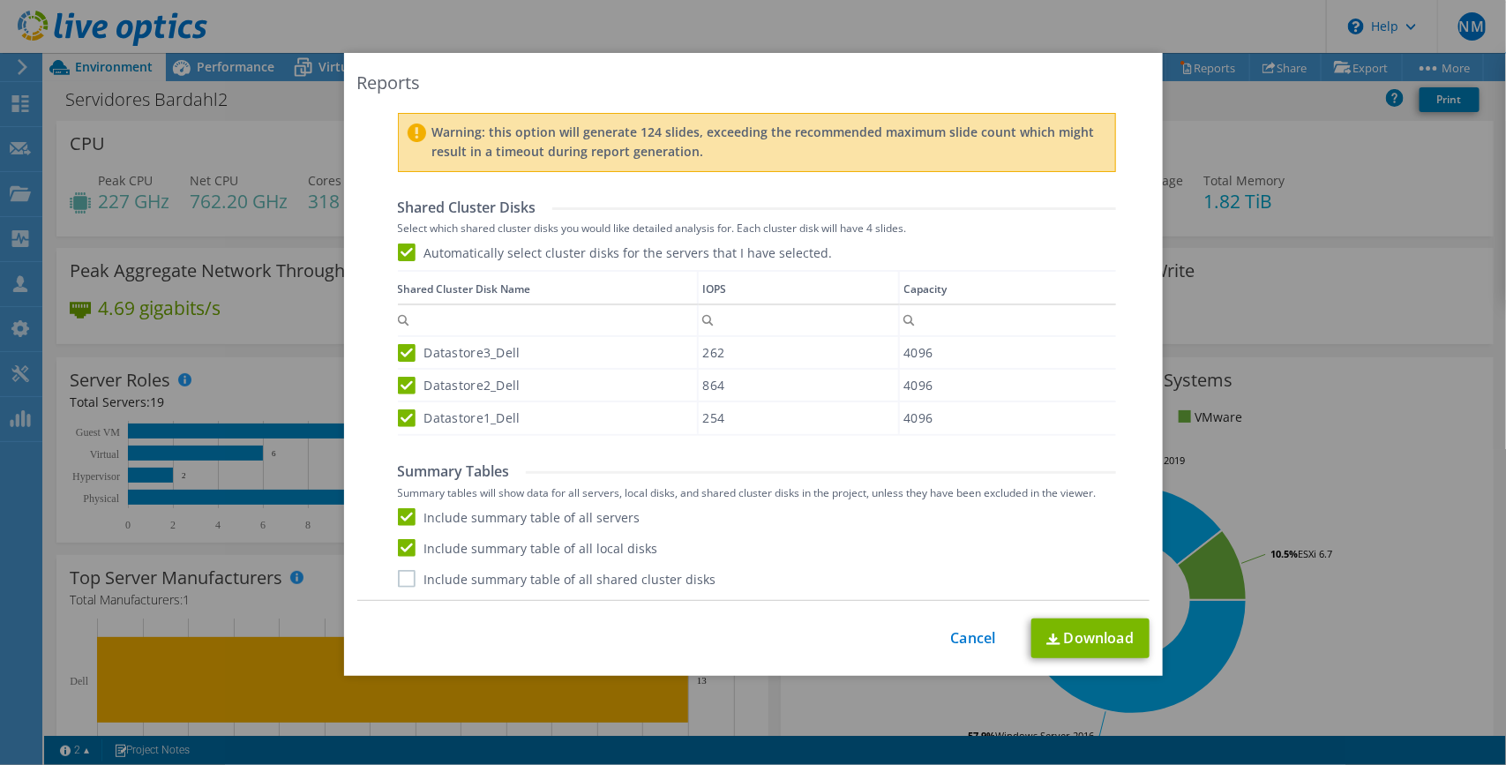
click at [0, 0] on input "Include summary table of all shared cluster disks" at bounding box center [0, 0] width 0 height 0
click at [1101, 527] on link "Download" at bounding box center [1090, 638] width 118 height 40
click at [972, 527] on link "Cancel" at bounding box center [973, 638] width 45 height 17
